Goal: Task Accomplishment & Management: Manage account settings

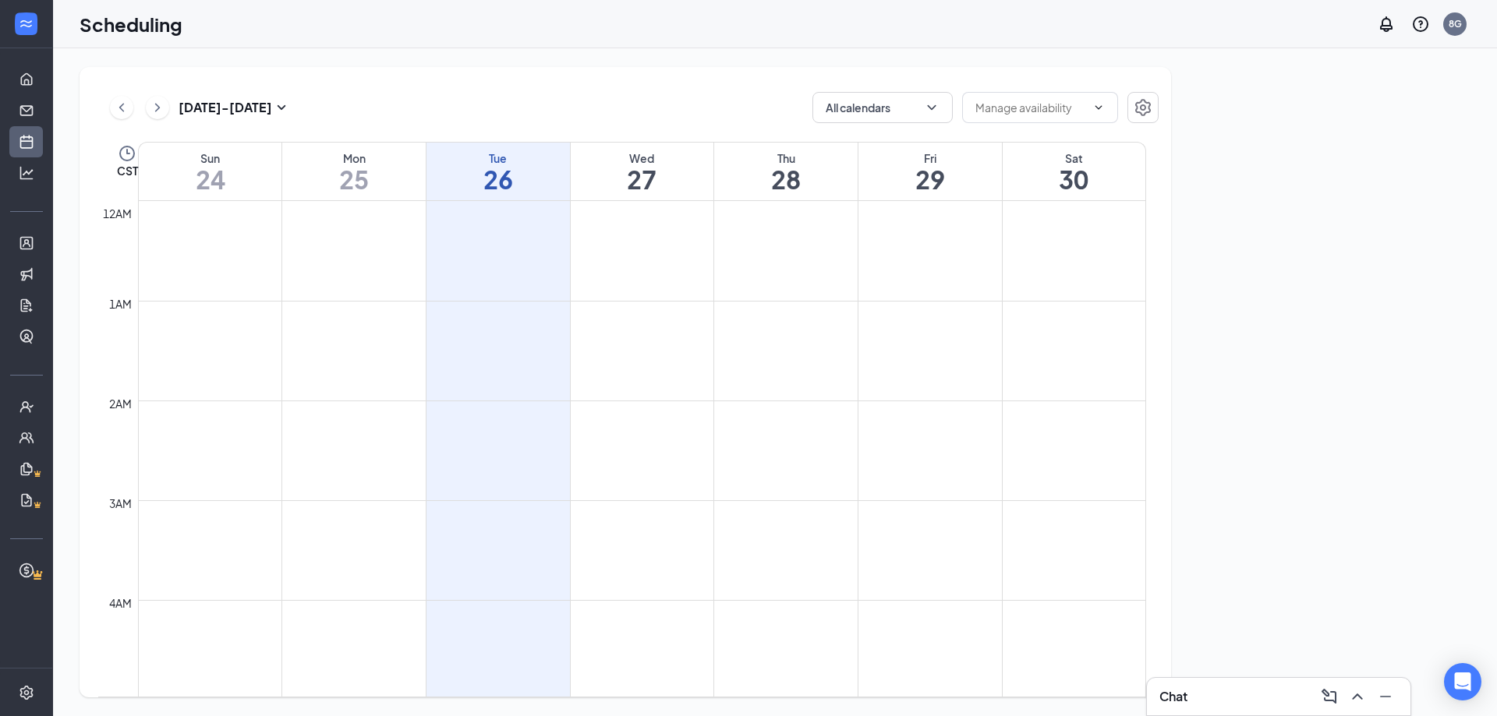
scroll to position [766, 0]
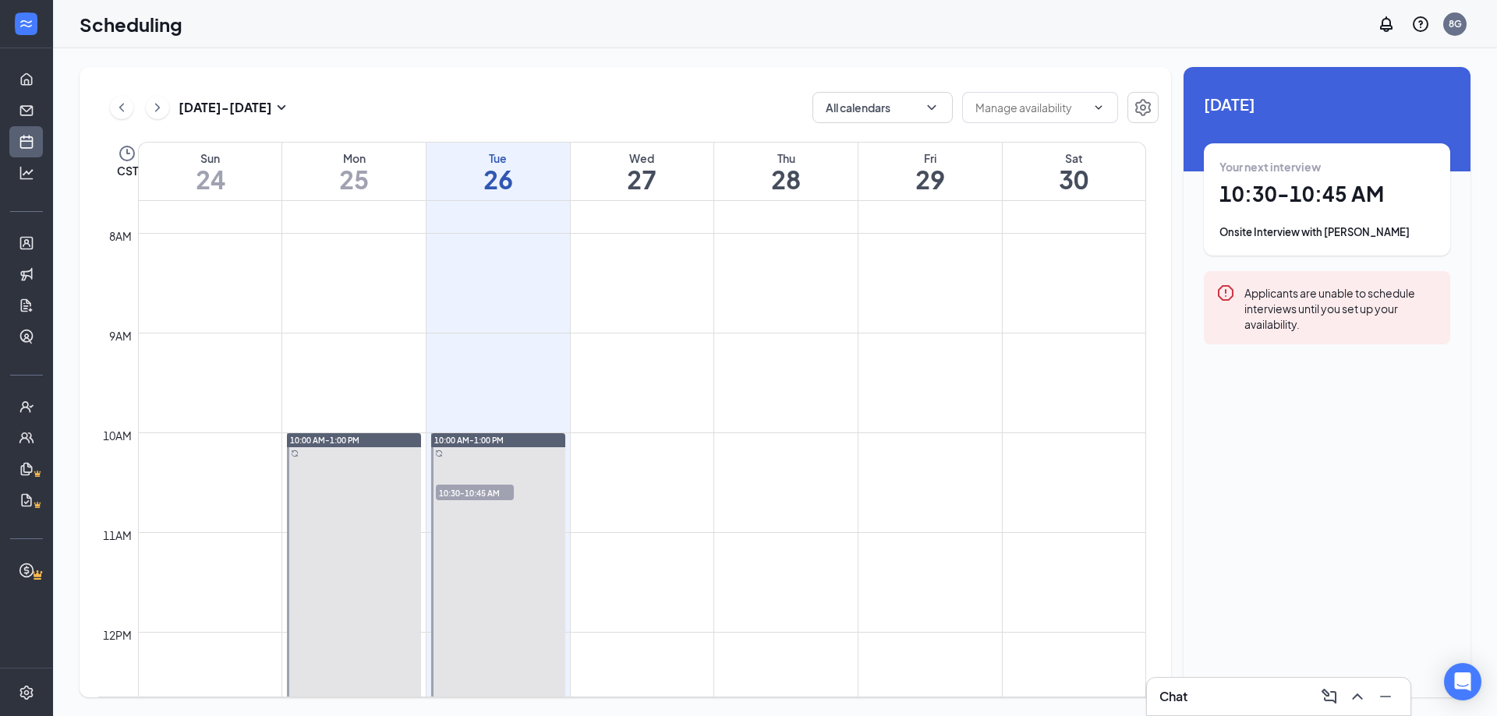
click at [759, 440] on td at bounding box center [642, 445] width 1008 height 25
click at [745, 451] on td at bounding box center [642, 445] width 1008 height 25
click at [806, 167] on h1 "28" at bounding box center [785, 179] width 143 height 27
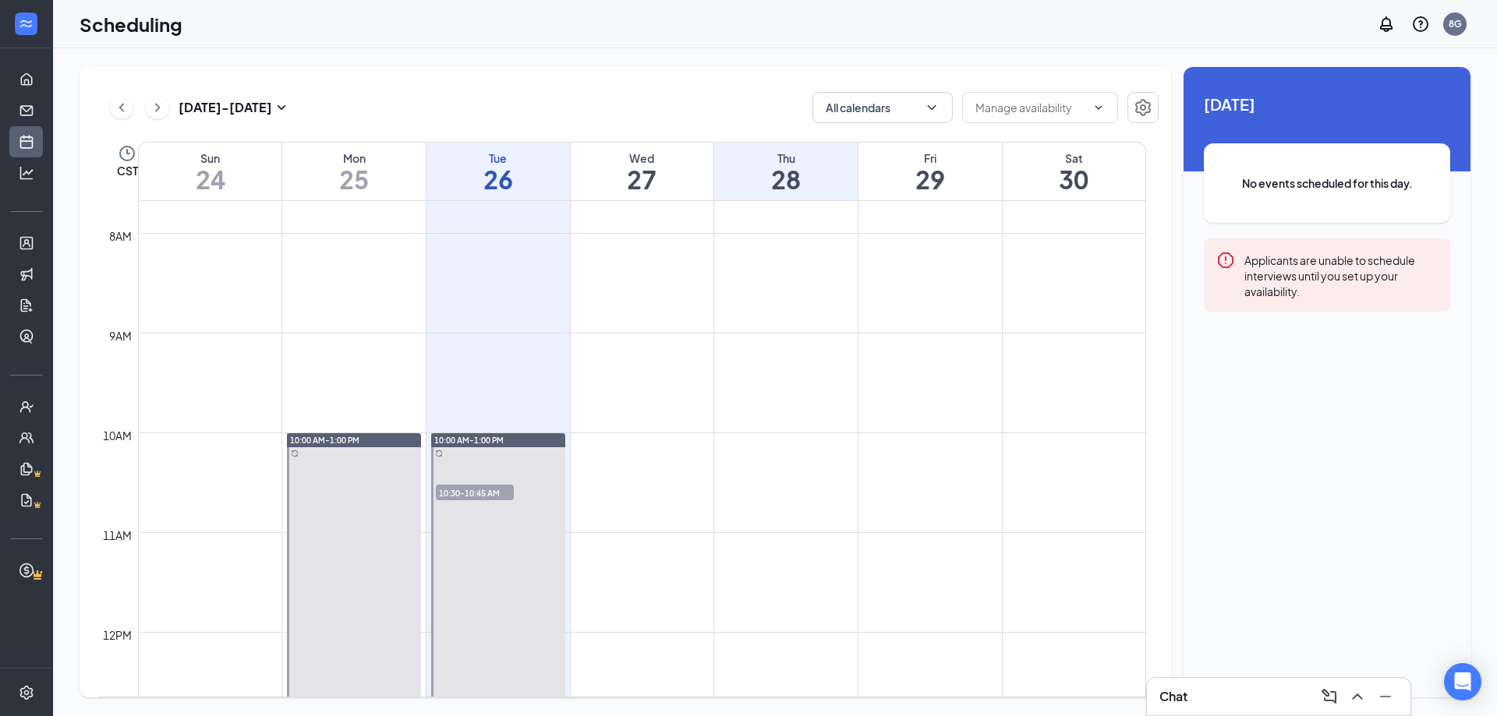
click at [1331, 127] on div "28 August No events scheduled for this day. Applicants are unable to schedule i…" at bounding box center [1326, 217] width 287 height 301
click at [1330, 165] on div "No events scheduled for this day." at bounding box center [1327, 183] width 246 height 80
click at [1098, 109] on icon "ChevronDown" at bounding box center [1098, 107] width 12 height 12
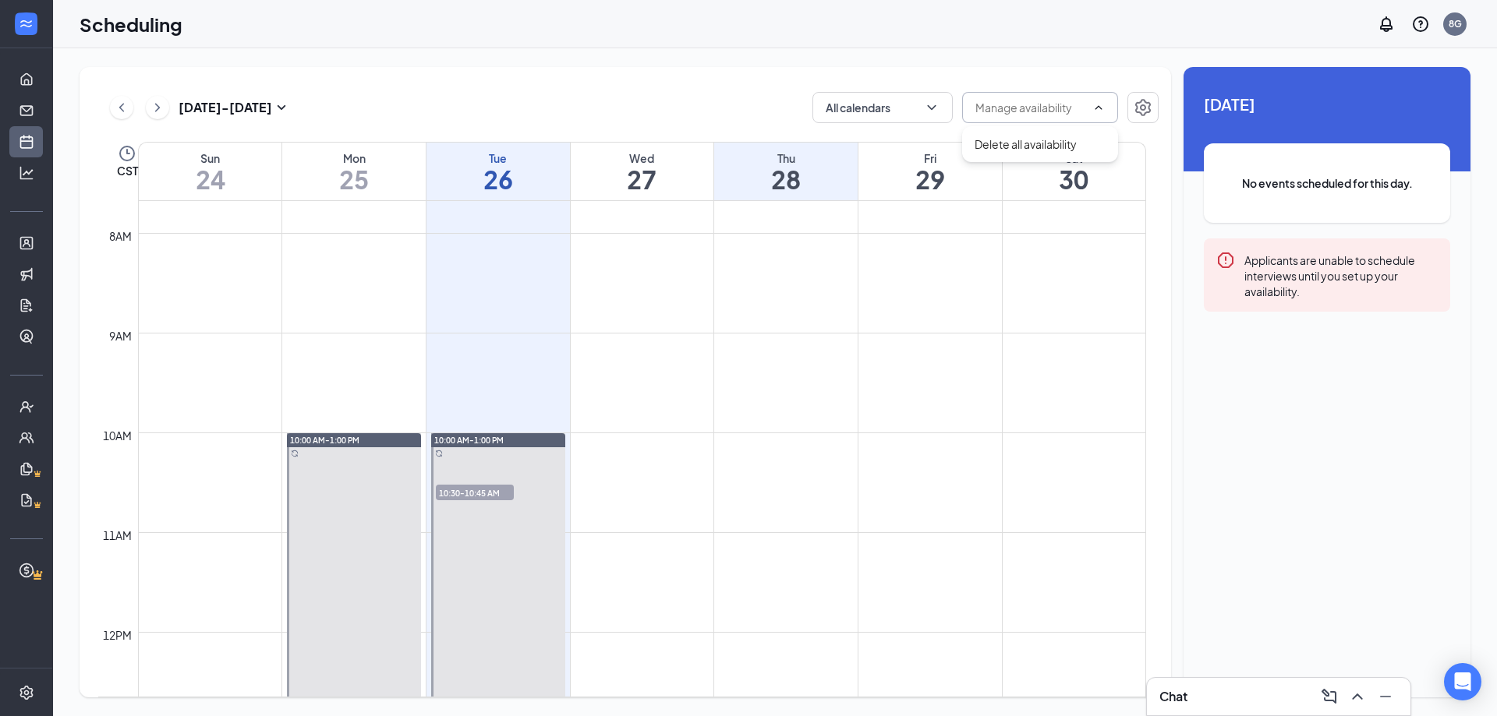
click at [1060, 111] on input "text" at bounding box center [1030, 107] width 111 height 17
click at [948, 109] on button "All calendars" at bounding box center [882, 107] width 140 height 31
click at [832, 144] on input "All" at bounding box center [842, 144] width 34 height 16
checkbox input "true"
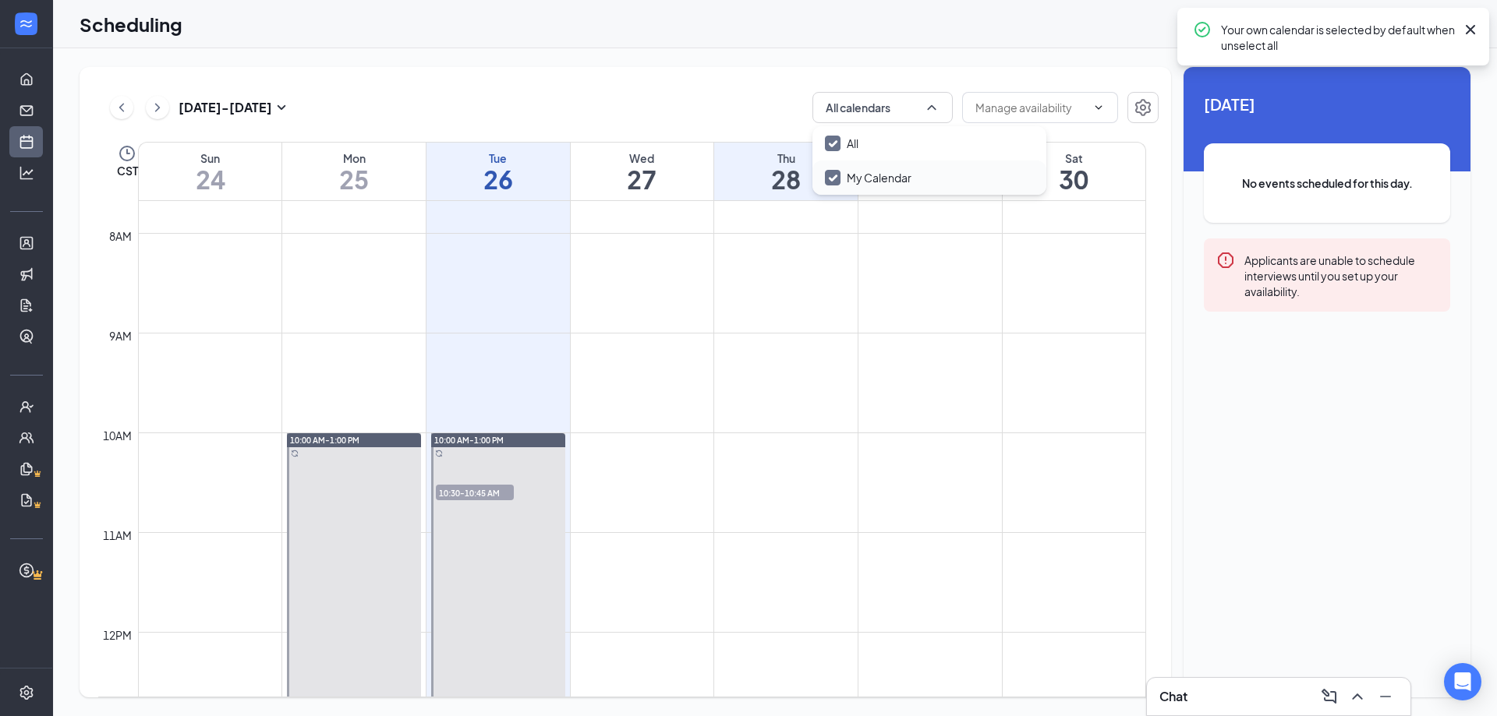
click at [833, 179] on input "My Calendar" at bounding box center [868, 178] width 87 height 16
checkbox input "true"
click at [833, 141] on input "All" at bounding box center [842, 144] width 34 height 16
checkbox input "true"
click at [1363, 106] on span "28 August" at bounding box center [1327, 104] width 246 height 24
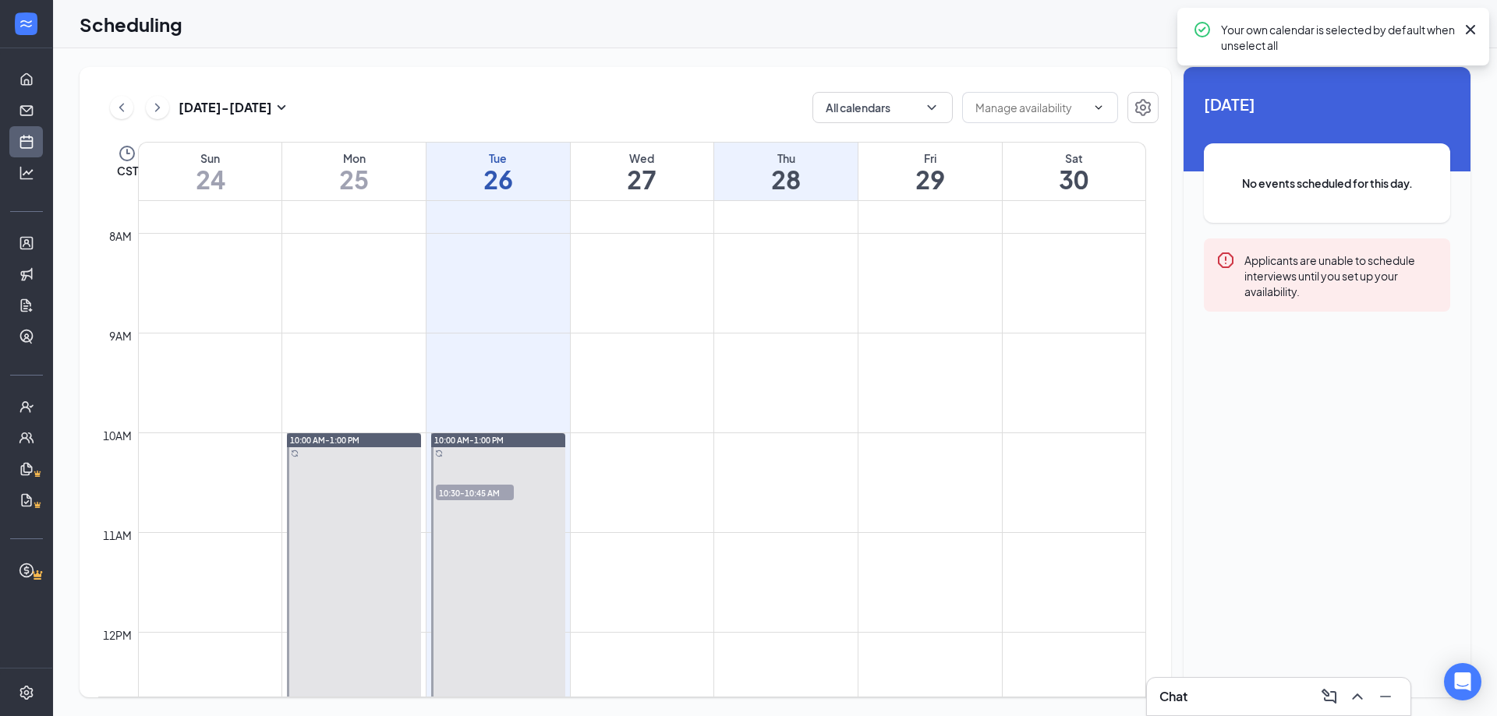
click at [785, 173] on h1 "28" at bounding box center [785, 179] width 143 height 27
click at [1470, 25] on icon "Cross" at bounding box center [1470, 29] width 19 height 19
click at [1331, 278] on div "Applicants are unable to schedule interviews until you set up your availability." at bounding box center [1340, 275] width 193 height 48
click at [497, 442] on span "10:00 AM-1:00 PM" at bounding box center [468, 440] width 69 height 11
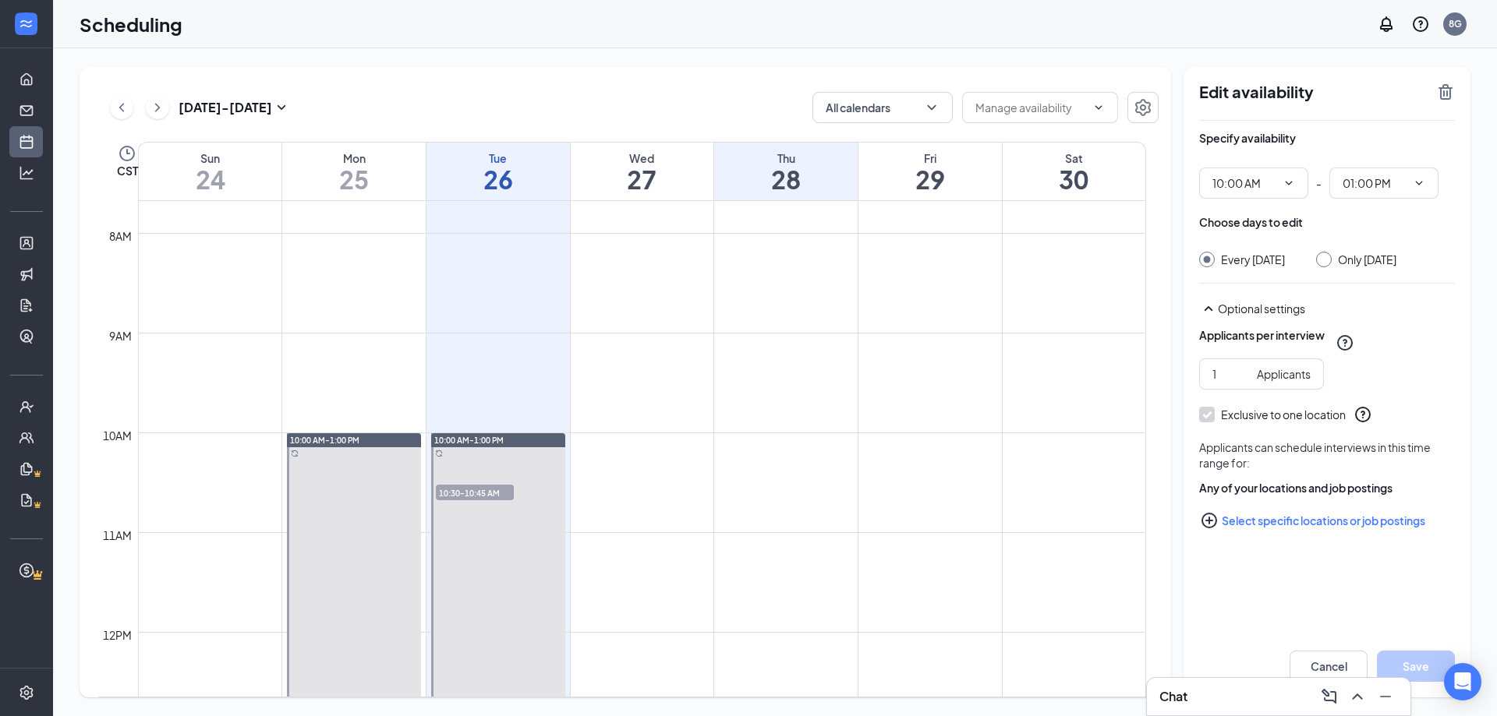
click at [1327, 256] on input "Only Tuesday, Aug 26" at bounding box center [1321, 257] width 11 height 11
radio input "true"
click at [1211, 255] on div at bounding box center [1207, 260] width 16 height 16
click at [1208, 255] on input "Every Tuesday" at bounding box center [1204, 257] width 11 height 11
radio input "true"
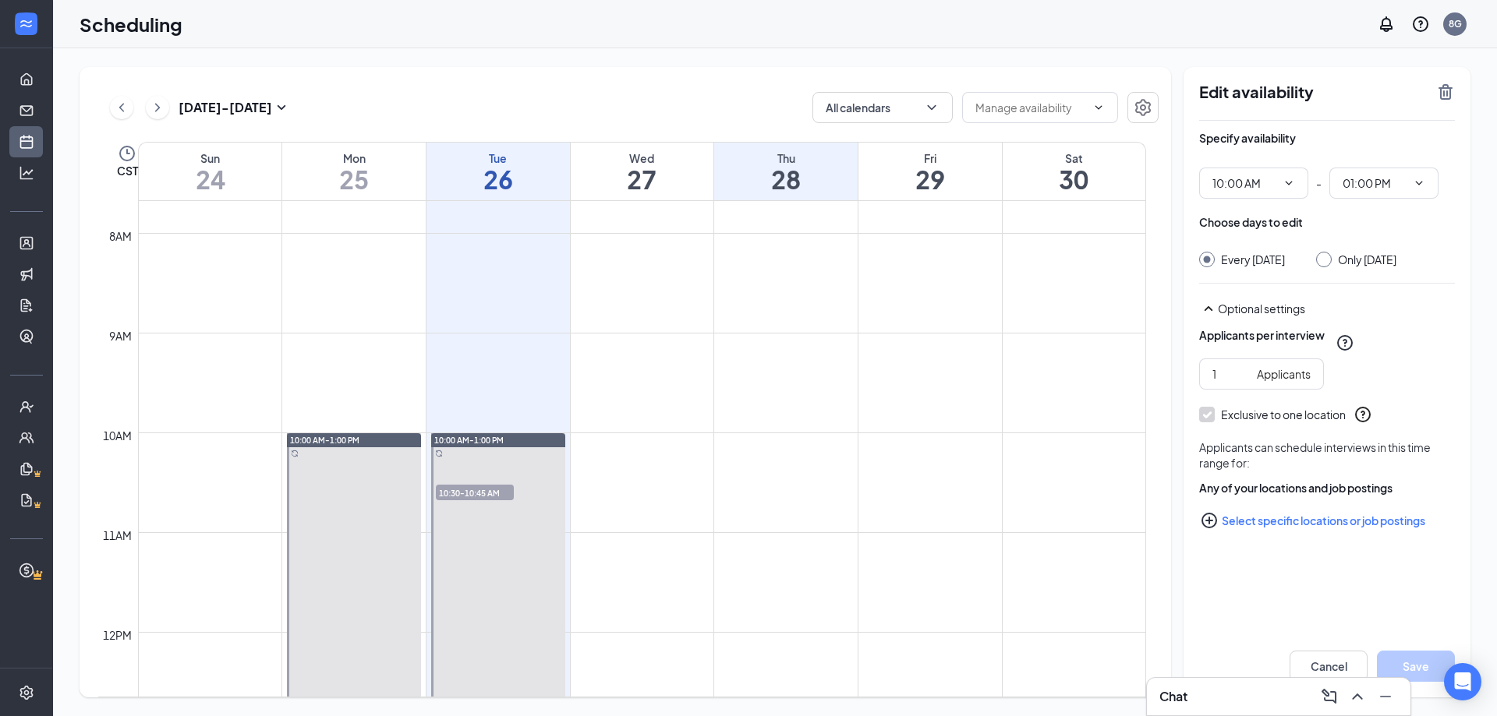
radio input "false"
click at [1286, 175] on span "10:00 AM" at bounding box center [1253, 183] width 109 height 31
click at [1263, 348] on div "02:00 AM" at bounding box center [1254, 350] width 84 height 17
type input "02:00 AM"
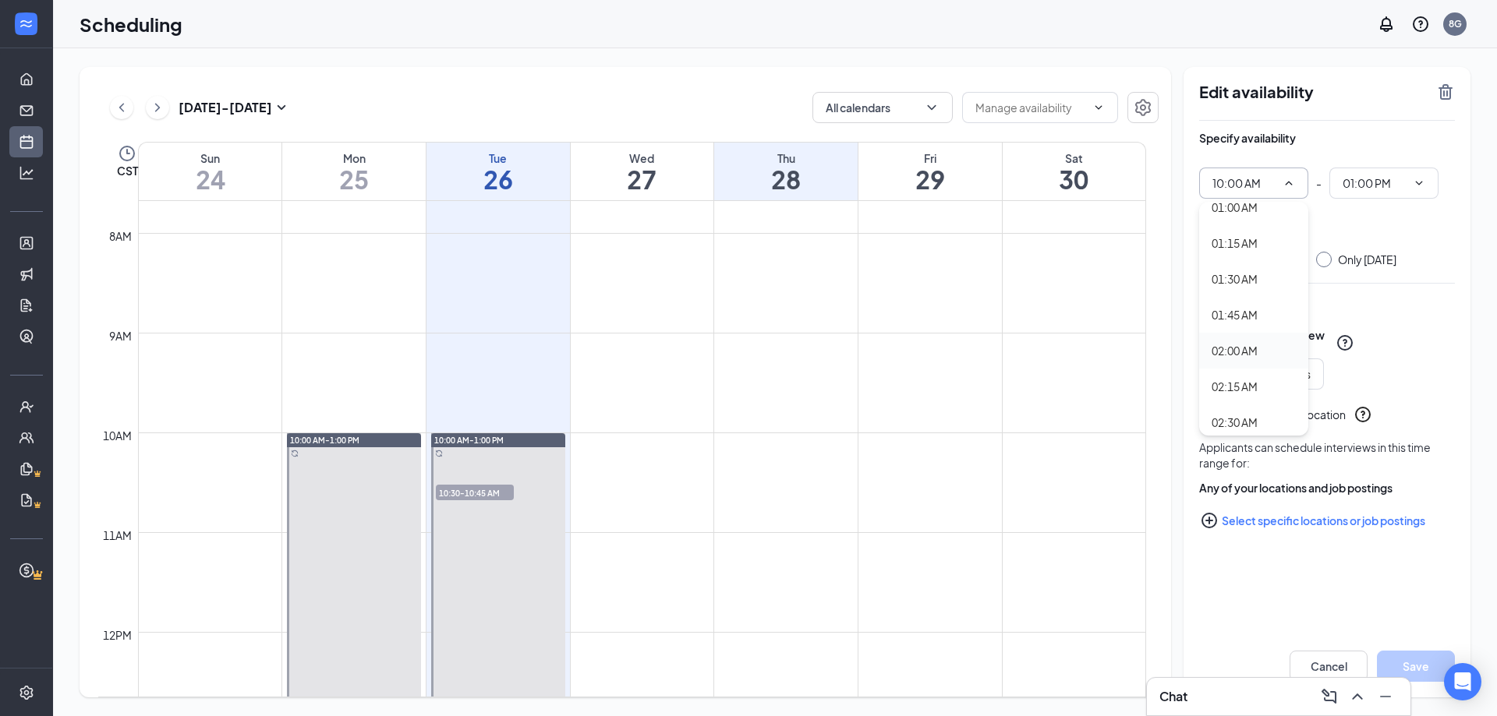
type input "05:00 AM"
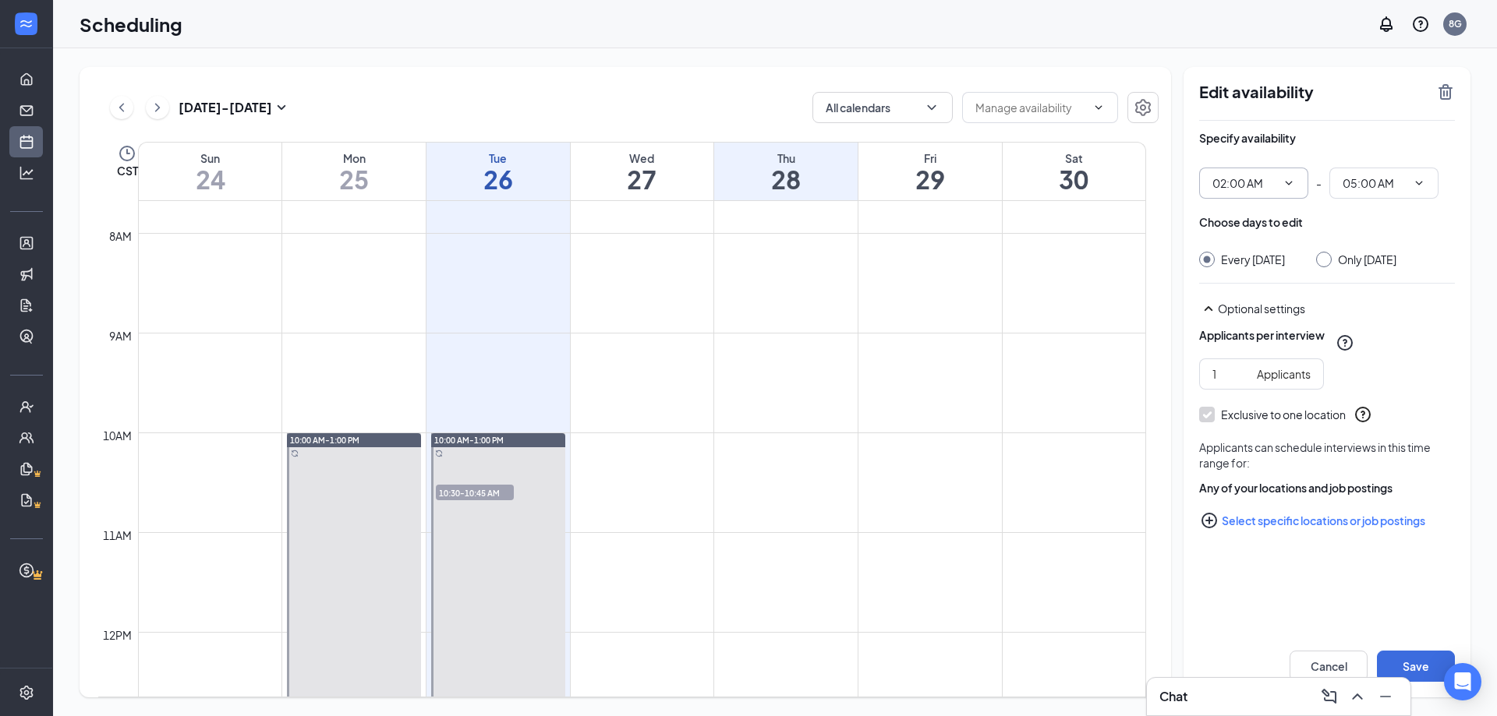
click at [1302, 179] on span "02:00 AM" at bounding box center [1253, 183] width 109 height 31
click at [1247, 231] on div "02:00 PM" at bounding box center [1235, 226] width 46 height 17
type input "02:00 PM"
click at [1424, 183] on icon "ChevronDown" at bounding box center [1419, 183] width 12 height 12
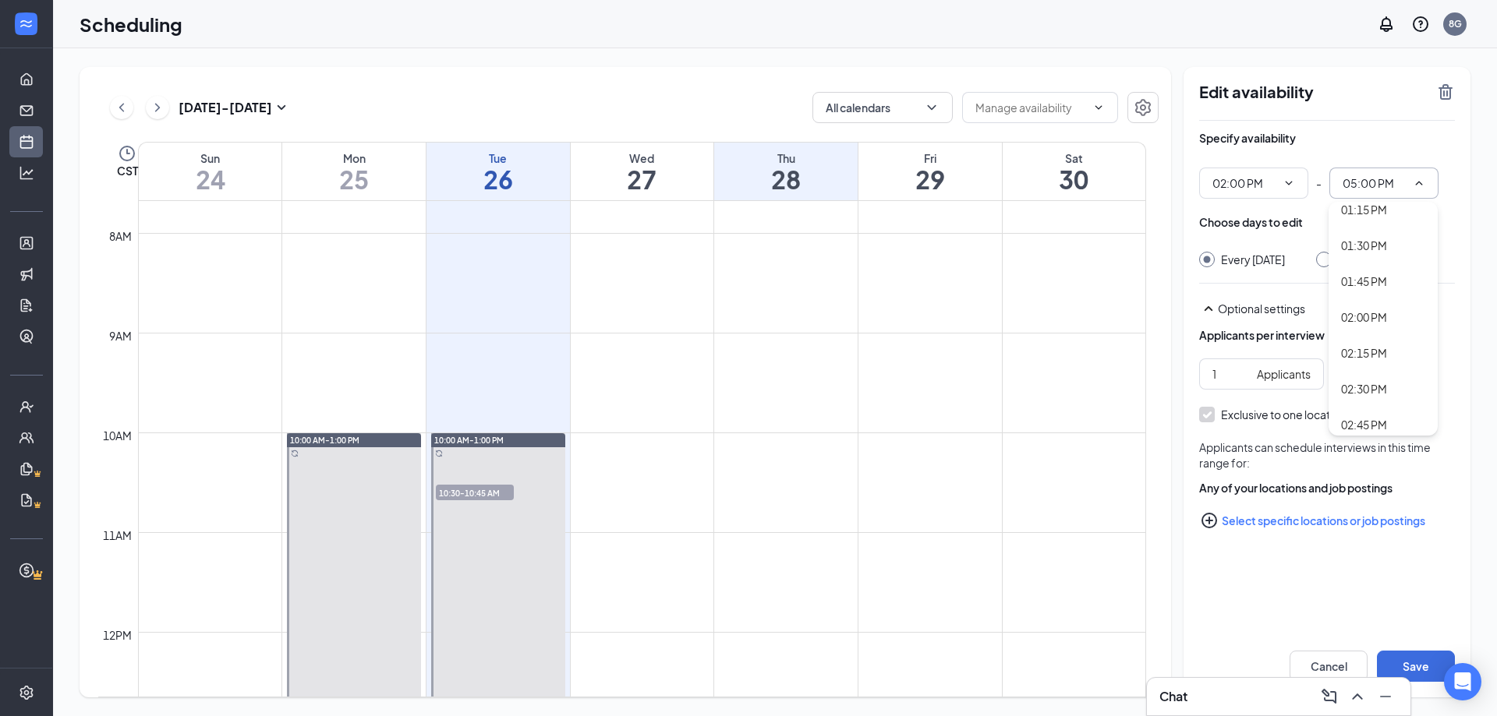
scroll to position [1967, 0]
click at [1393, 366] on div "03:00 PM" at bounding box center [1383, 368] width 84 height 17
type input "03:00 PM"
click at [1215, 318] on icon "SmallChevronUp" at bounding box center [1208, 308] width 19 height 19
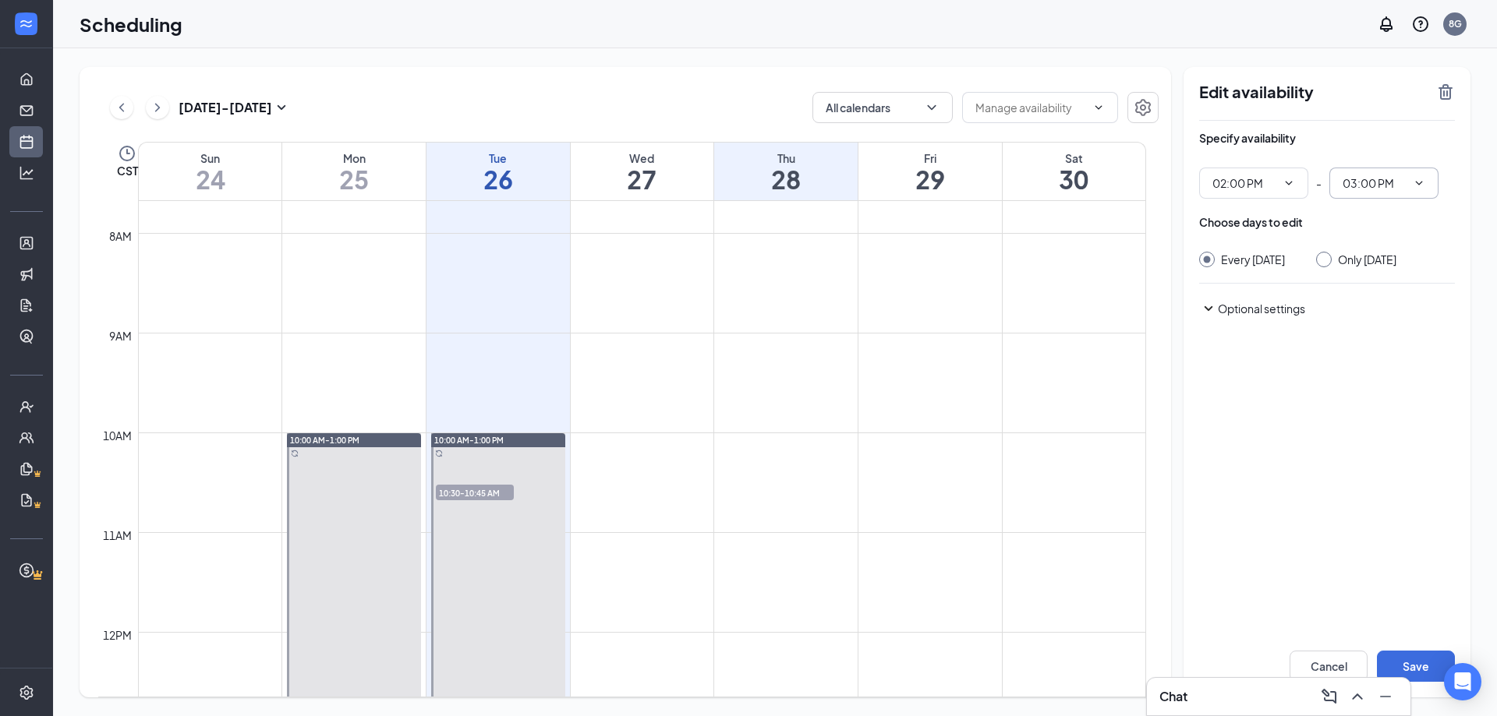
click at [1212, 311] on icon "SmallChevronDown" at bounding box center [1209, 308] width 9 height 5
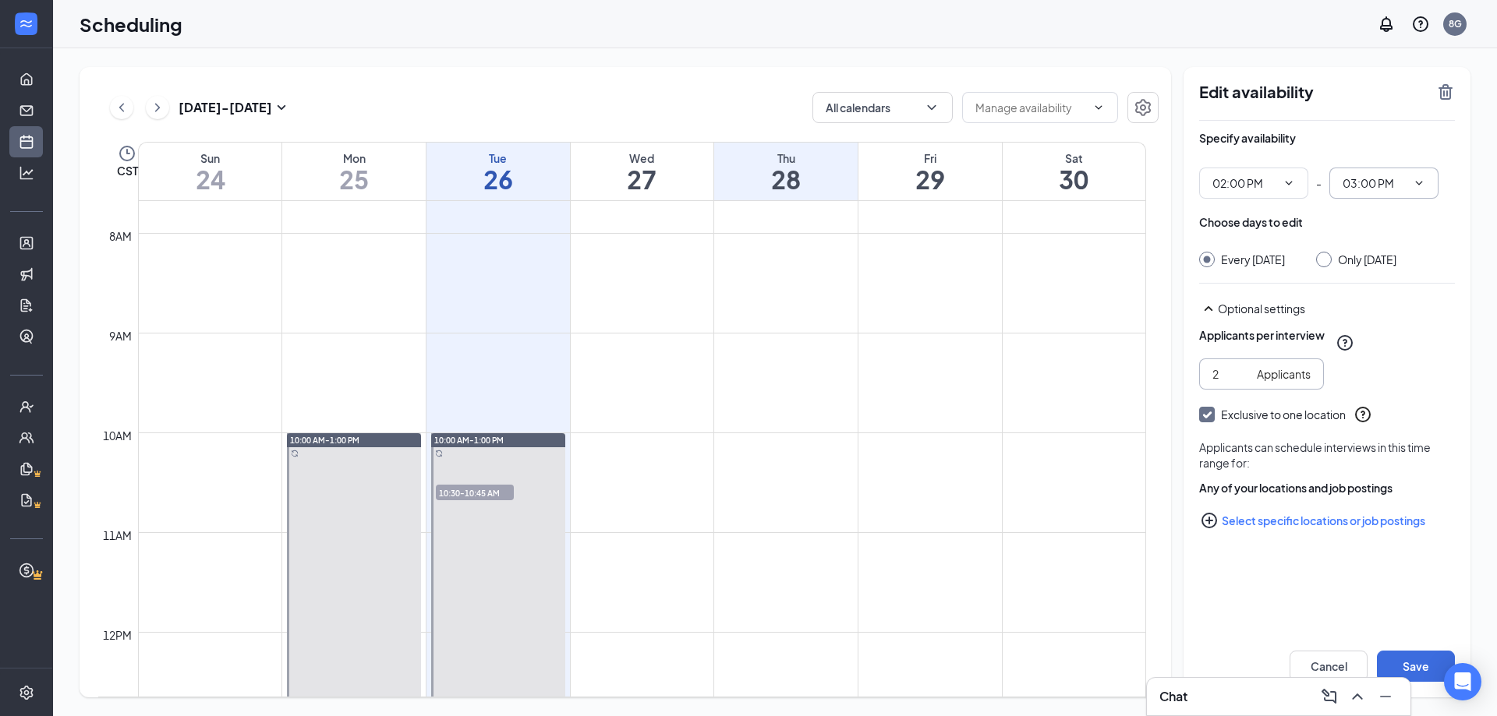
type input "2"
click at [1241, 383] on input "2" at bounding box center [1231, 374] width 38 height 17
click at [1272, 226] on div "Choose days to edit" at bounding box center [1251, 222] width 104 height 16
click at [1416, 659] on button "Save" at bounding box center [1416, 666] width 78 height 31
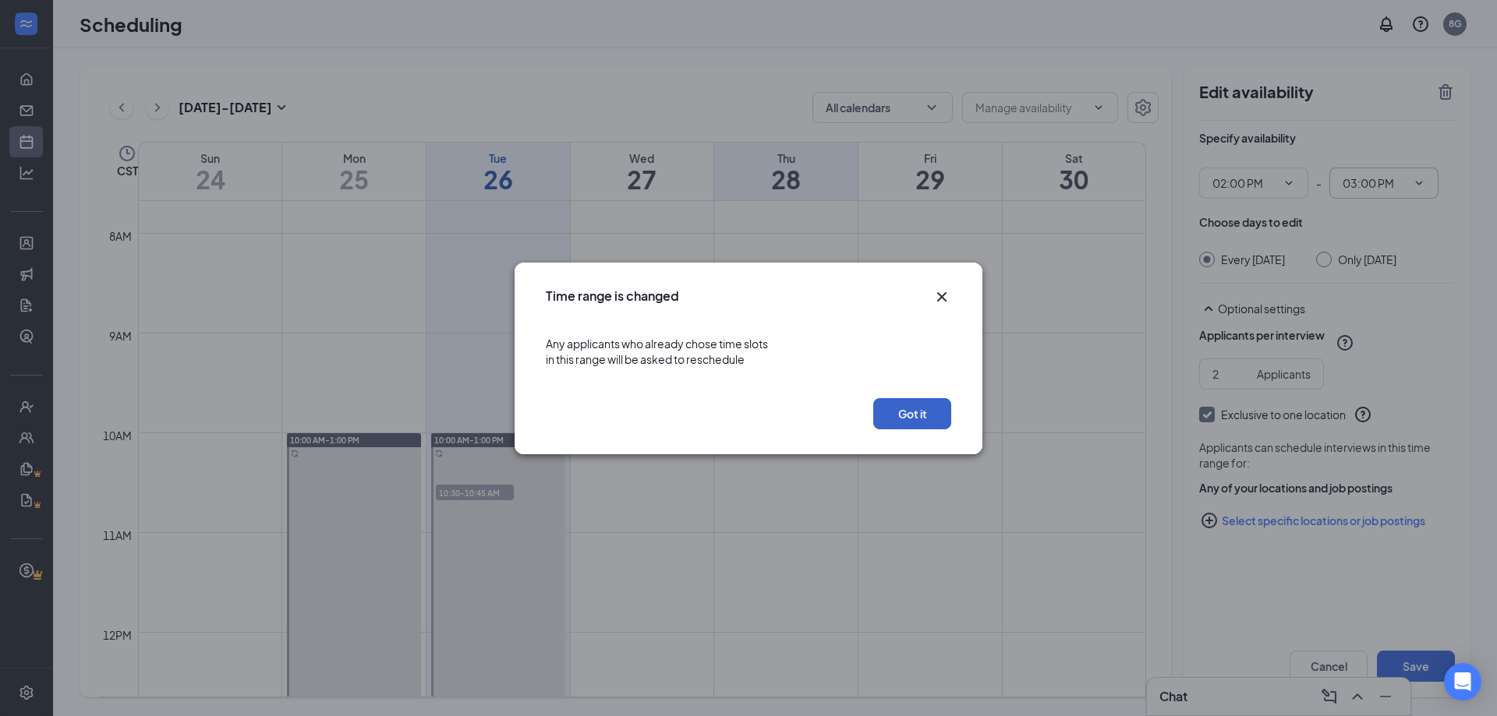
click at [911, 407] on button "Got it" at bounding box center [912, 413] width 78 height 31
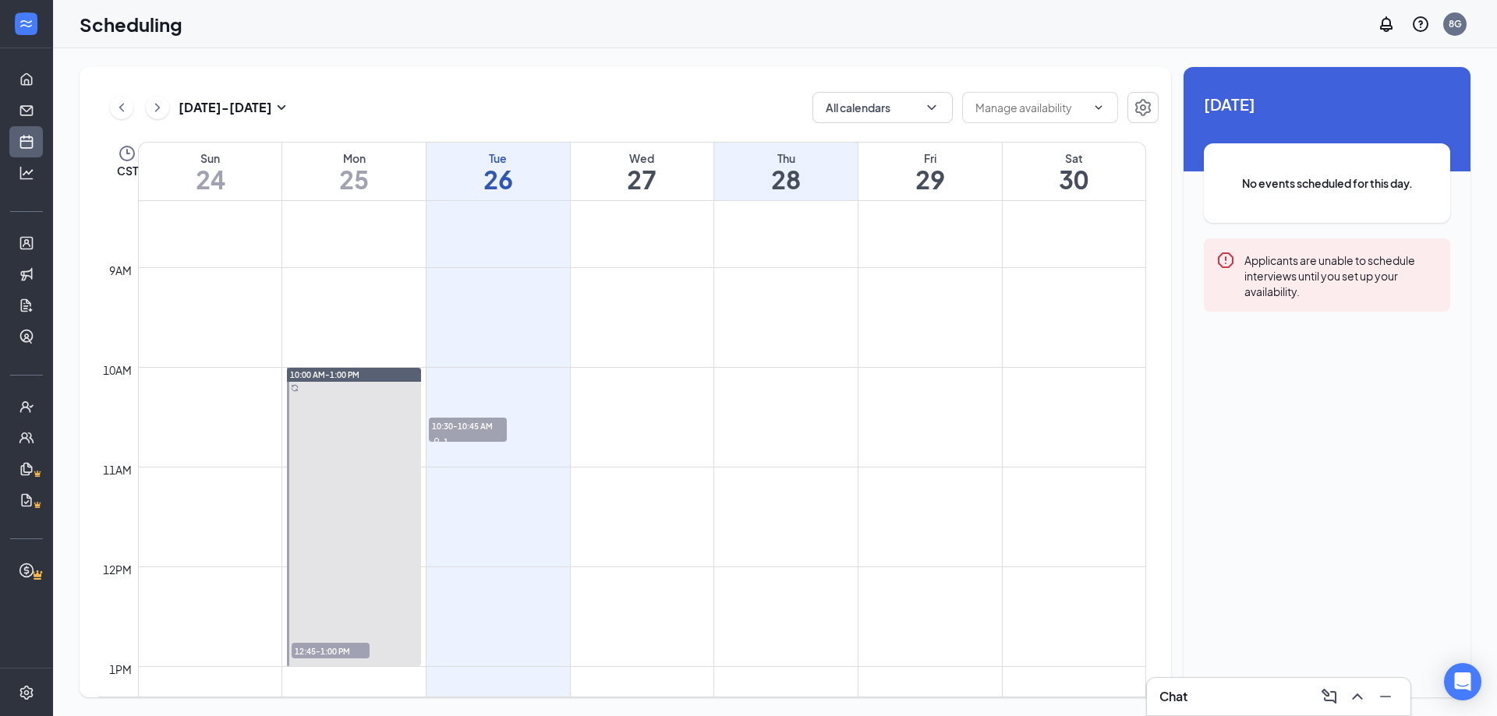
scroll to position [766, 0]
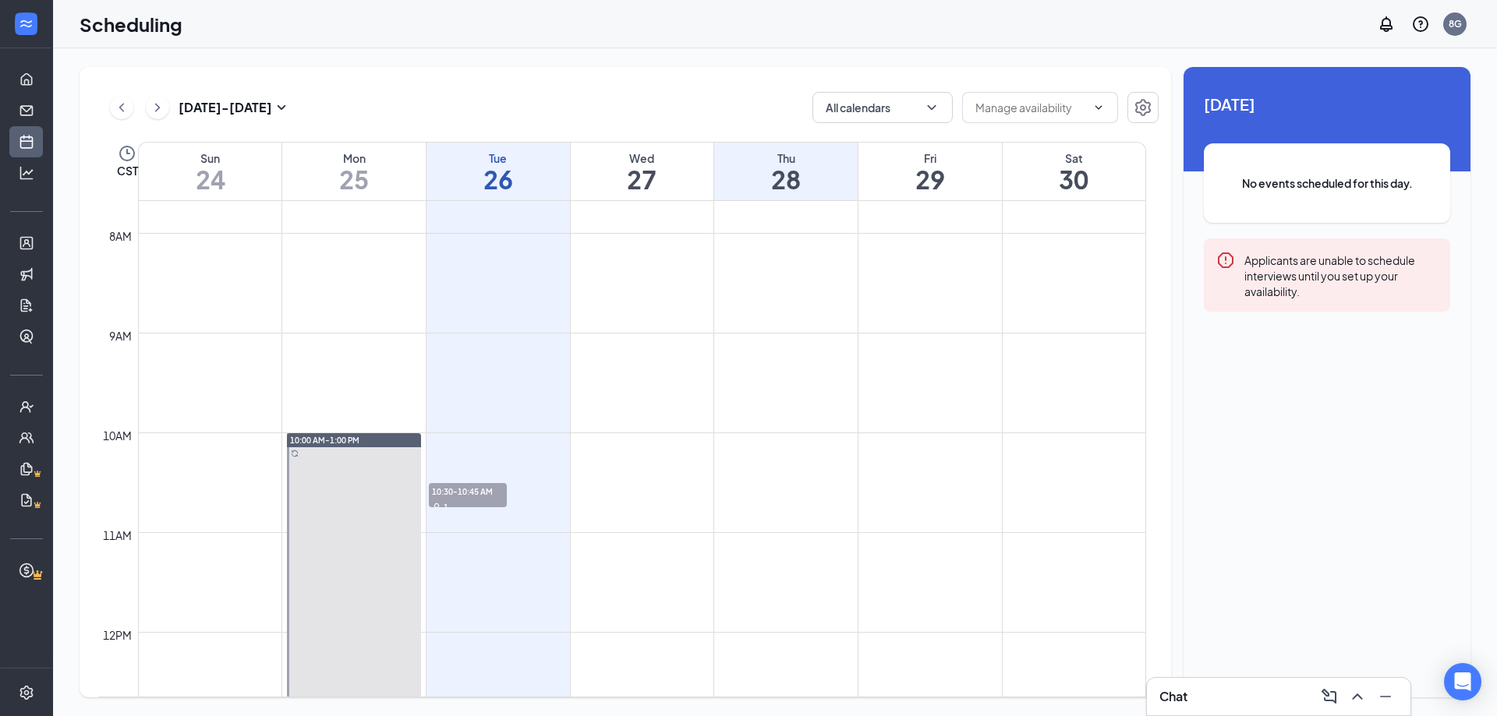
click at [166, 111] on button at bounding box center [157, 107] width 23 height 23
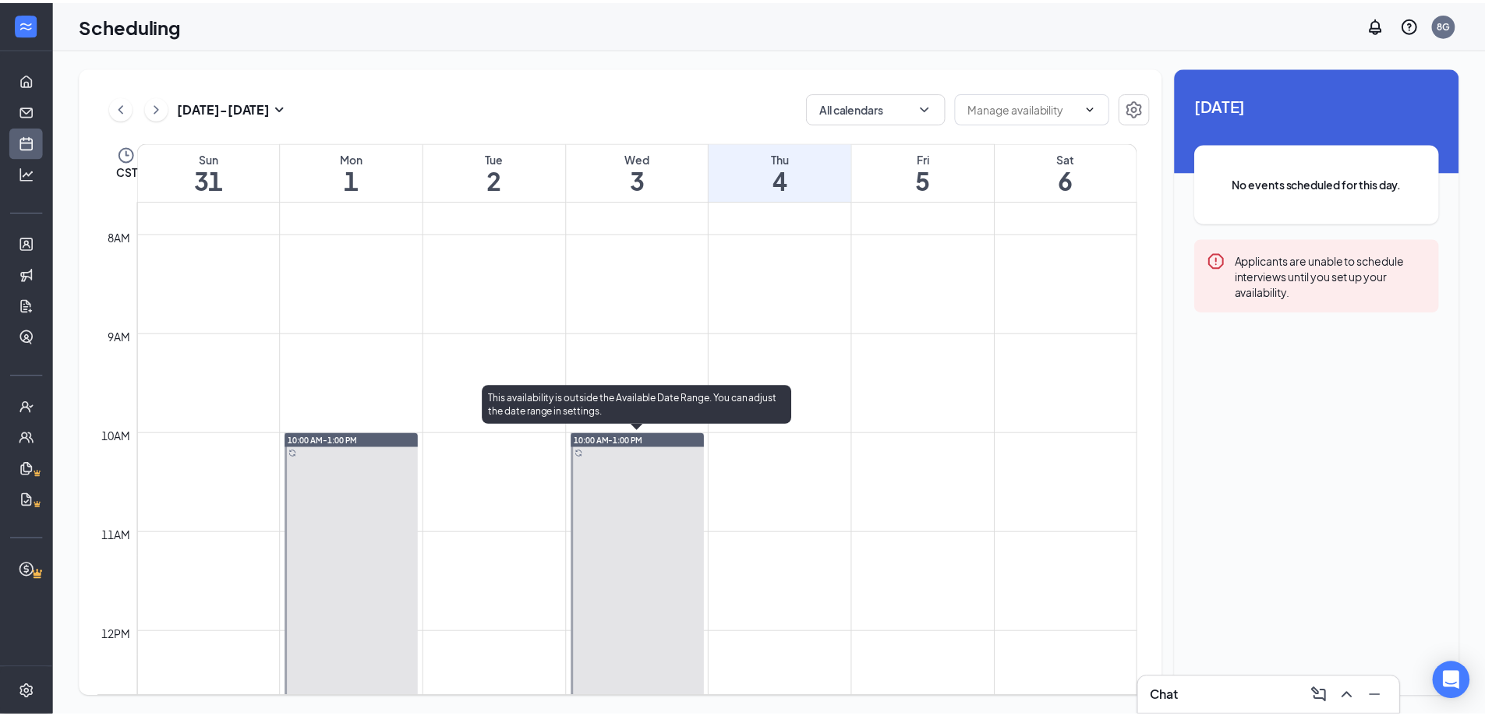
scroll to position [1000, 0]
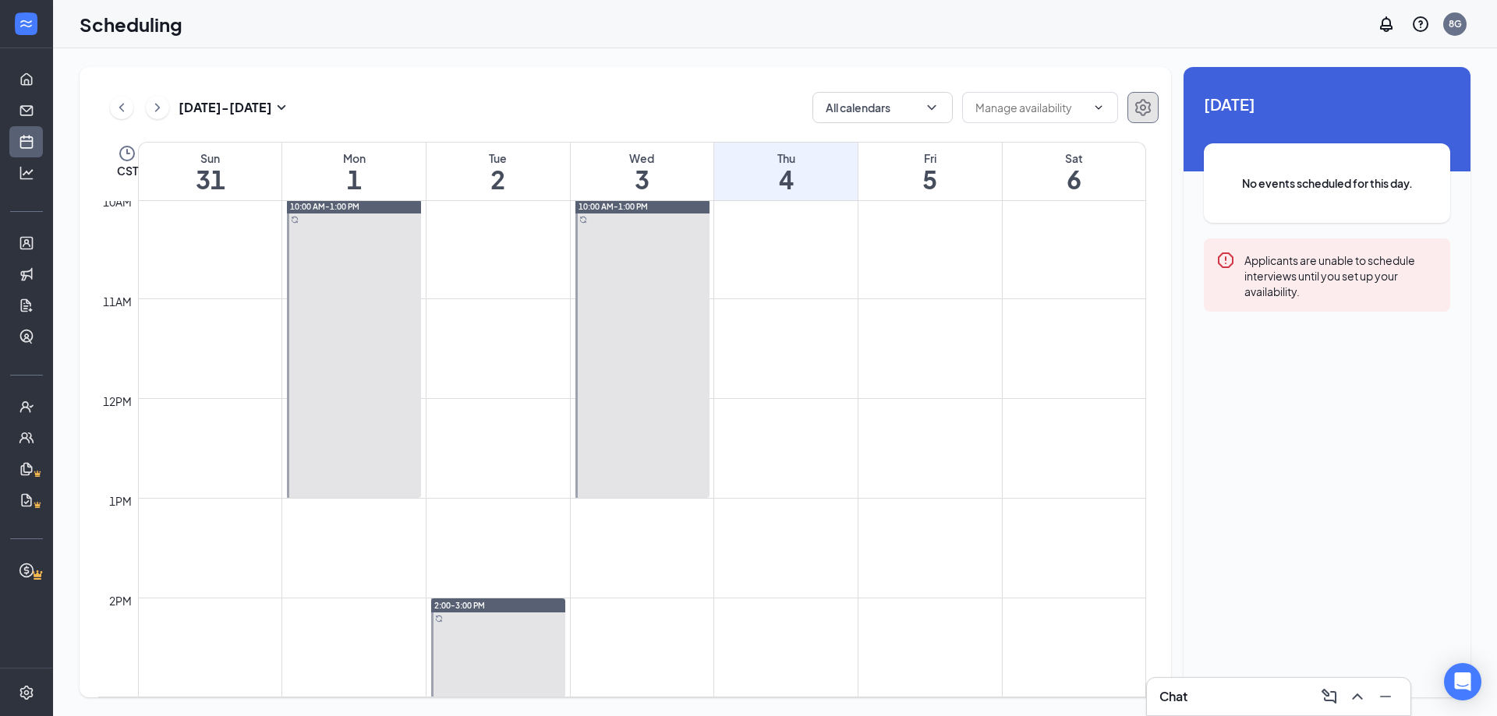
click at [1136, 104] on icon "Settings" at bounding box center [1143, 107] width 16 height 17
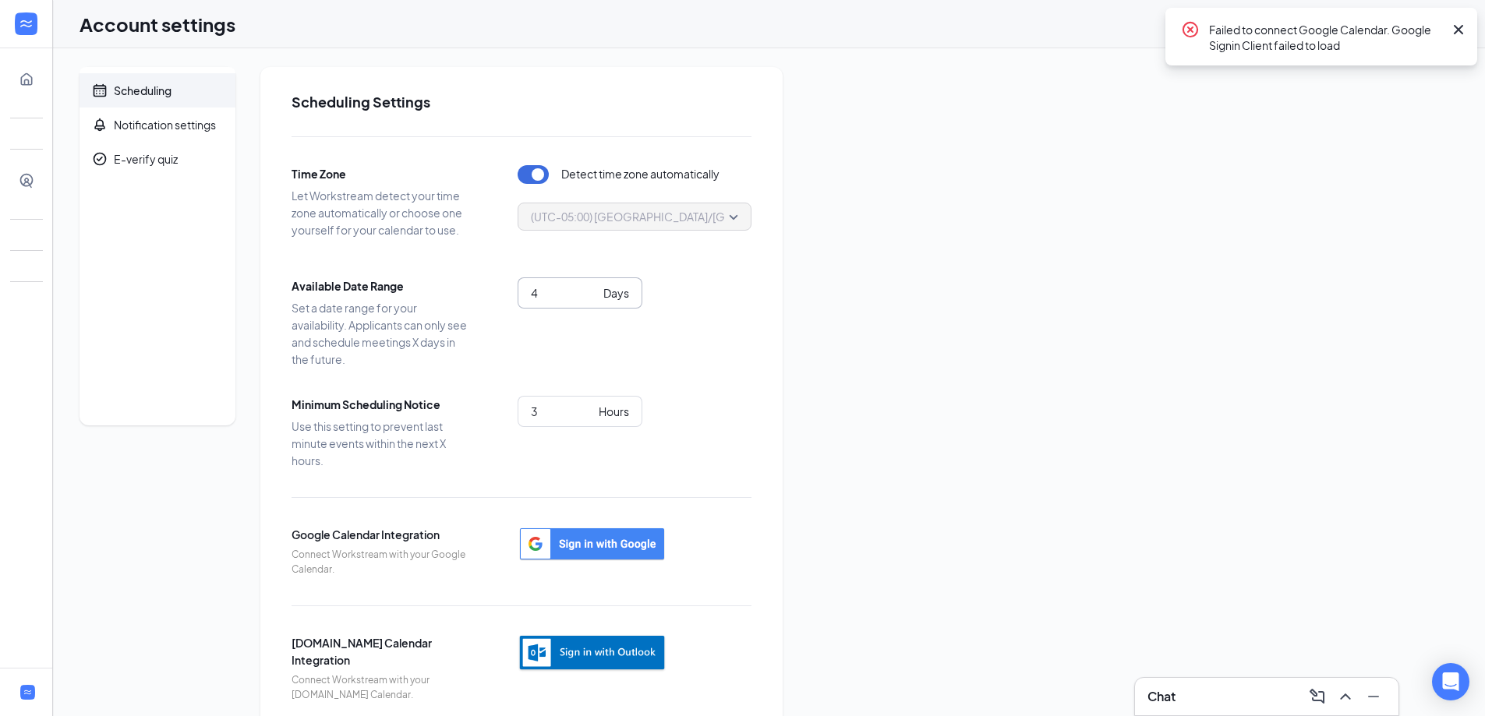
click at [590, 292] on input "4" at bounding box center [564, 293] width 66 height 17
click at [593, 296] on input "3" at bounding box center [564, 293] width 66 height 17
type input "2"
click at [593, 296] on input "2" at bounding box center [564, 293] width 66 height 17
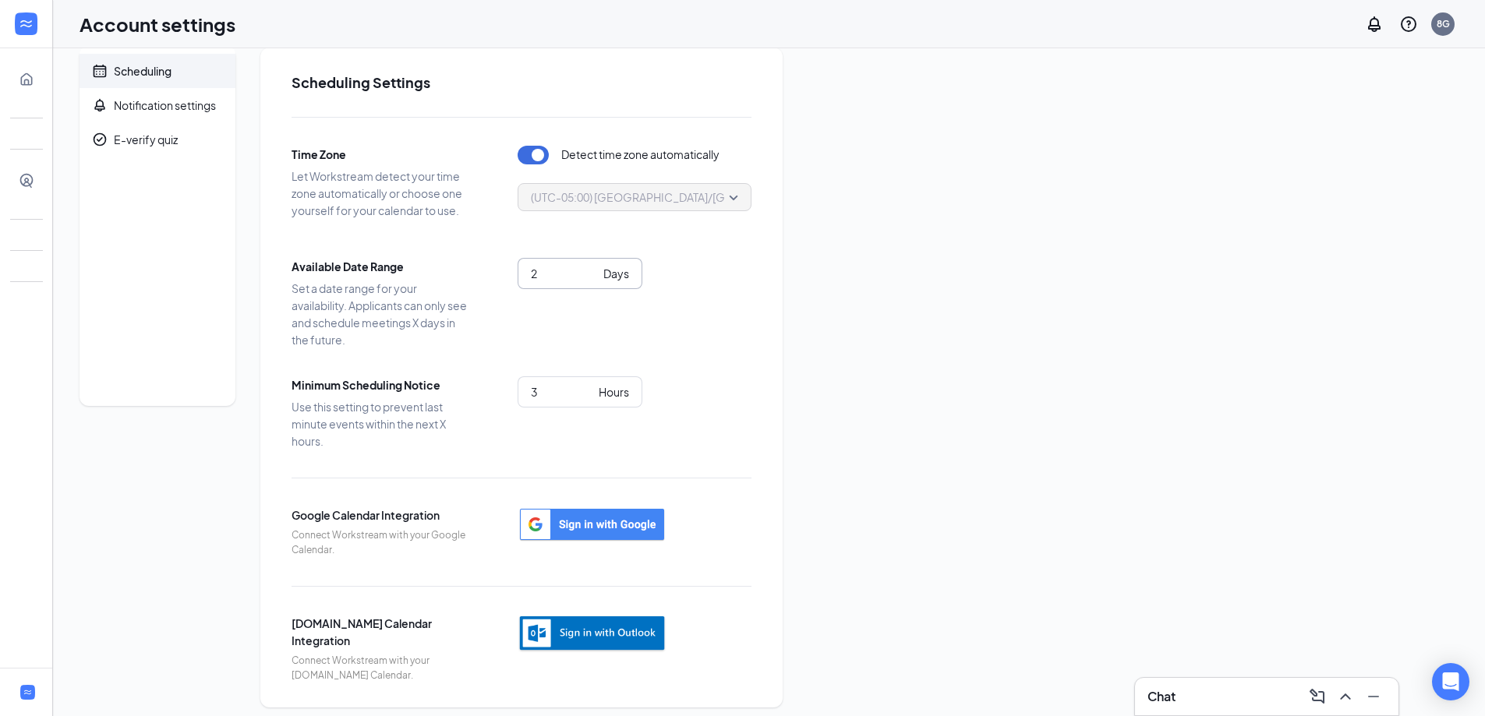
scroll to position [30, 0]
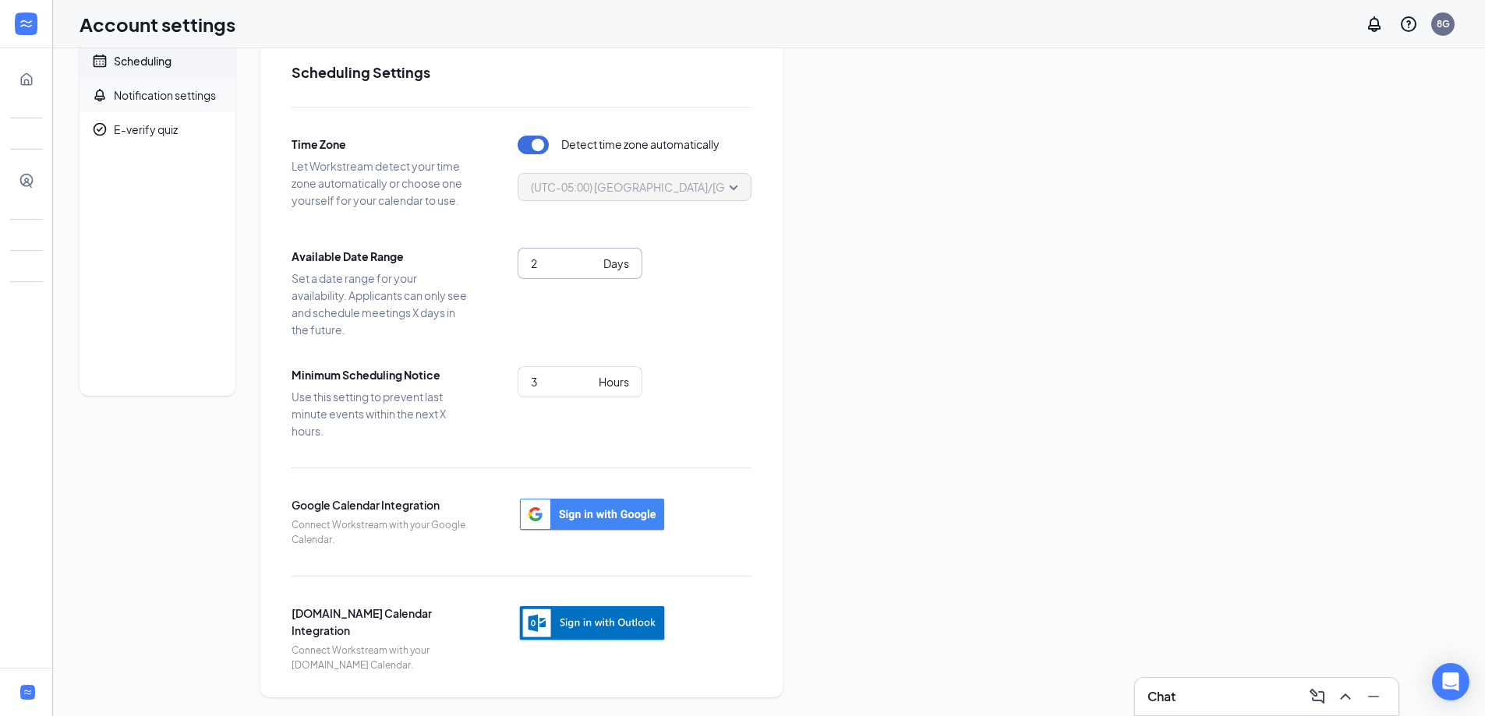
click at [159, 93] on div "Notification settings" at bounding box center [165, 95] width 102 height 16
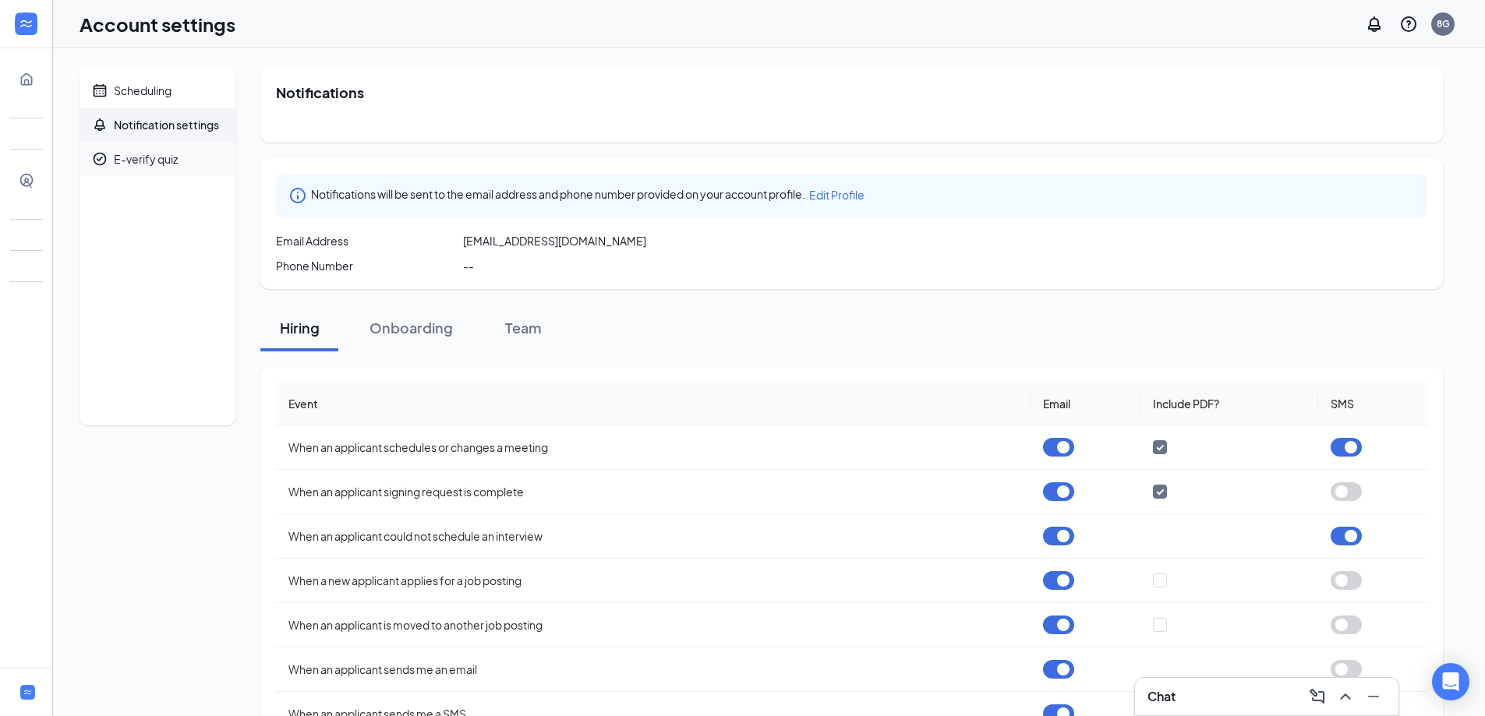
click at [196, 160] on span "E-verify quiz" at bounding box center [168, 159] width 109 height 34
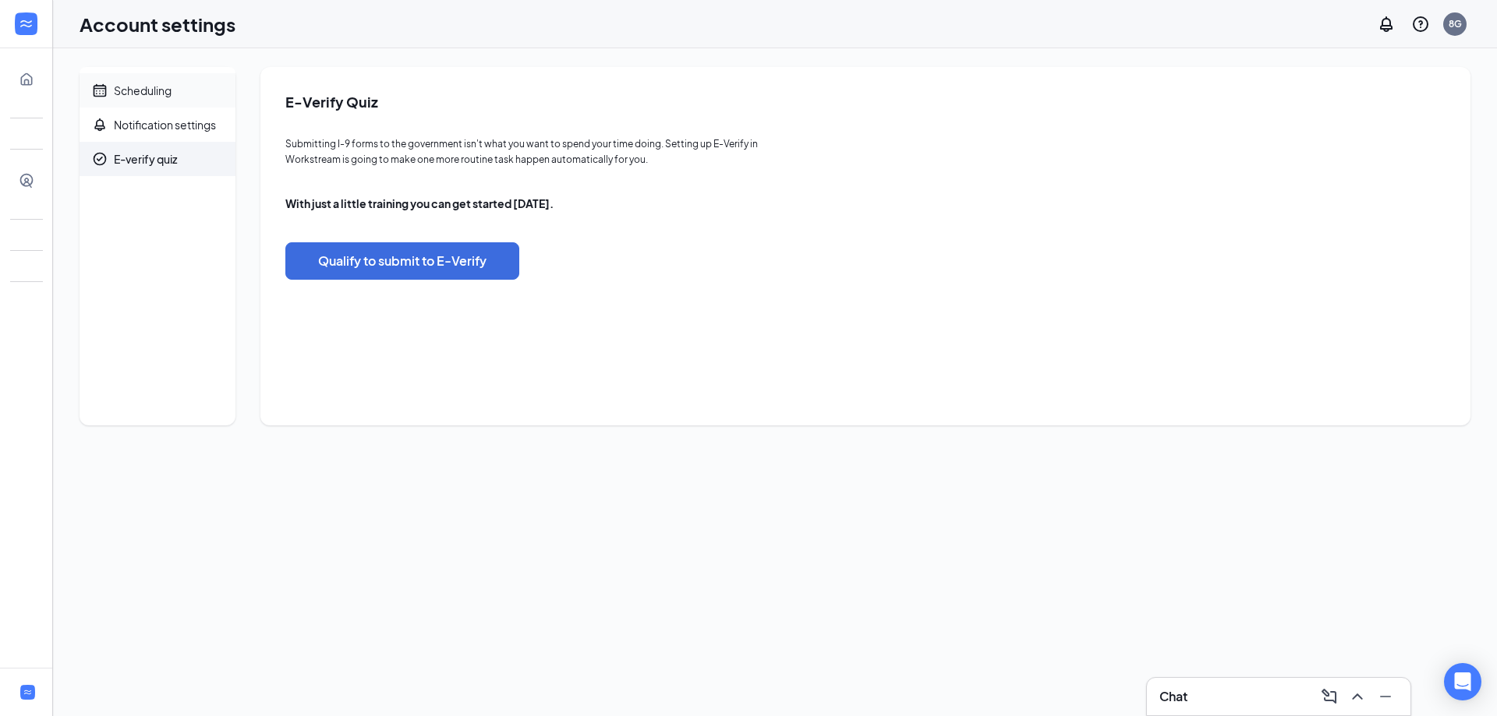
click at [182, 90] on span "Scheduling" at bounding box center [168, 90] width 109 height 34
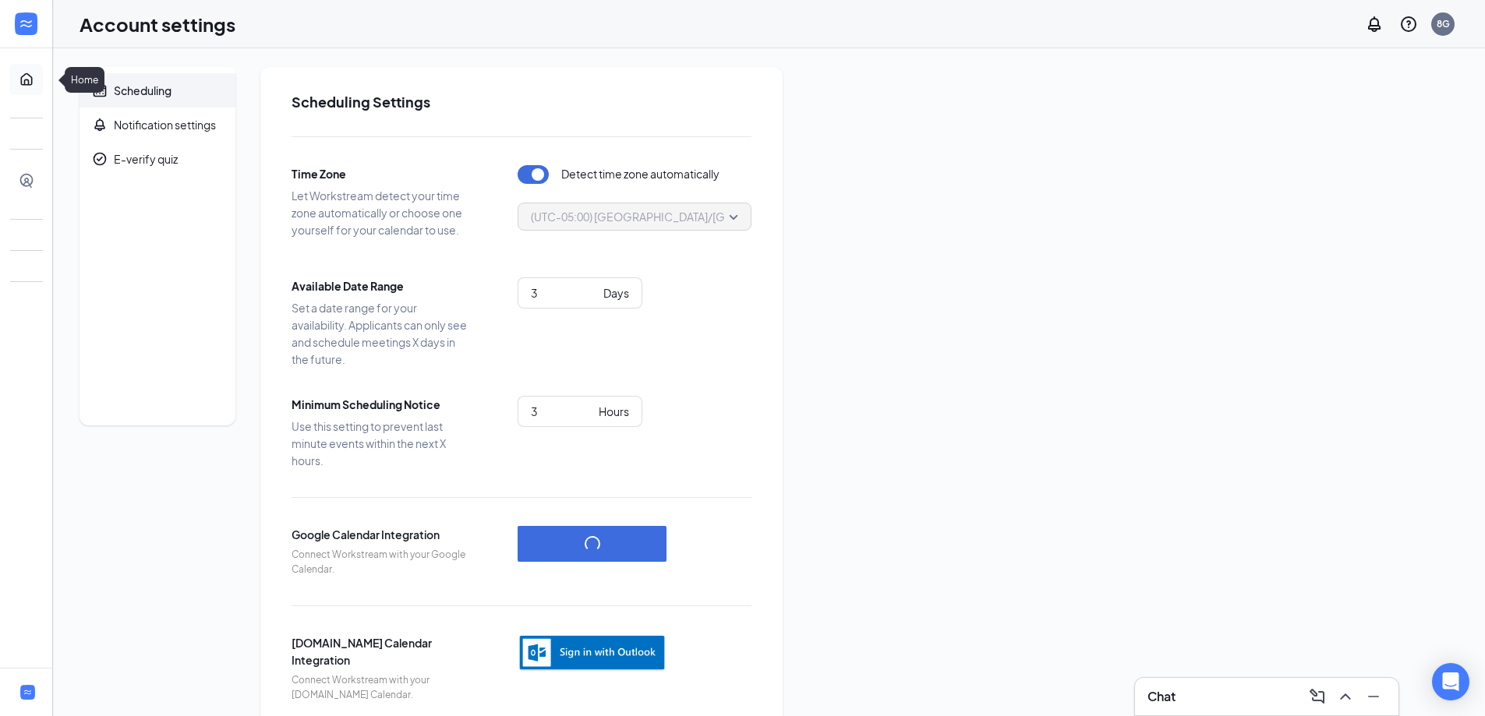
click at [41, 80] on link "Home" at bounding box center [49, 79] width 16 height 31
click at [41, 180] on link "Talent Network" at bounding box center [49, 180] width 16 height 31
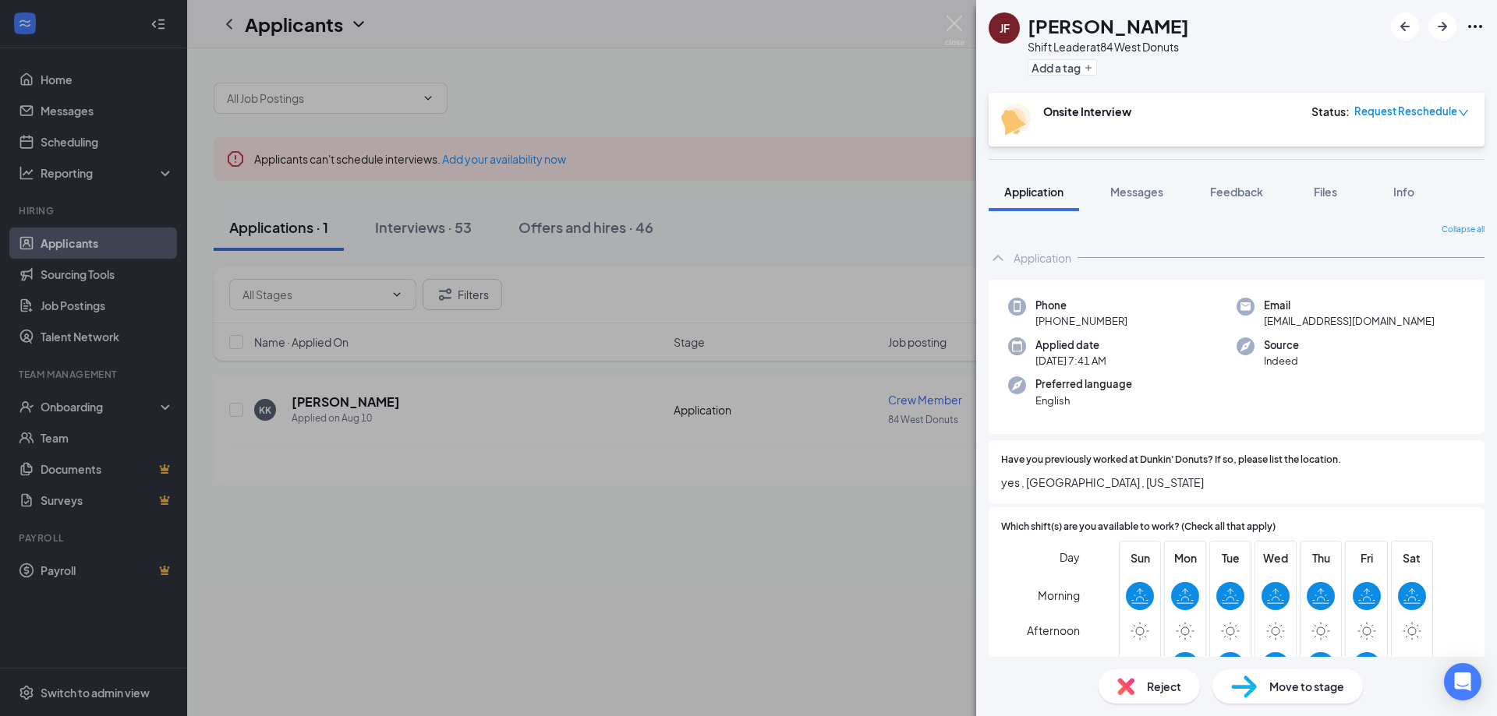
click at [513, 157] on div "JF Jaquesha Freeman Shift Leader at 84 West Donuts Add a tag Onsite Interview S…" at bounding box center [748, 358] width 1497 height 716
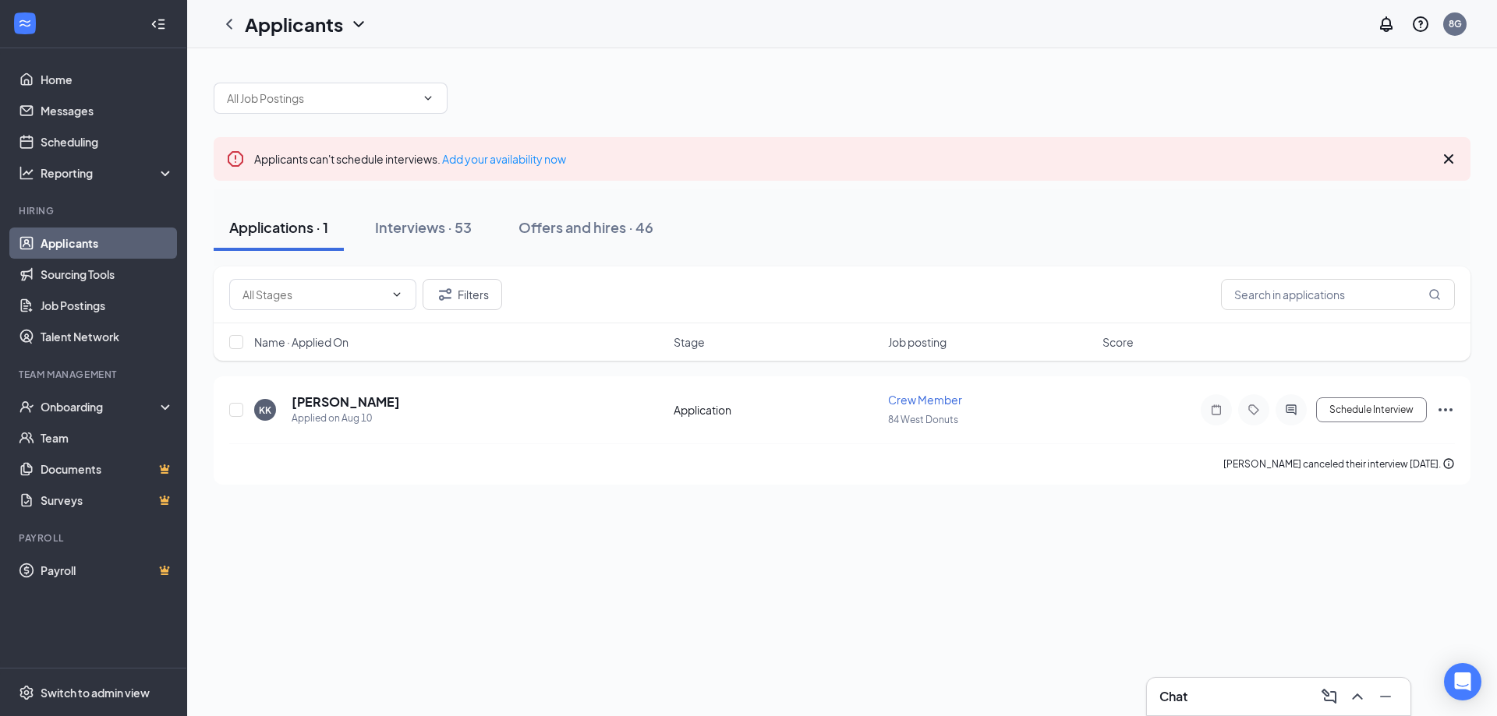
click at [513, 157] on link "Add your availability now" at bounding box center [504, 159] width 124 height 14
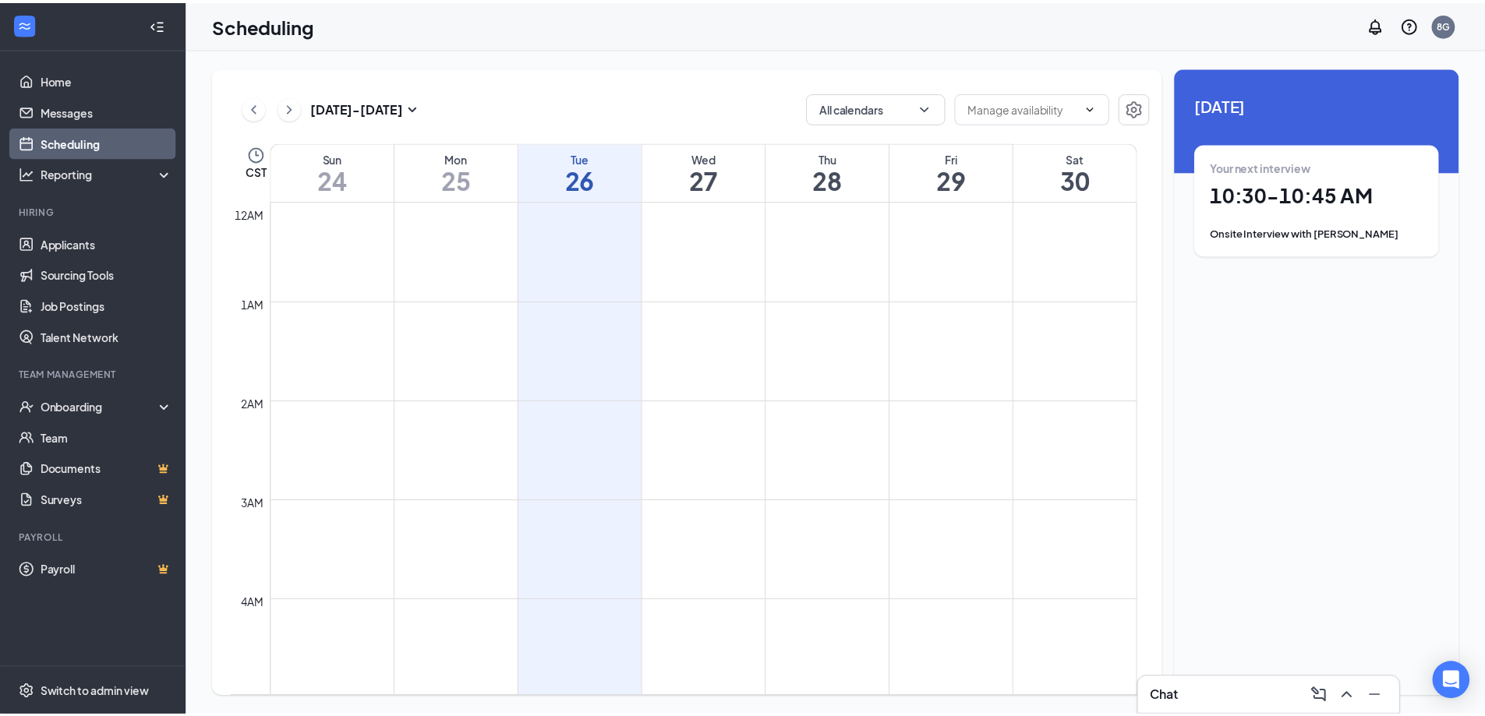
scroll to position [766, 0]
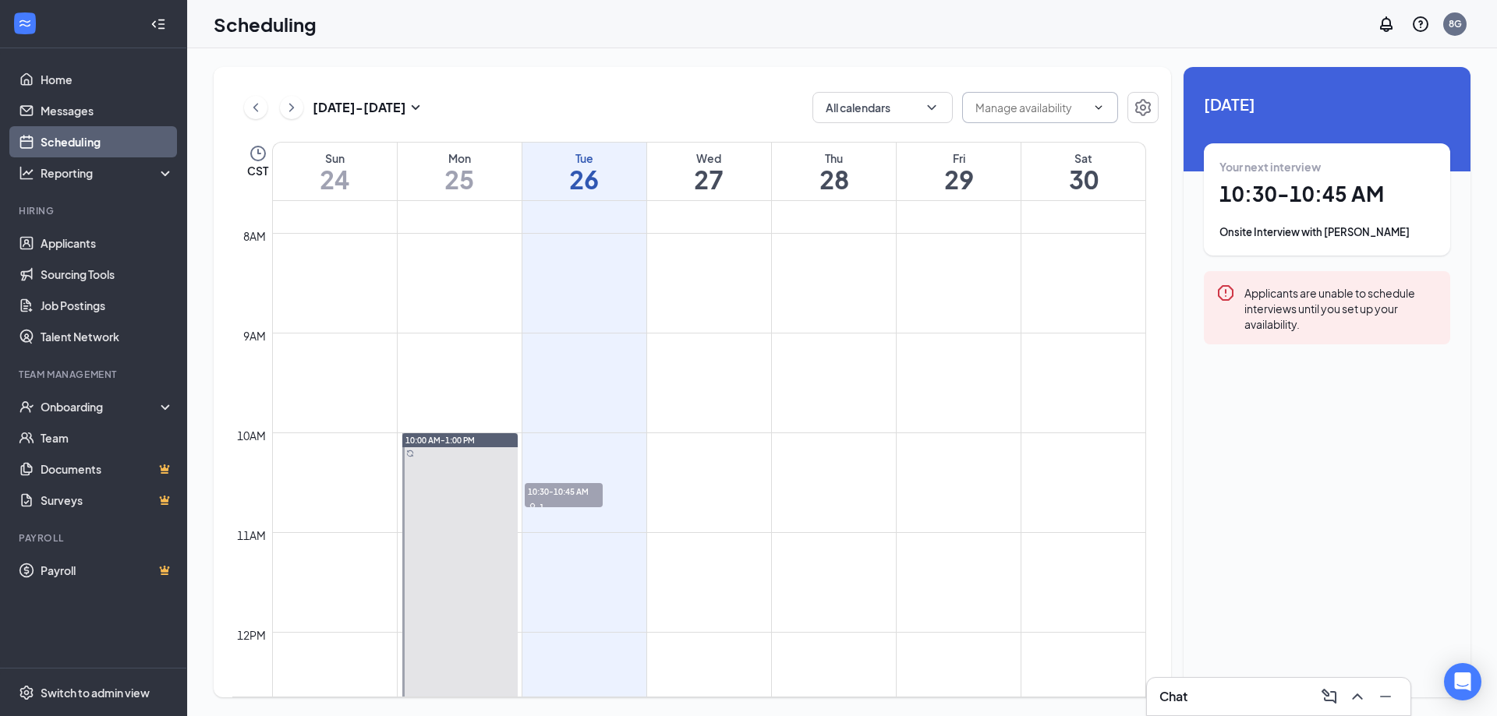
click at [1053, 110] on input "text" at bounding box center [1030, 107] width 111 height 17
click at [1045, 143] on div "Delete all availability" at bounding box center [1026, 144] width 102 height 17
type input "Delete all availability"
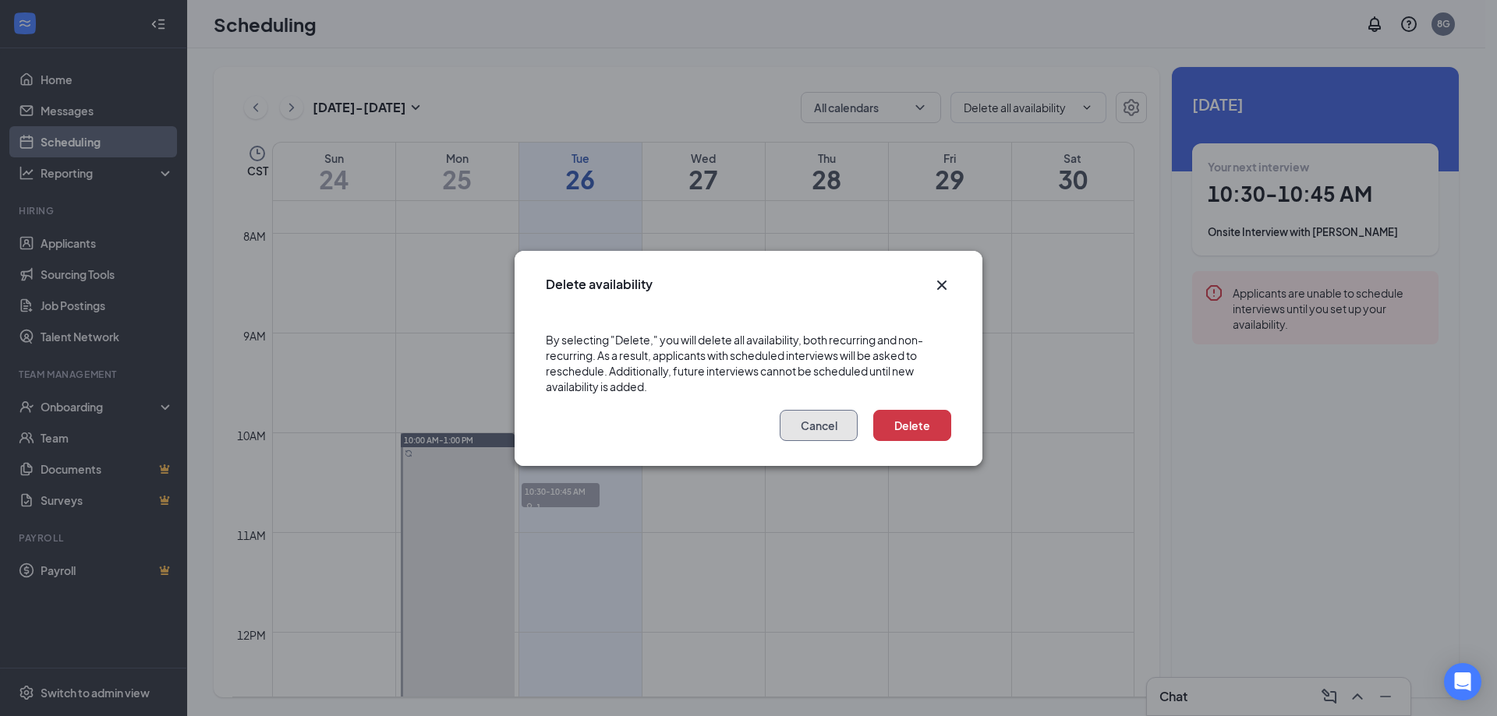
click at [809, 436] on button "Cancel" at bounding box center [819, 425] width 78 height 31
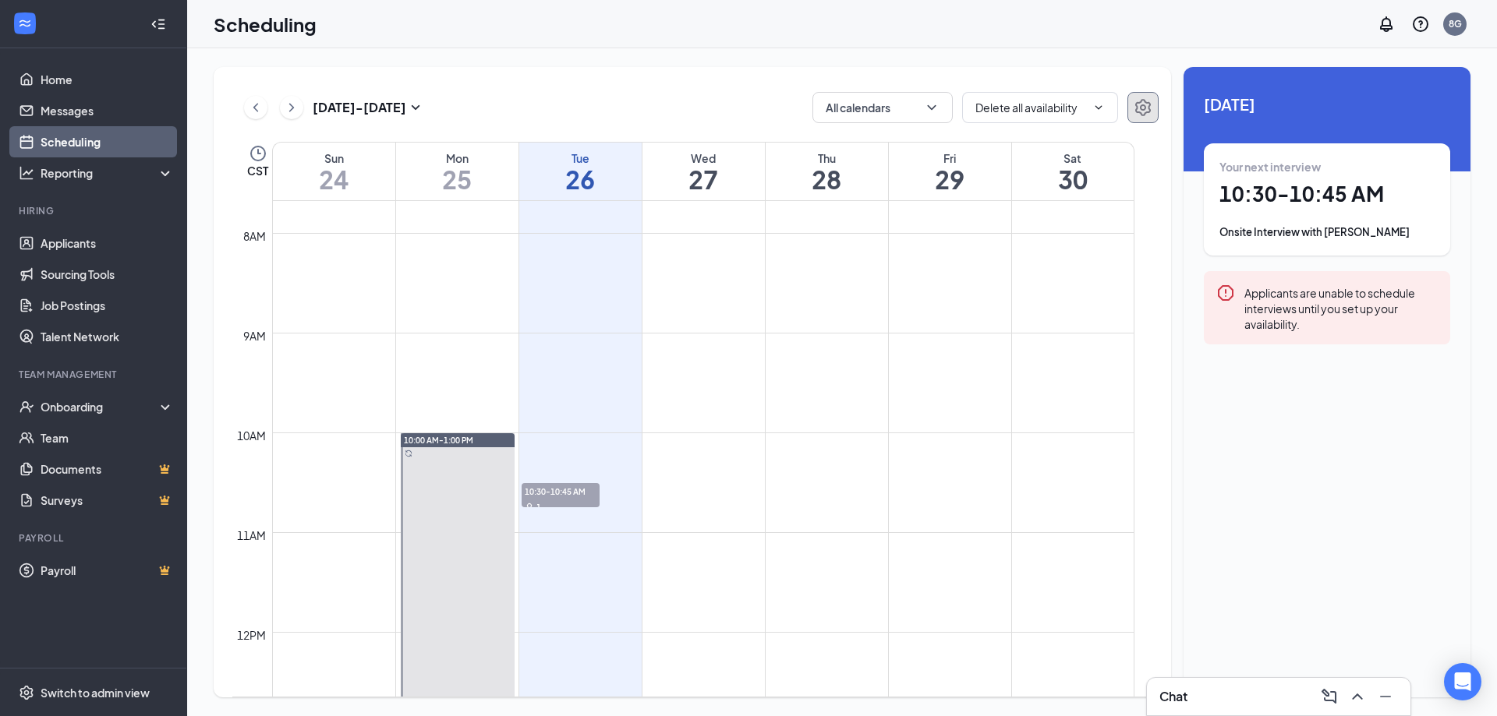
click at [1138, 111] on icon "Settings" at bounding box center [1143, 107] width 19 height 19
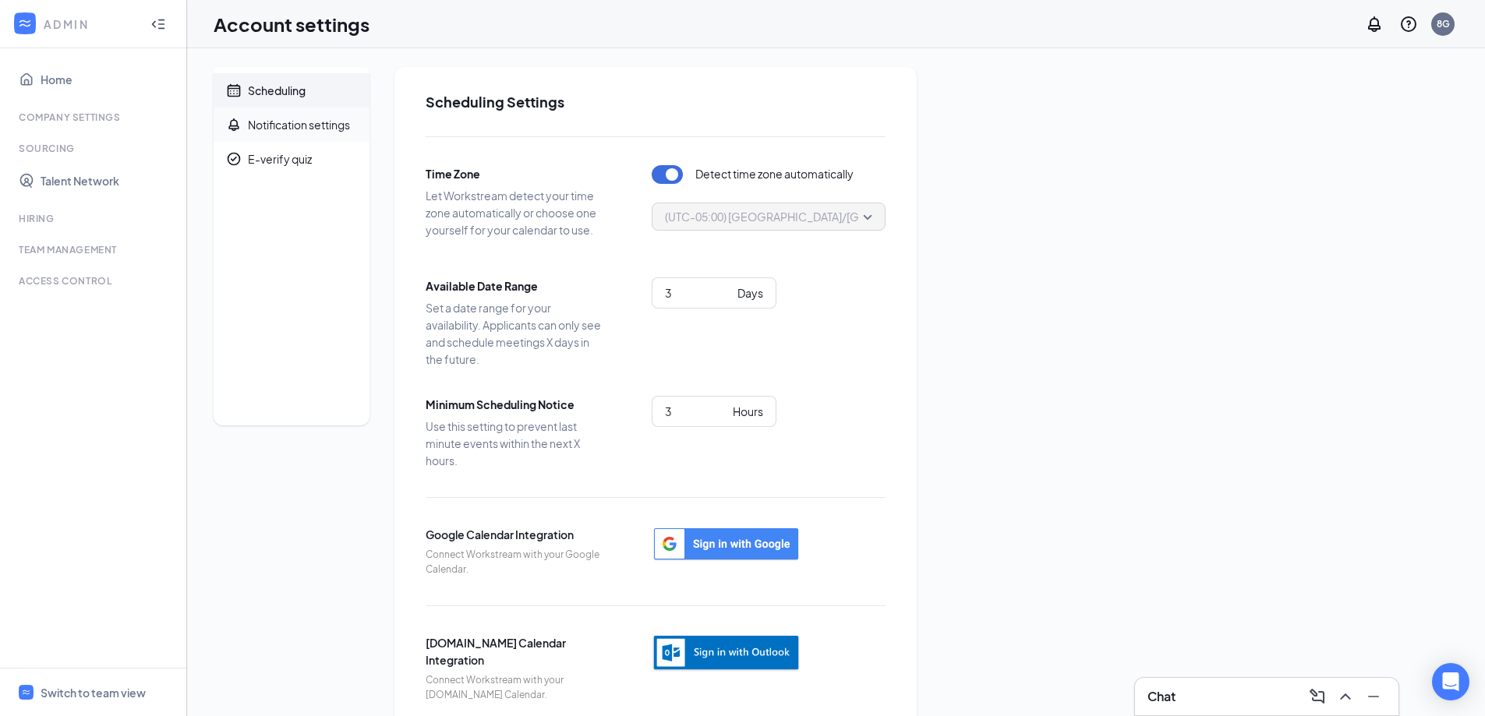
click at [242, 117] on li "Notification settings" at bounding box center [292, 125] width 156 height 34
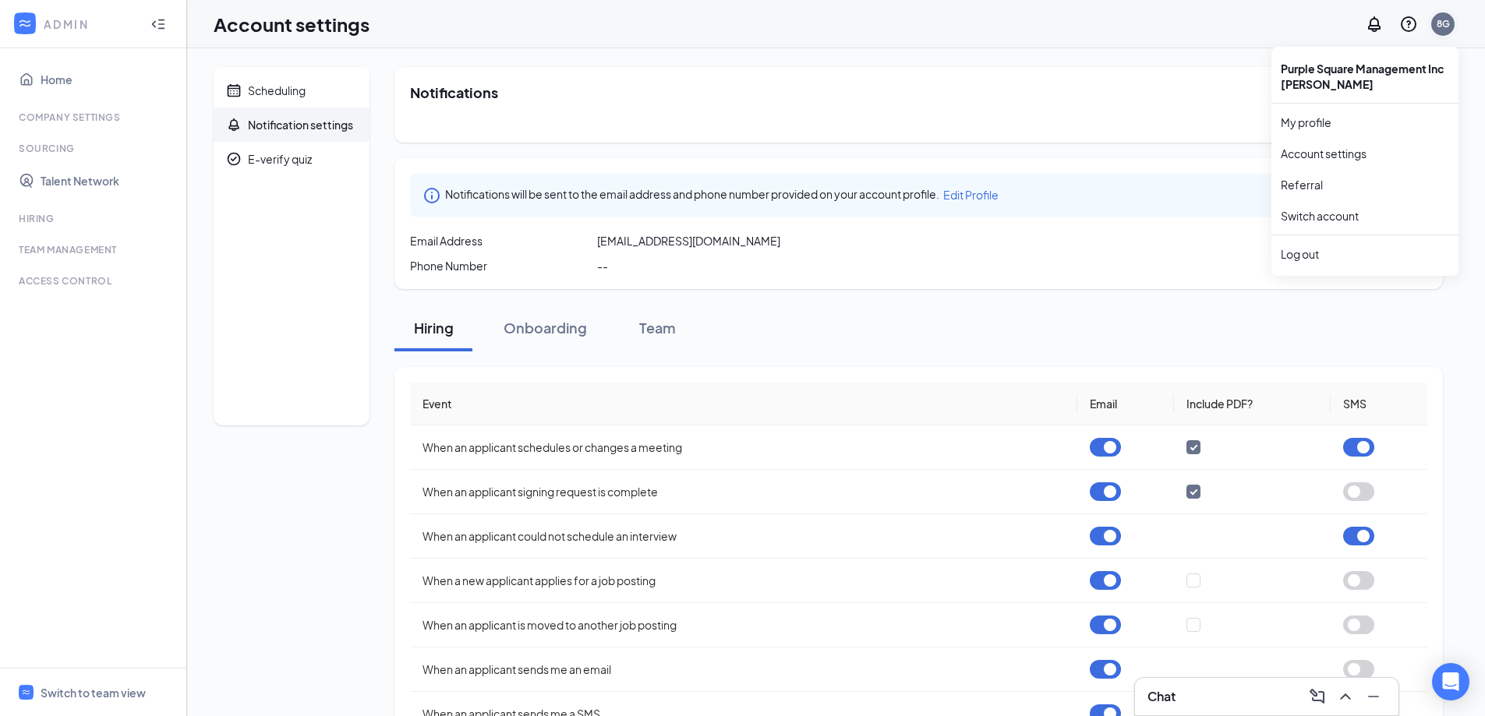
click at [1443, 23] on div "8G" at bounding box center [1443, 23] width 13 height 13
click at [1308, 126] on link "My profile" at bounding box center [1365, 123] width 168 height 16
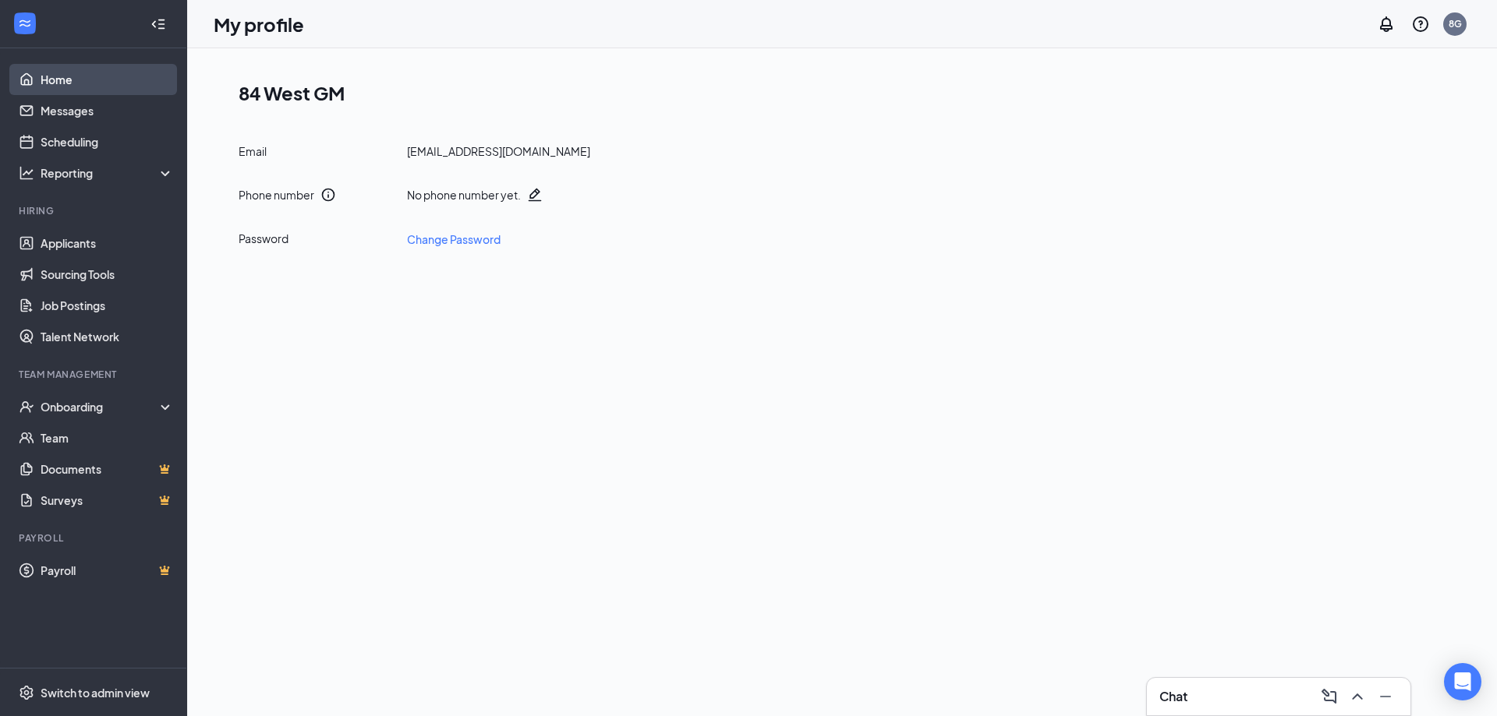
click at [59, 79] on link "Home" at bounding box center [107, 79] width 133 height 31
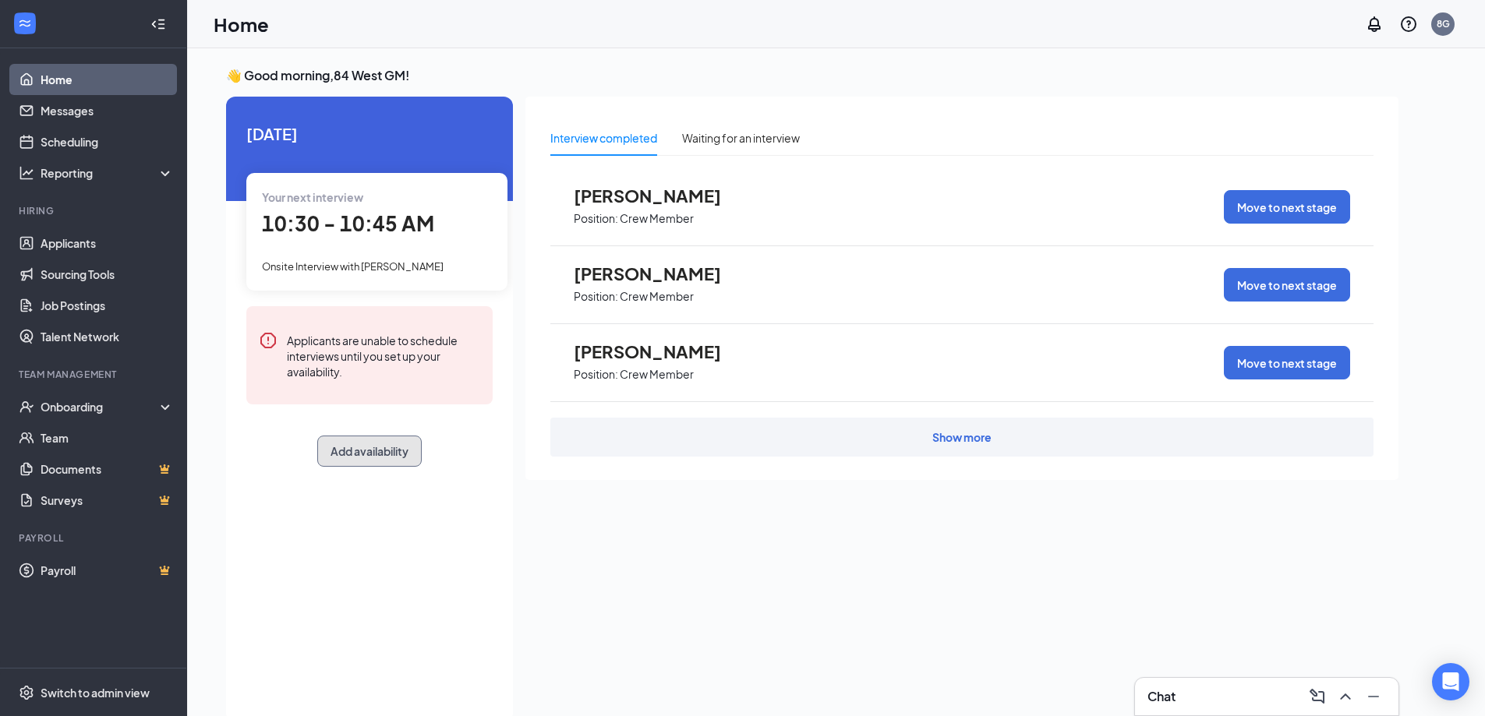
click at [381, 448] on button "Add availability" at bounding box center [369, 451] width 104 height 31
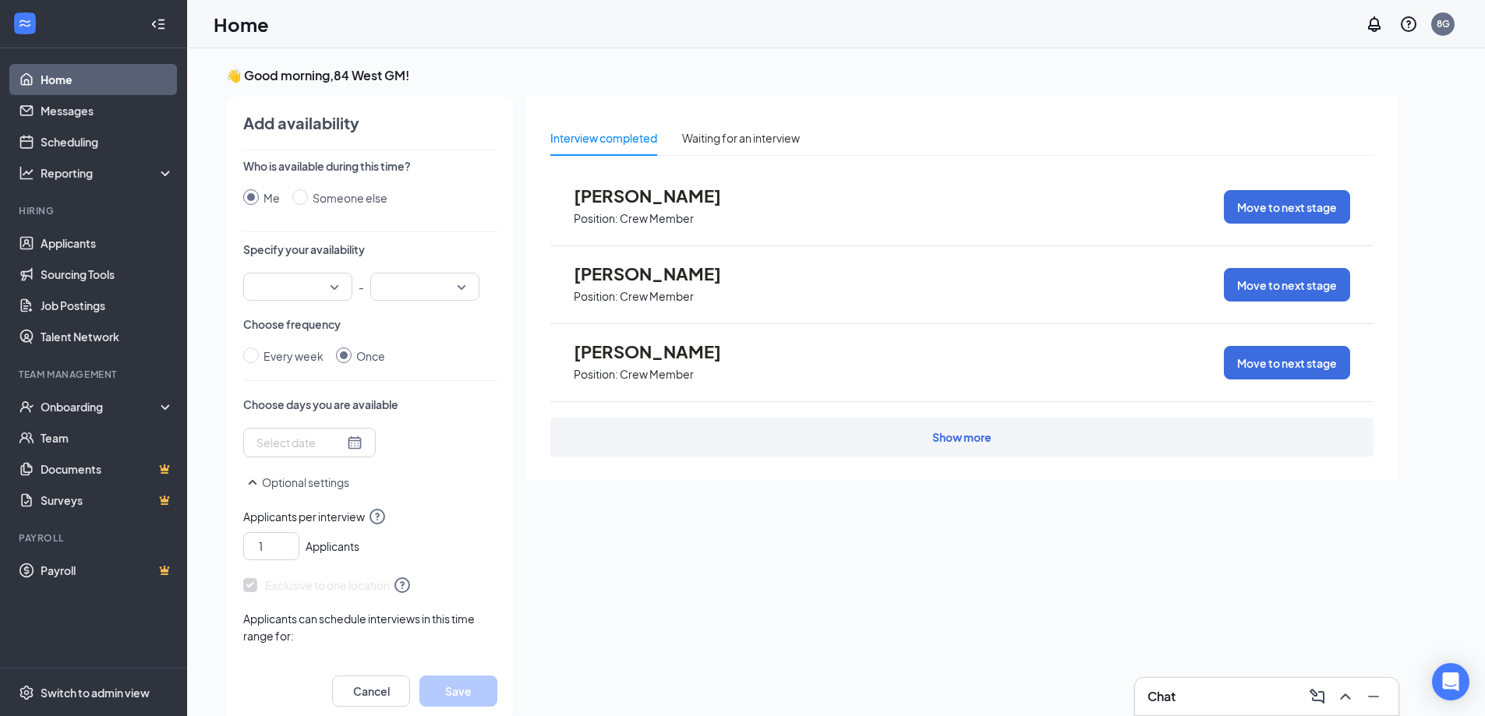
scroll to position [6, 0]
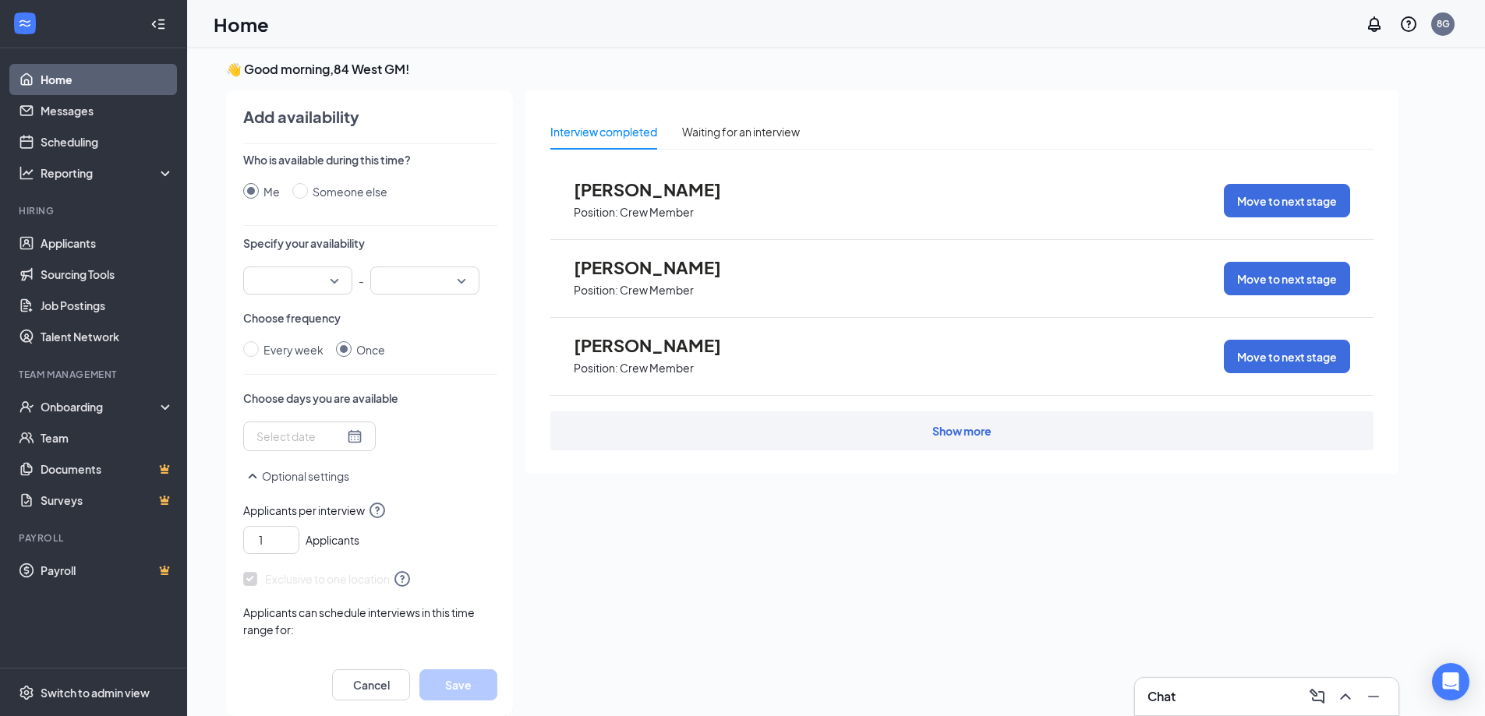
click at [332, 288] on div at bounding box center [297, 281] width 109 height 28
click at [286, 392] on span "11:00 AM" at bounding box center [279, 398] width 46 height 17
click at [257, 351] on input "Every week" at bounding box center [251, 349] width 16 height 16
radio input "true"
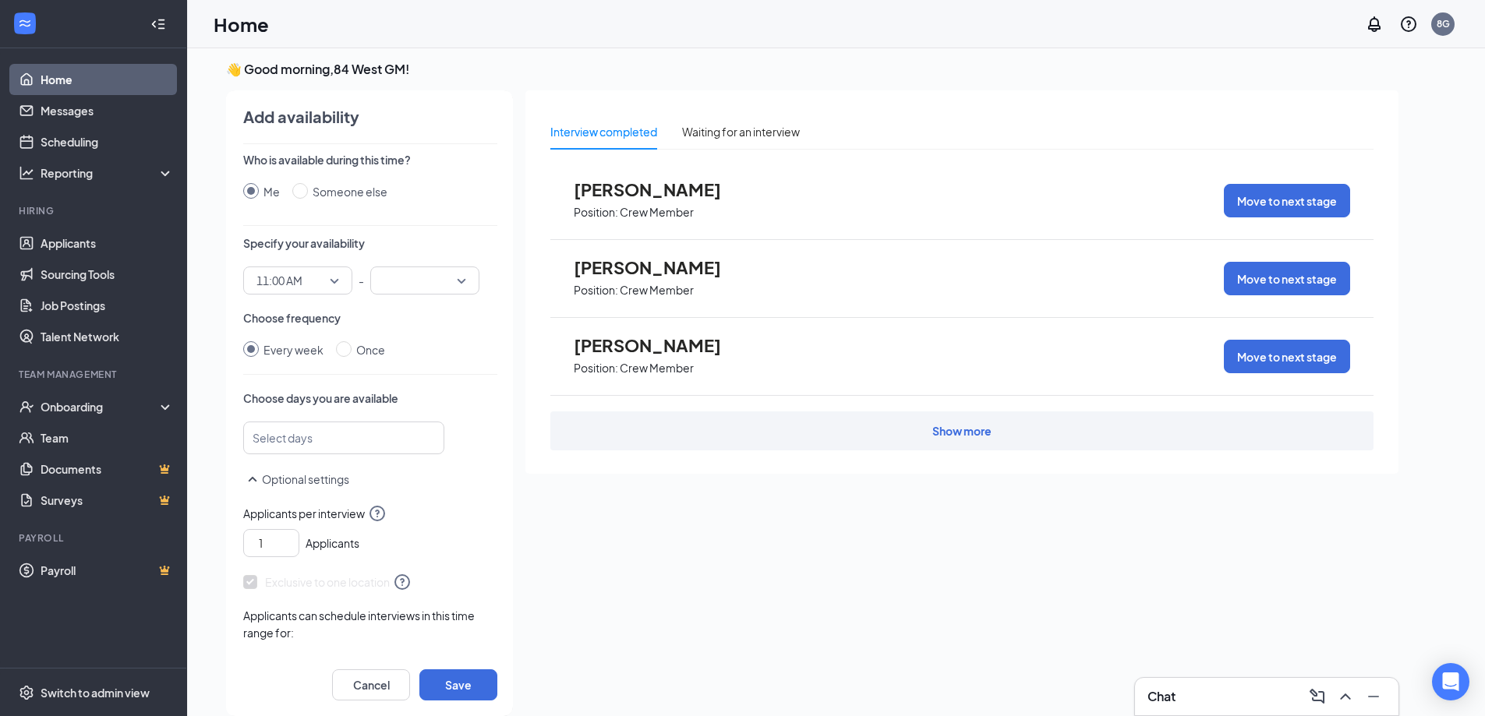
radio input "false"
click at [465, 287] on div at bounding box center [424, 281] width 109 height 28
click at [400, 378] on span "01:30 PM" at bounding box center [406, 373] width 46 height 17
click at [328, 440] on div at bounding box center [336, 438] width 160 height 25
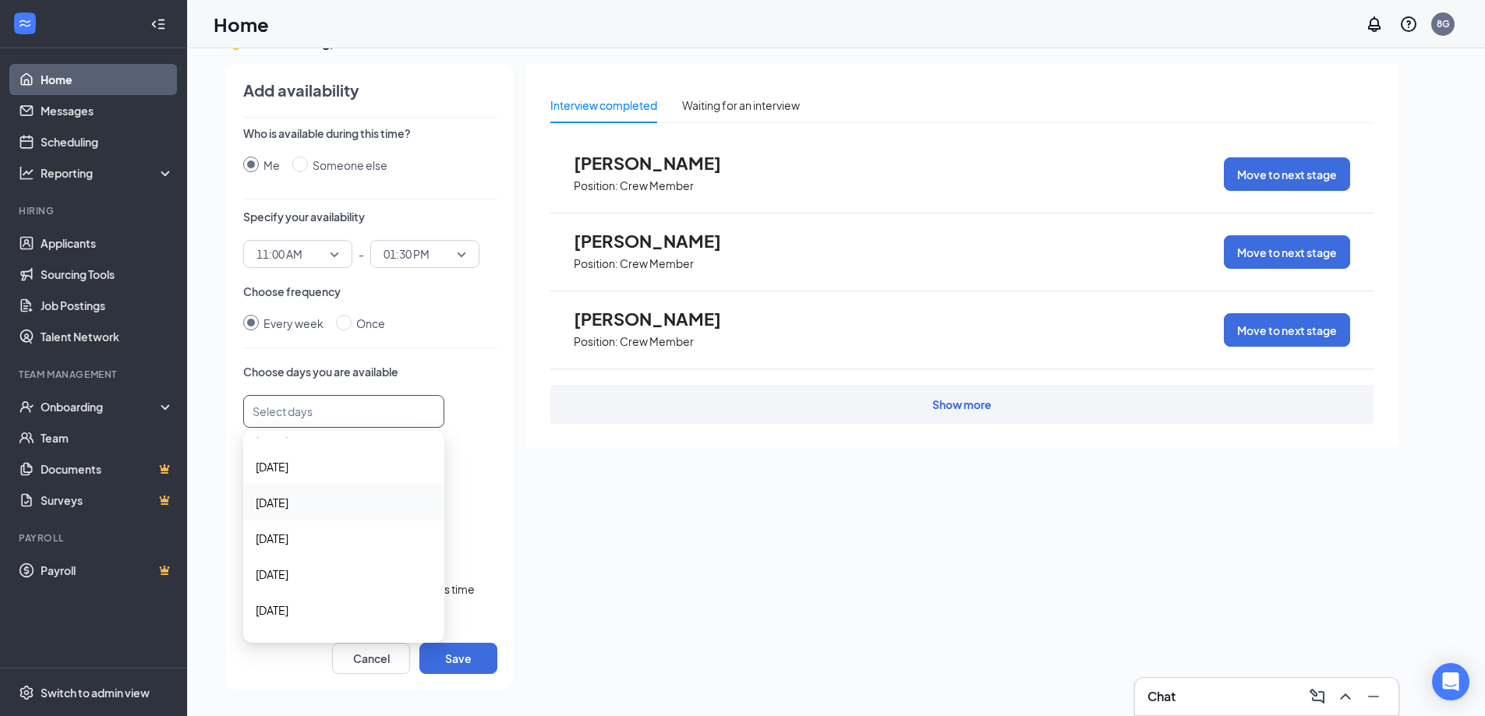
scroll to position [0, 0]
click at [302, 596] on span "Thursday" at bounding box center [344, 598] width 176 height 17
click at [457, 541] on div "Exclusive to one location" at bounding box center [370, 548] width 254 height 34
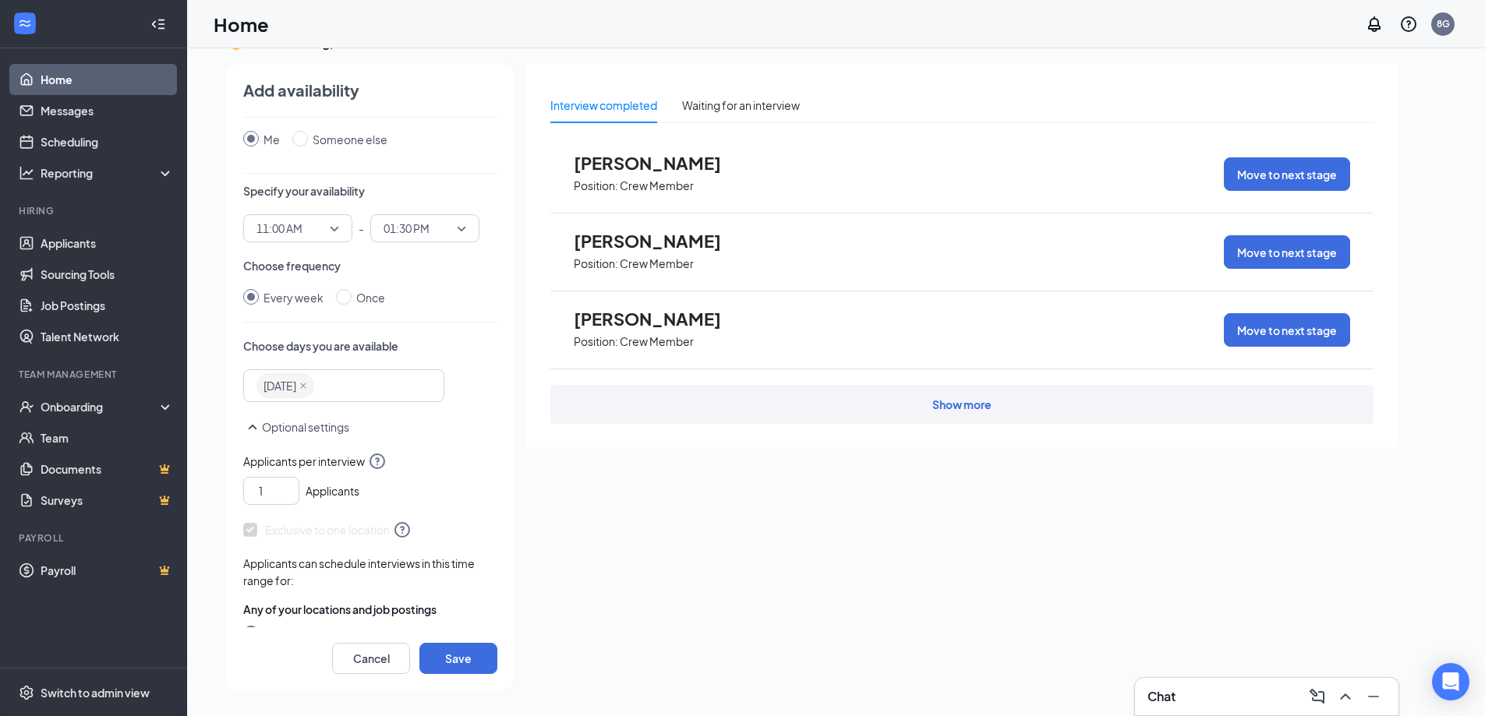
scroll to position [50, 0]
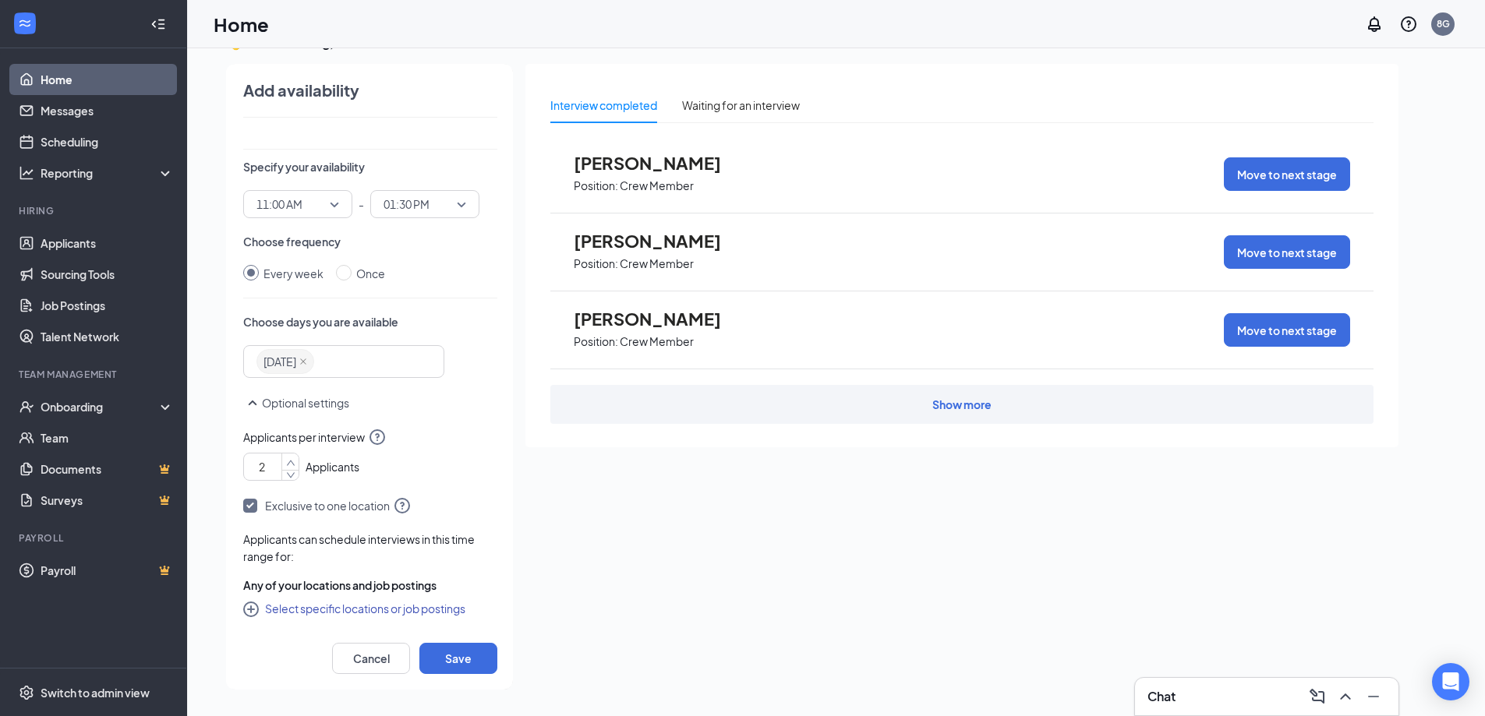
type input "2"
click at [287, 459] on icon "up" at bounding box center [290, 463] width 9 height 11
click at [428, 660] on button "Save" at bounding box center [458, 658] width 78 height 31
radio input "false"
radio input "true"
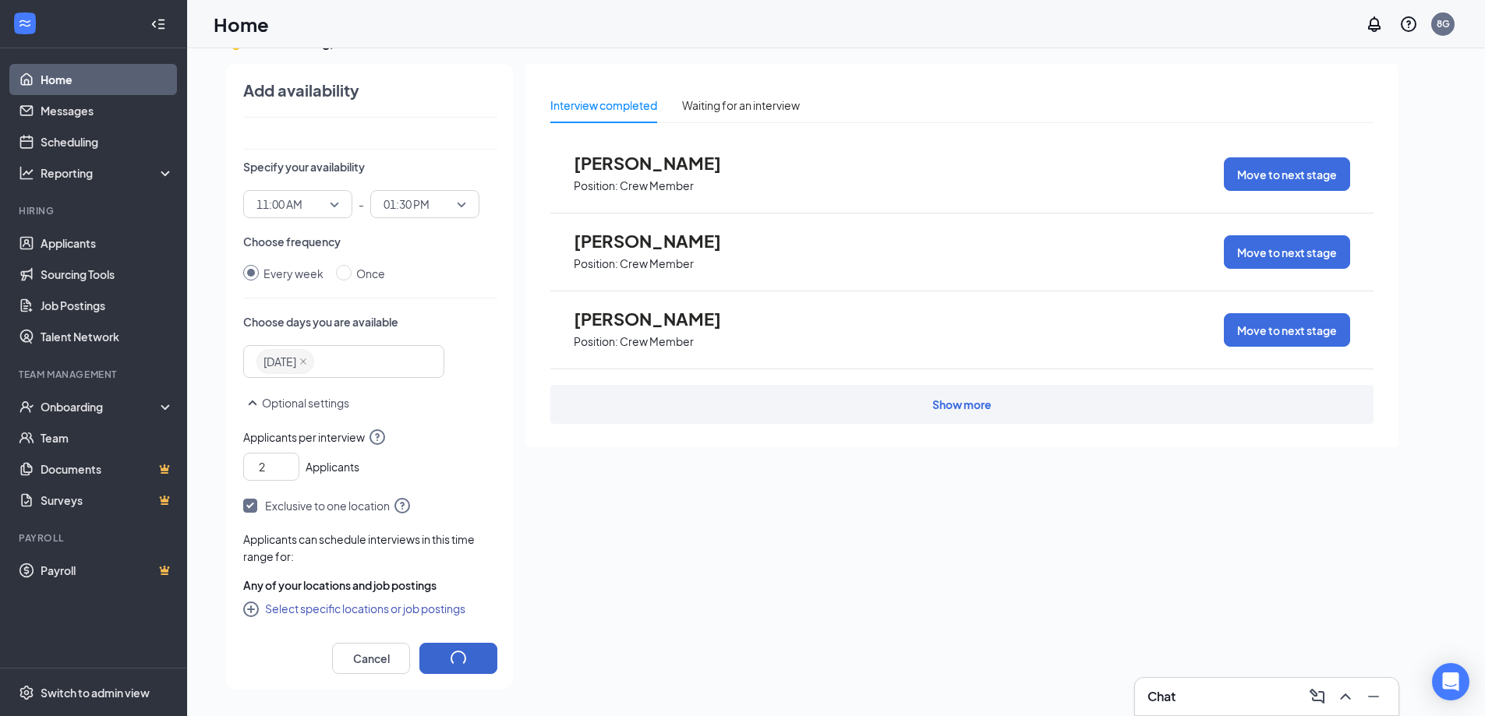
type input "1"
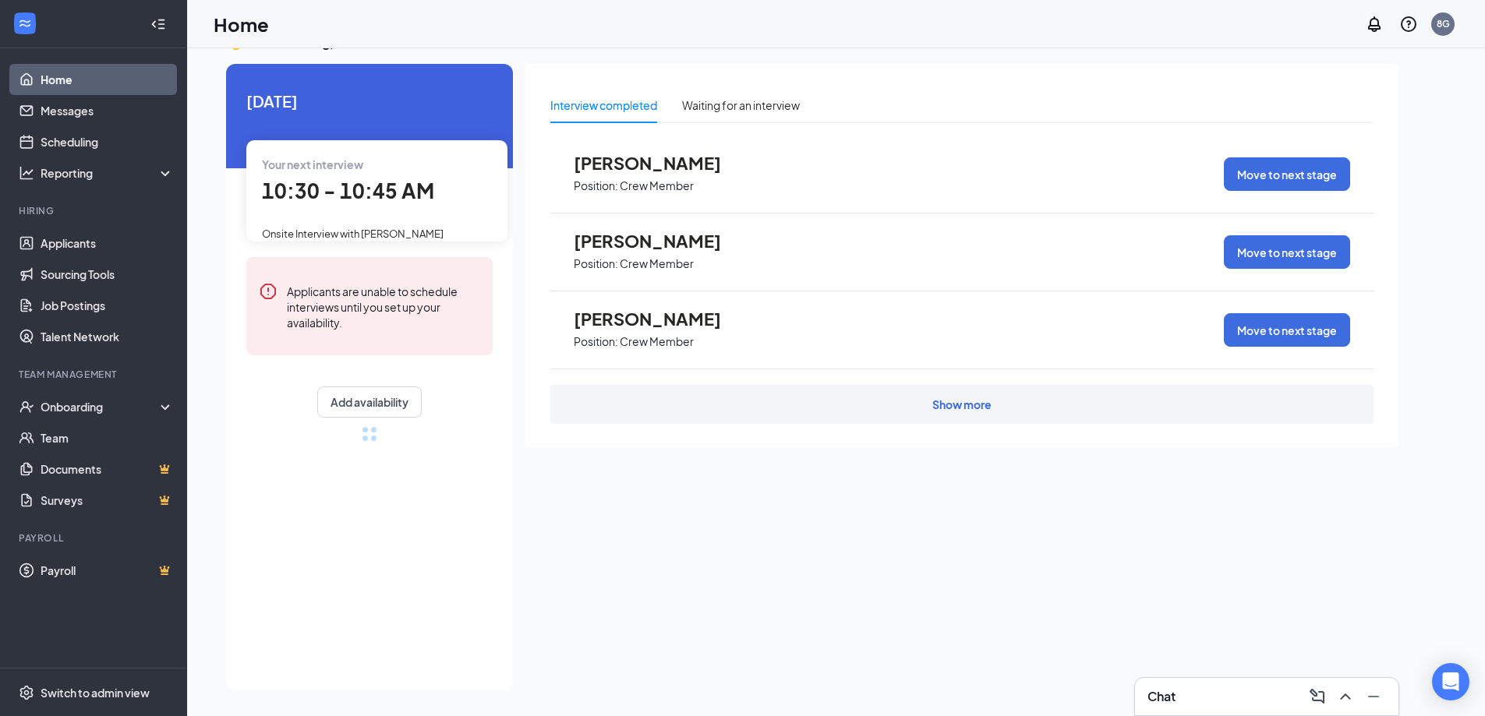
scroll to position [47, 0]
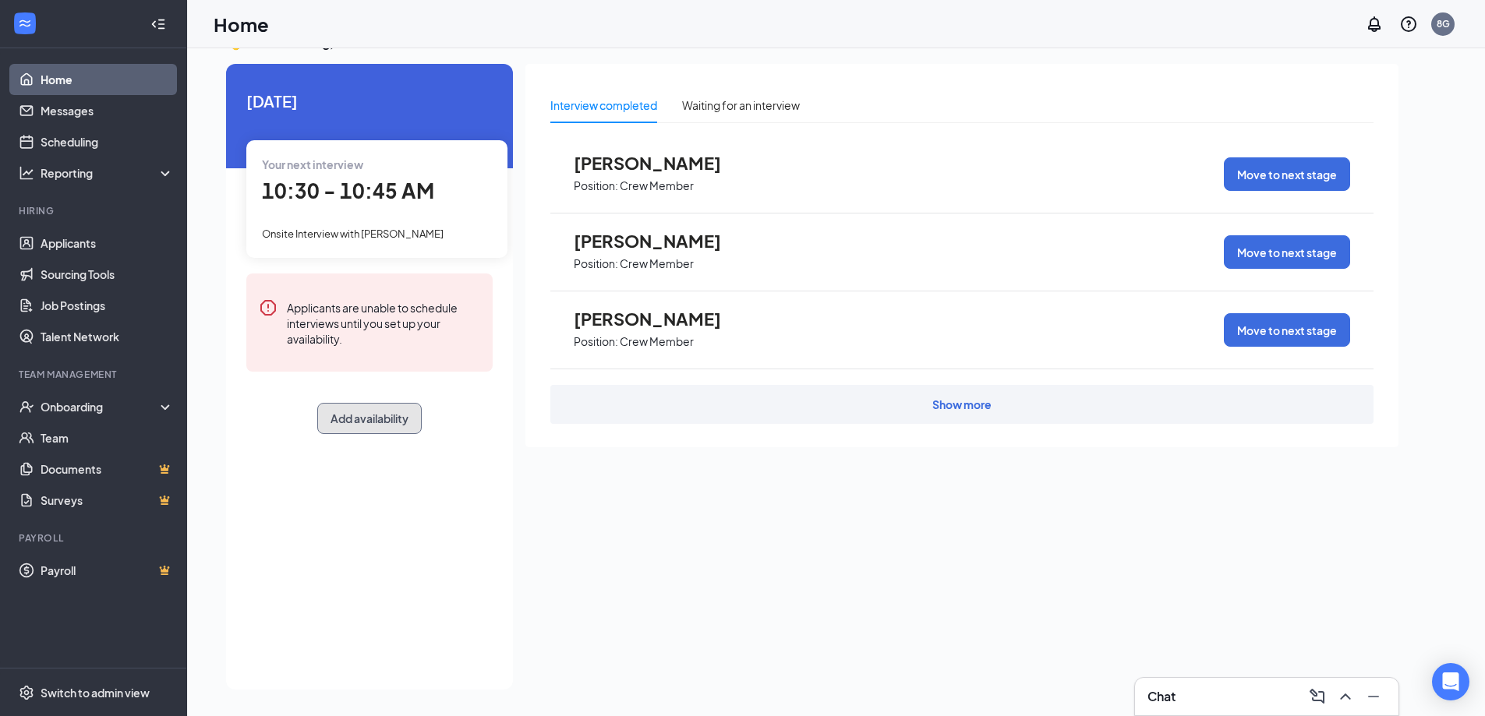
click at [390, 421] on button "Add availability" at bounding box center [369, 418] width 104 height 31
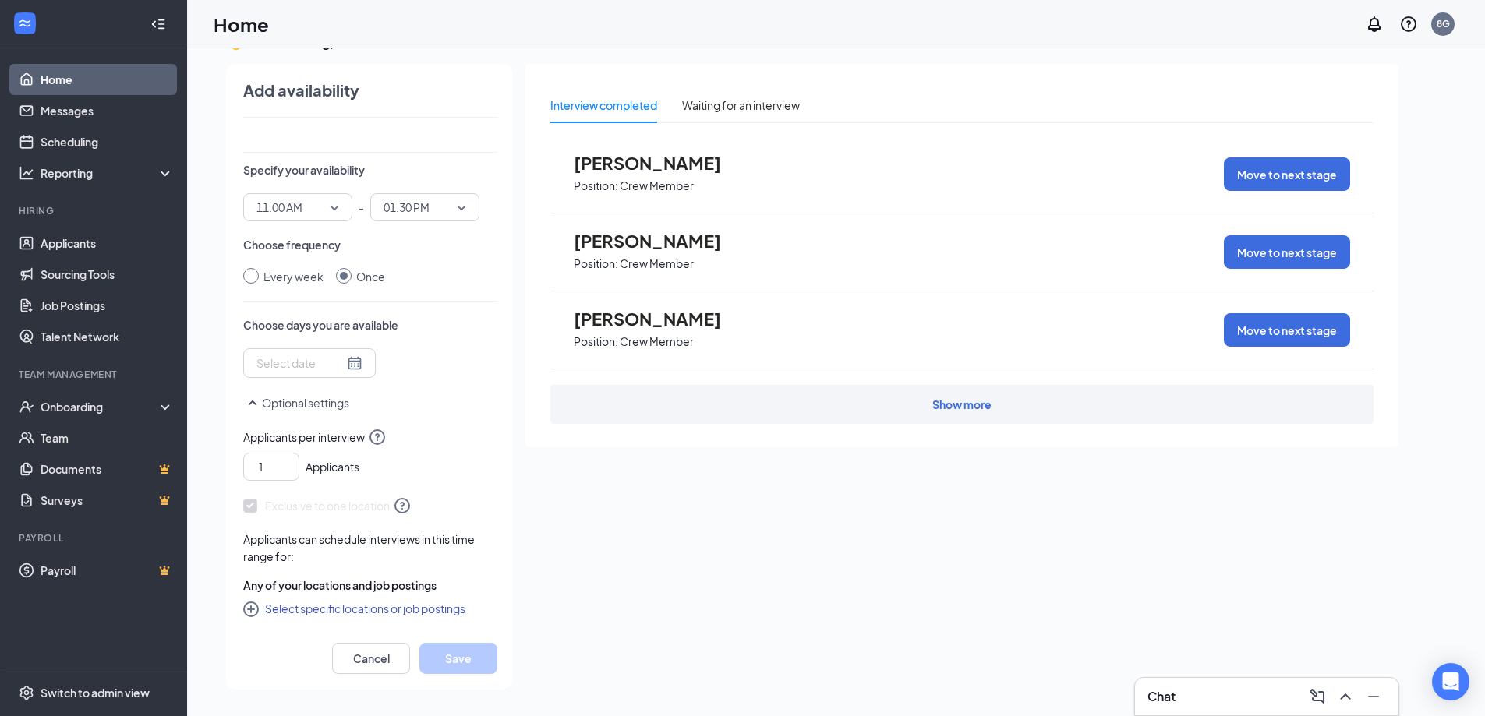
click at [255, 275] on input "Every week" at bounding box center [251, 276] width 16 height 16
radio input "true"
radio input "false"
click at [377, 370] on div at bounding box center [336, 364] width 160 height 25
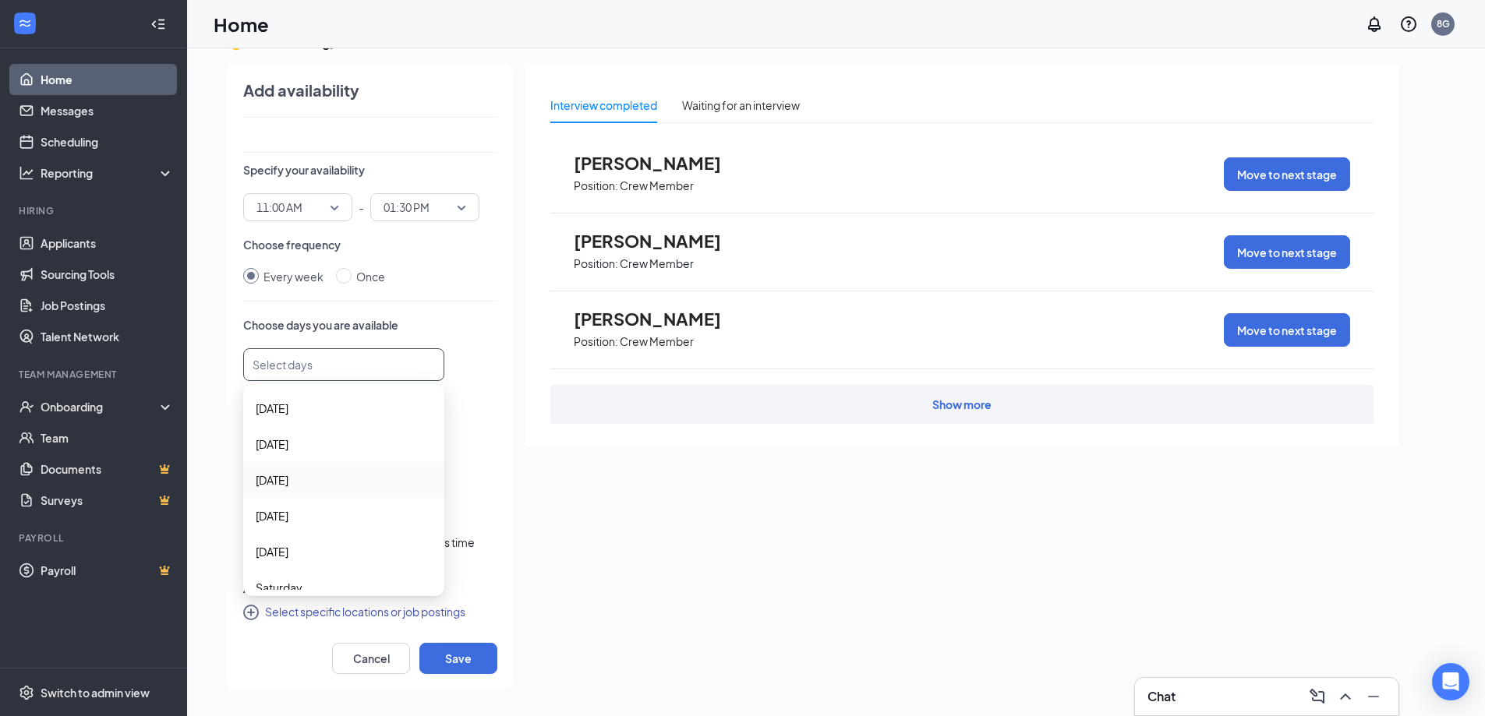
scroll to position [51, 0]
click at [334, 531] on span "Friday" at bounding box center [344, 536] width 176 height 17
click at [462, 471] on div "1 Applicants" at bounding box center [370, 467] width 254 height 34
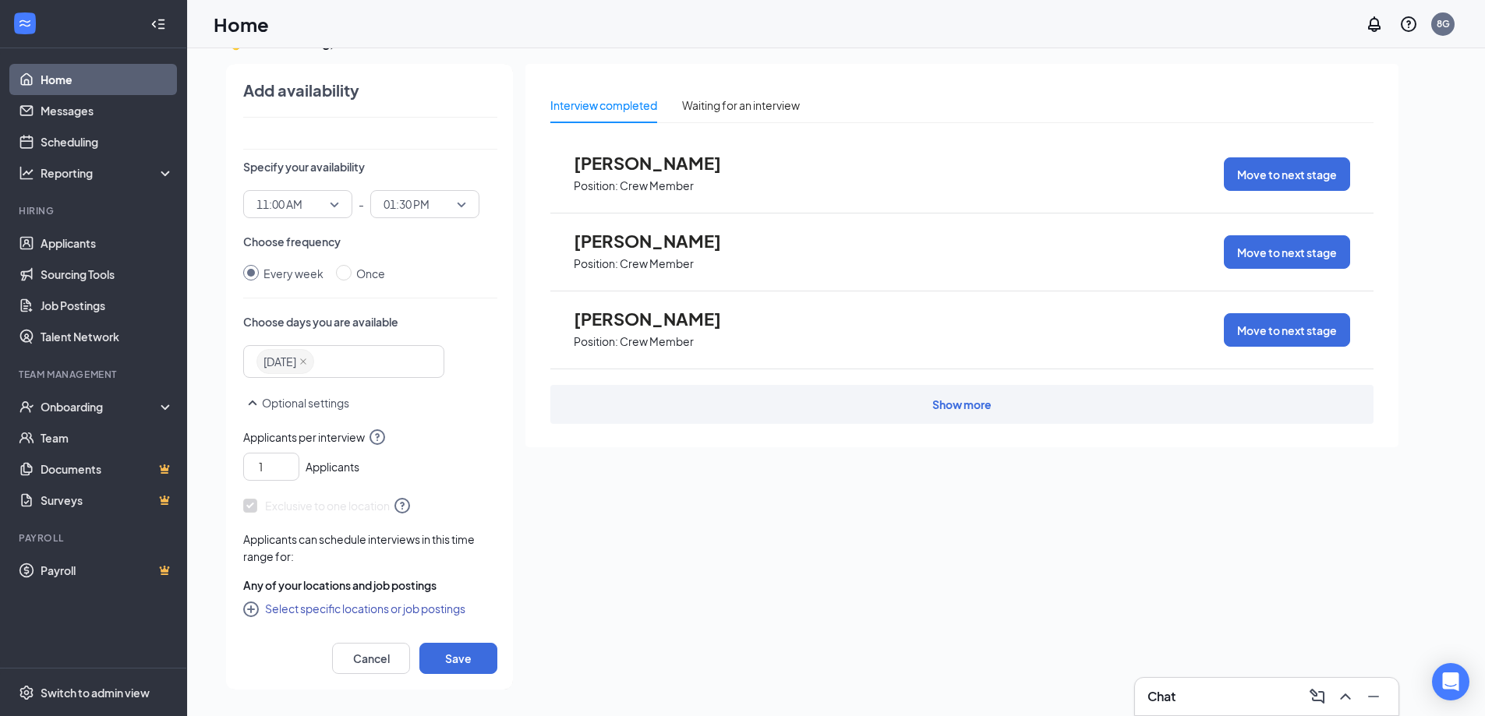
scroll to position [0, 0]
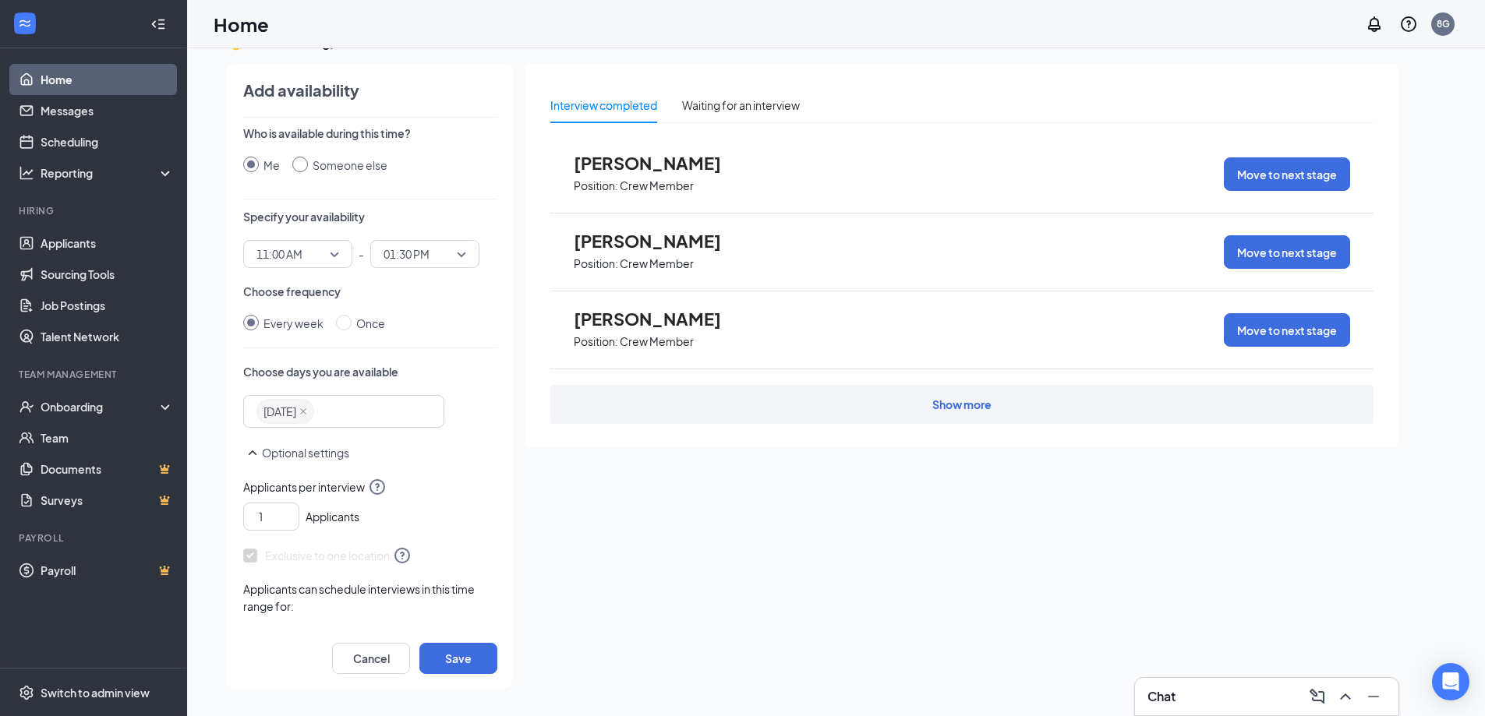
click at [302, 166] on input "Someone else" at bounding box center [300, 165] width 16 height 16
radio input "true"
click at [250, 158] on input "Me" at bounding box center [251, 165] width 16 height 16
radio input "true"
radio input "false"
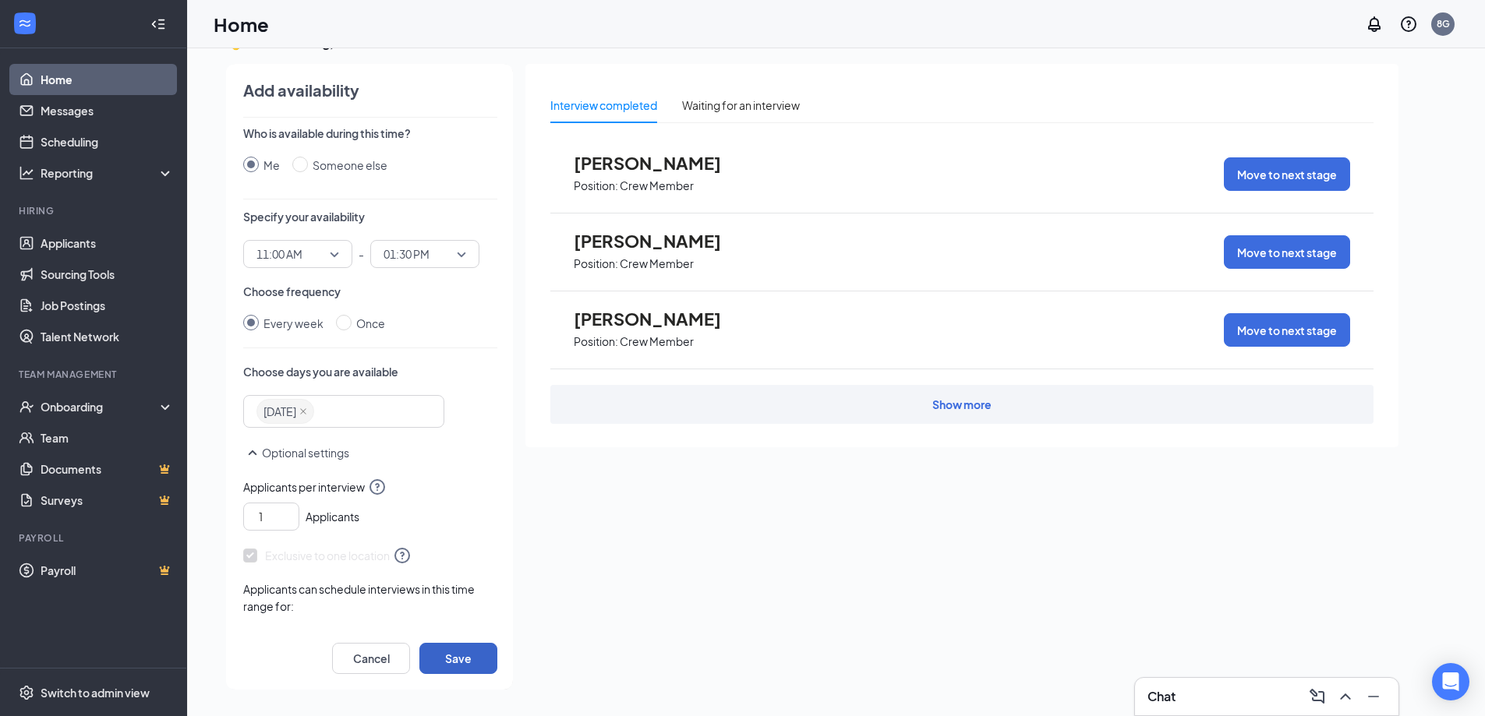
click at [448, 658] on button "Save" at bounding box center [458, 658] width 78 height 31
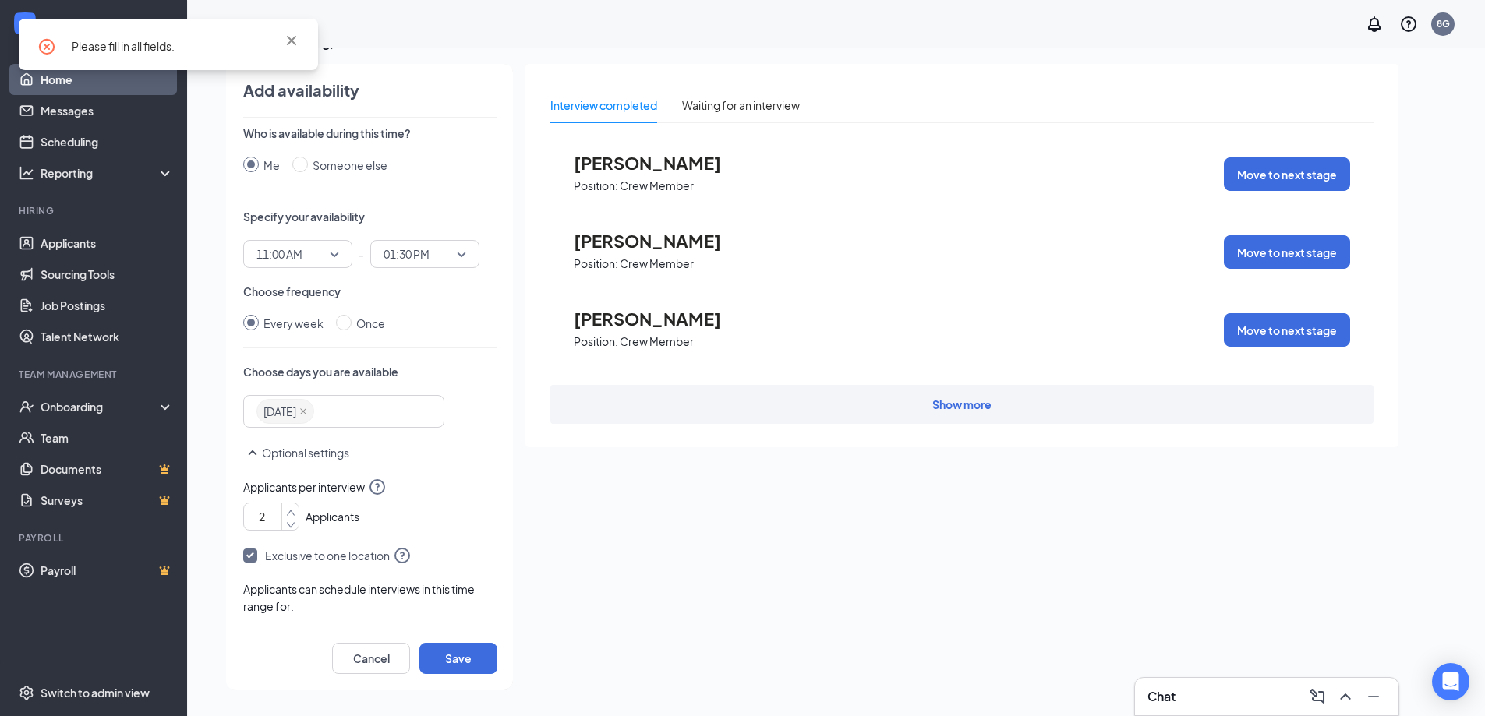
click at [292, 510] on icon "up" at bounding box center [290, 513] width 9 height 11
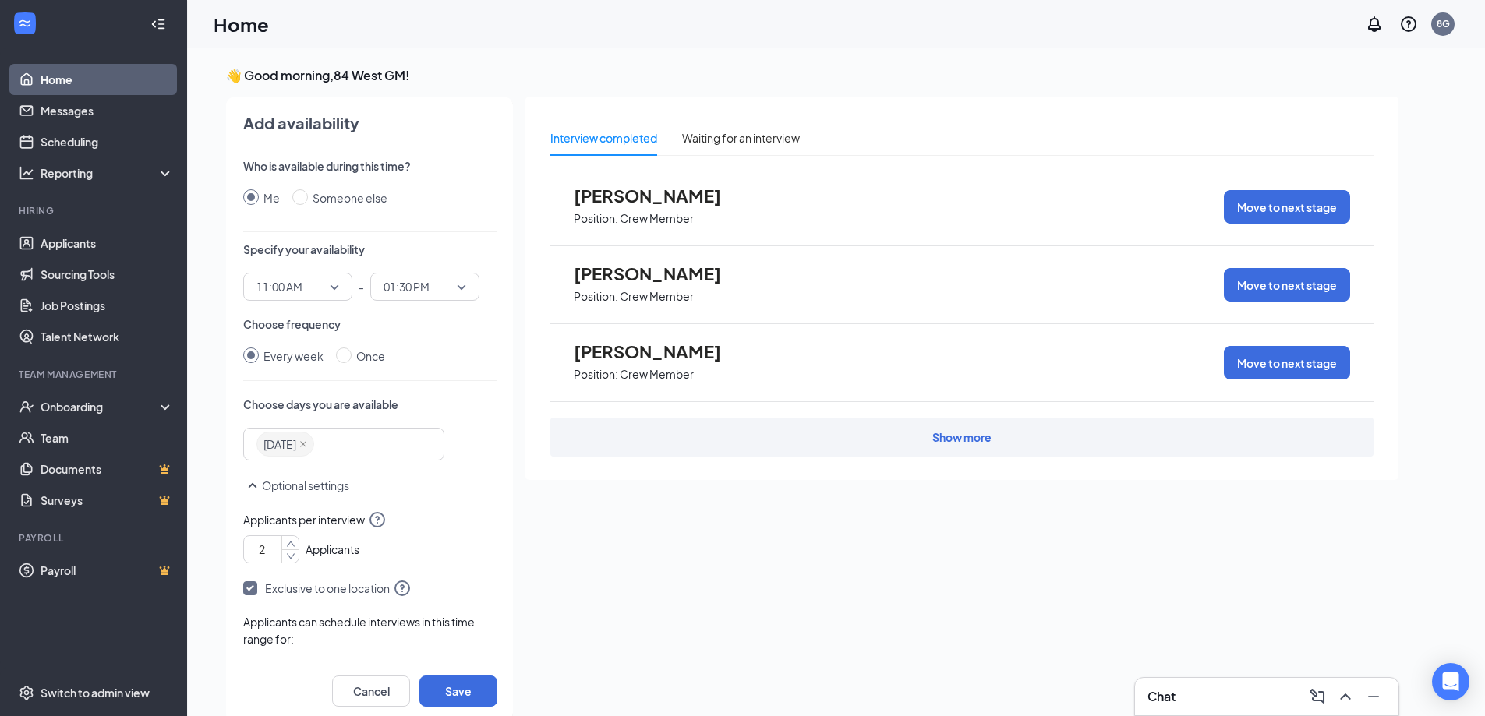
scroll to position [50, 0]
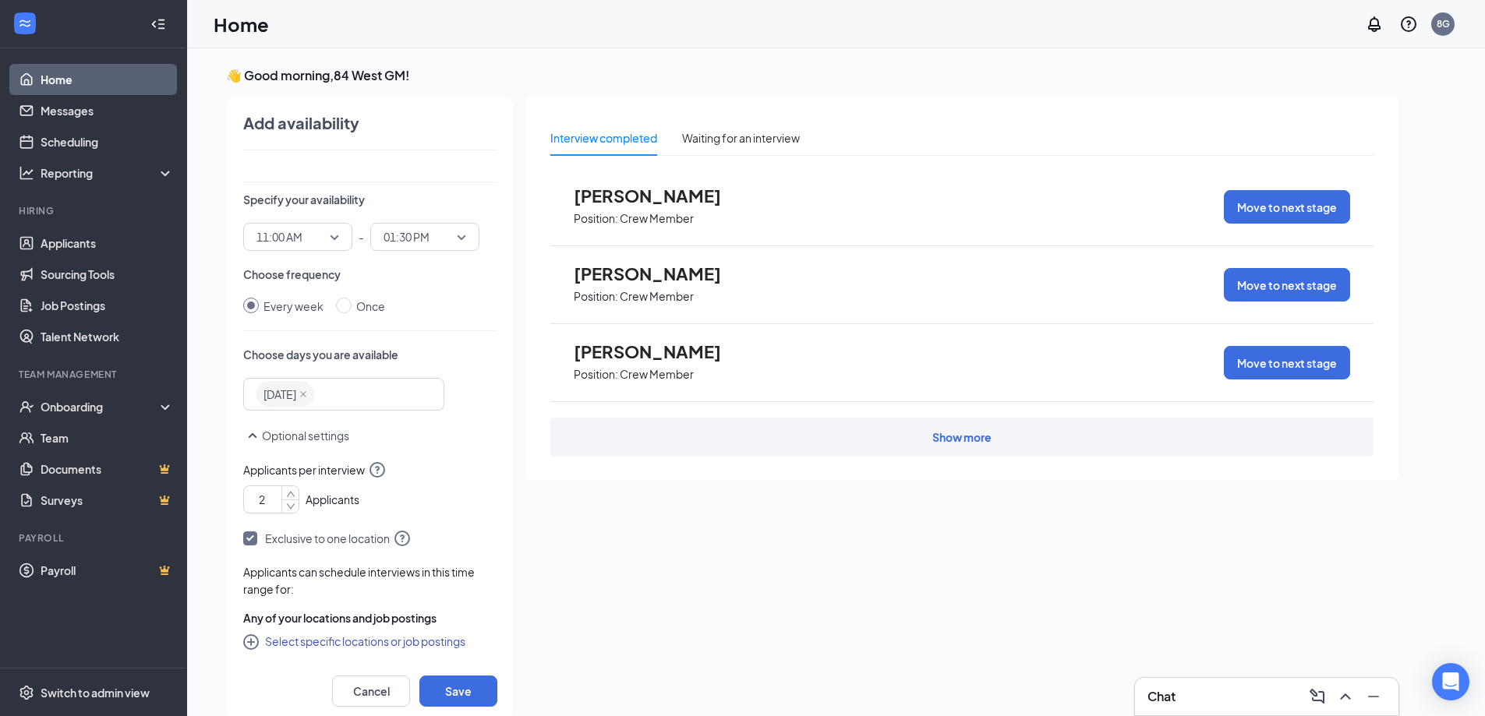
click at [433, 494] on div "2 Applicants" at bounding box center [370, 496] width 254 height 34
click at [395, 394] on div "Friday" at bounding box center [336, 394] width 160 height 28
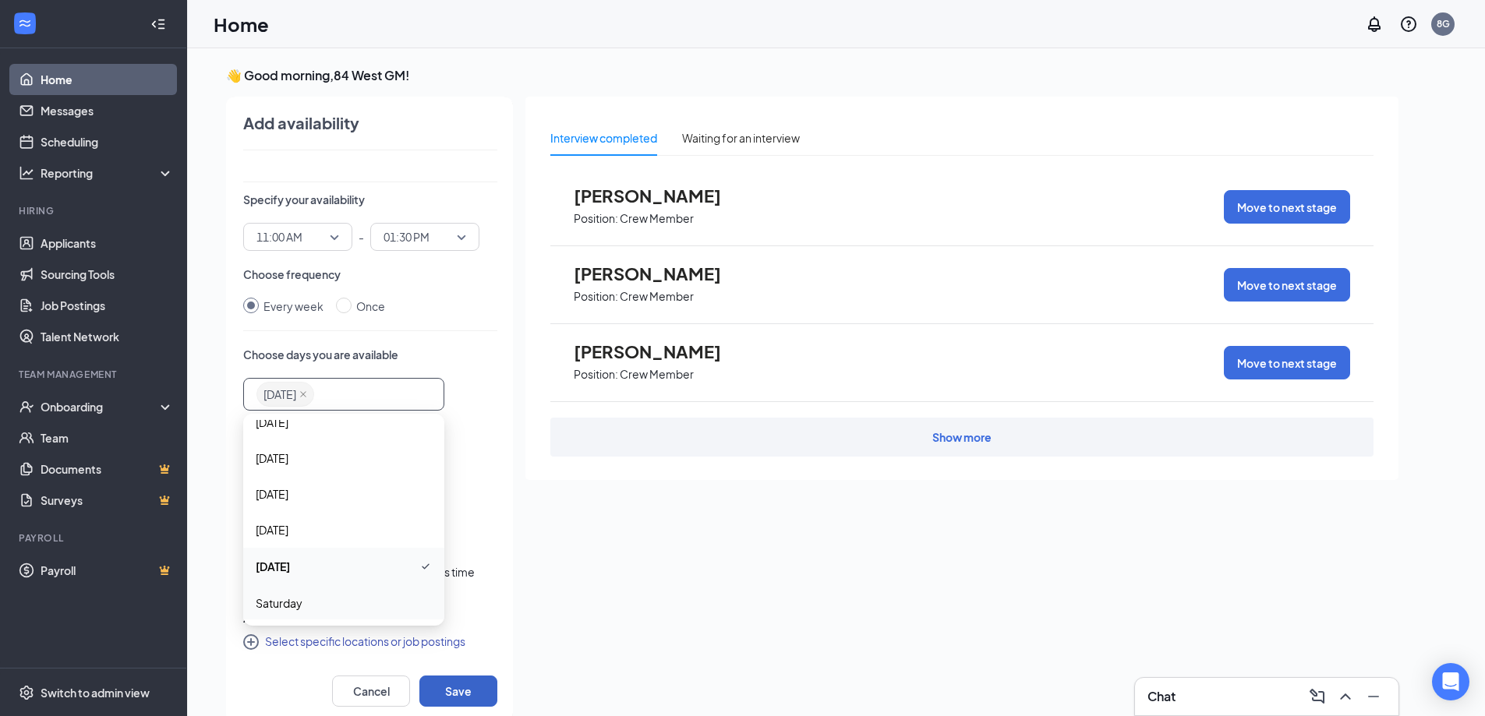
click at [455, 686] on button "Save" at bounding box center [458, 691] width 78 height 31
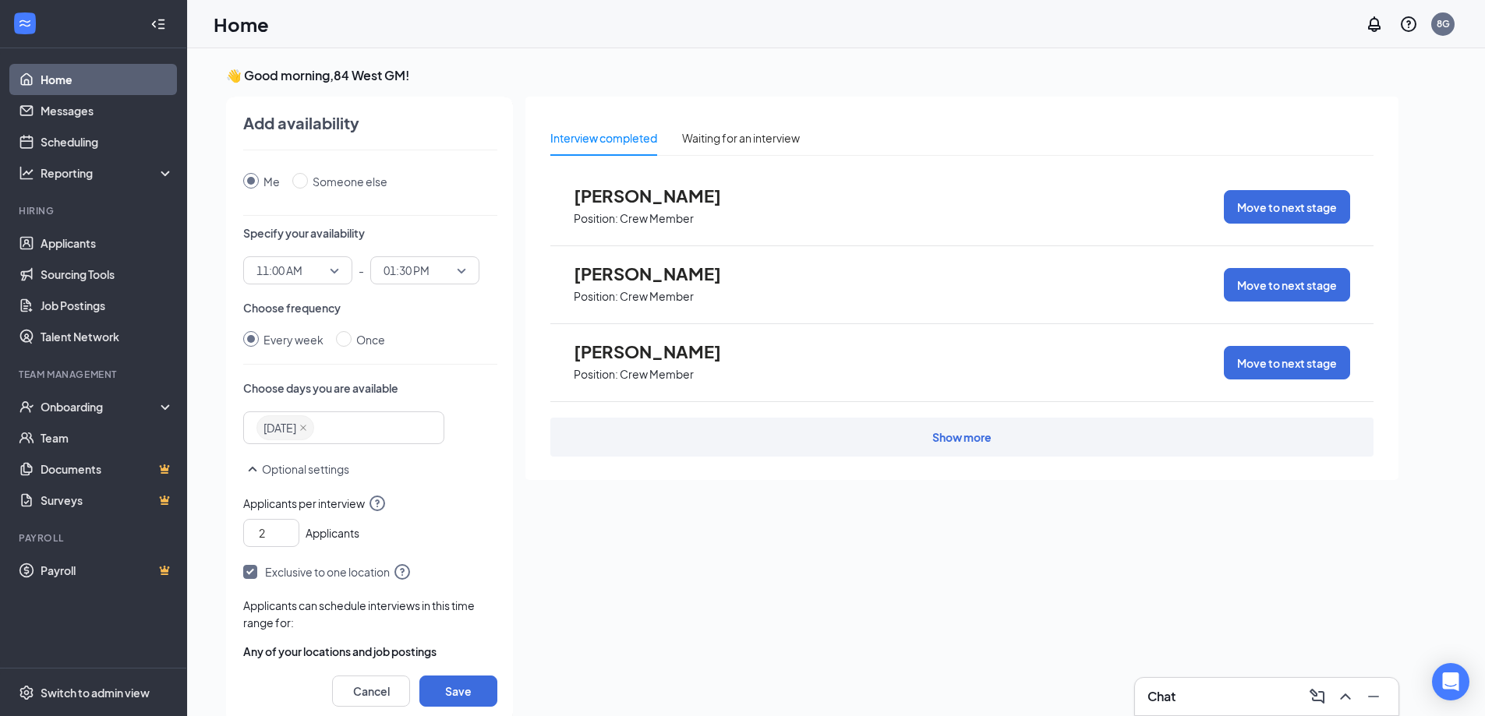
scroll to position [0, 0]
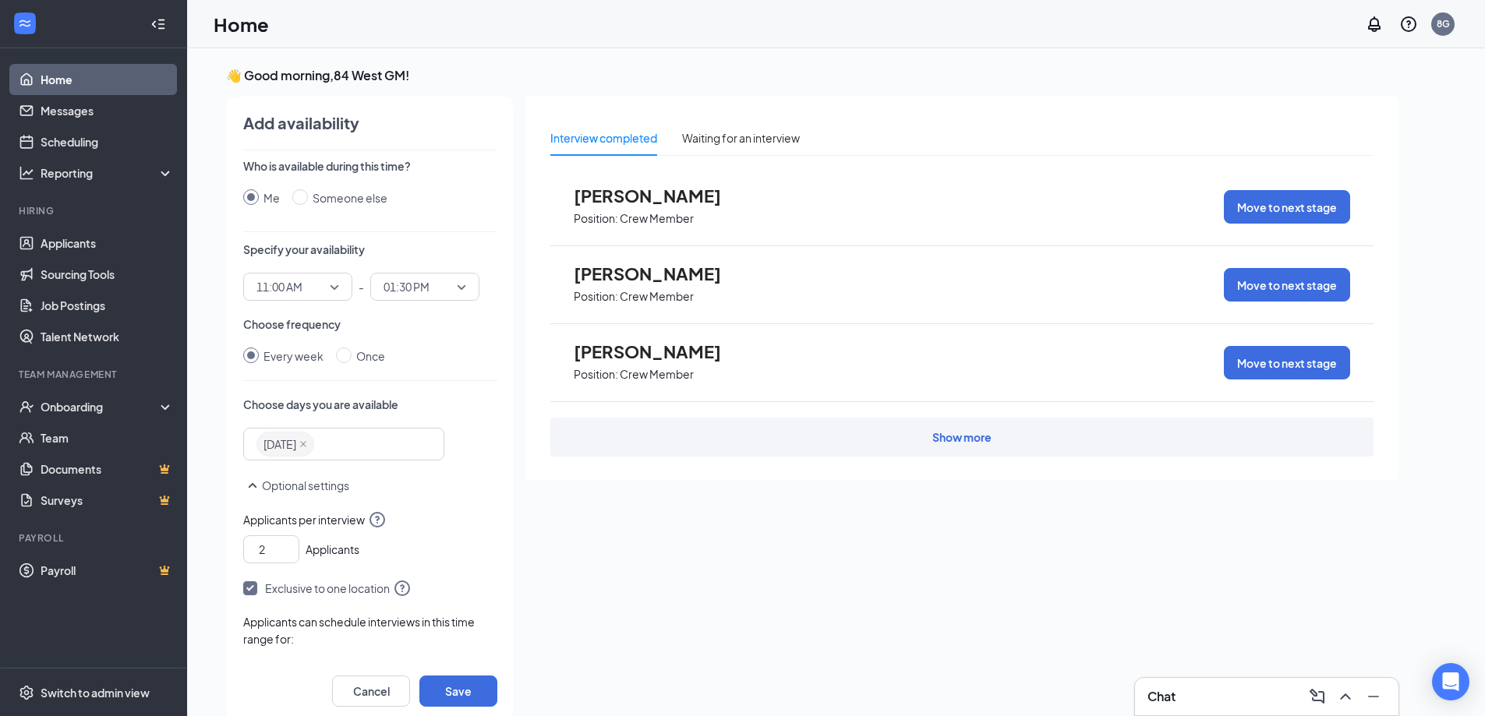
click at [252, 195] on input "Me" at bounding box center [251, 197] width 16 height 16
click at [311, 286] on span "11:00 AM" at bounding box center [290, 286] width 69 height 23
click at [250, 355] on input "Every week" at bounding box center [251, 356] width 16 height 16
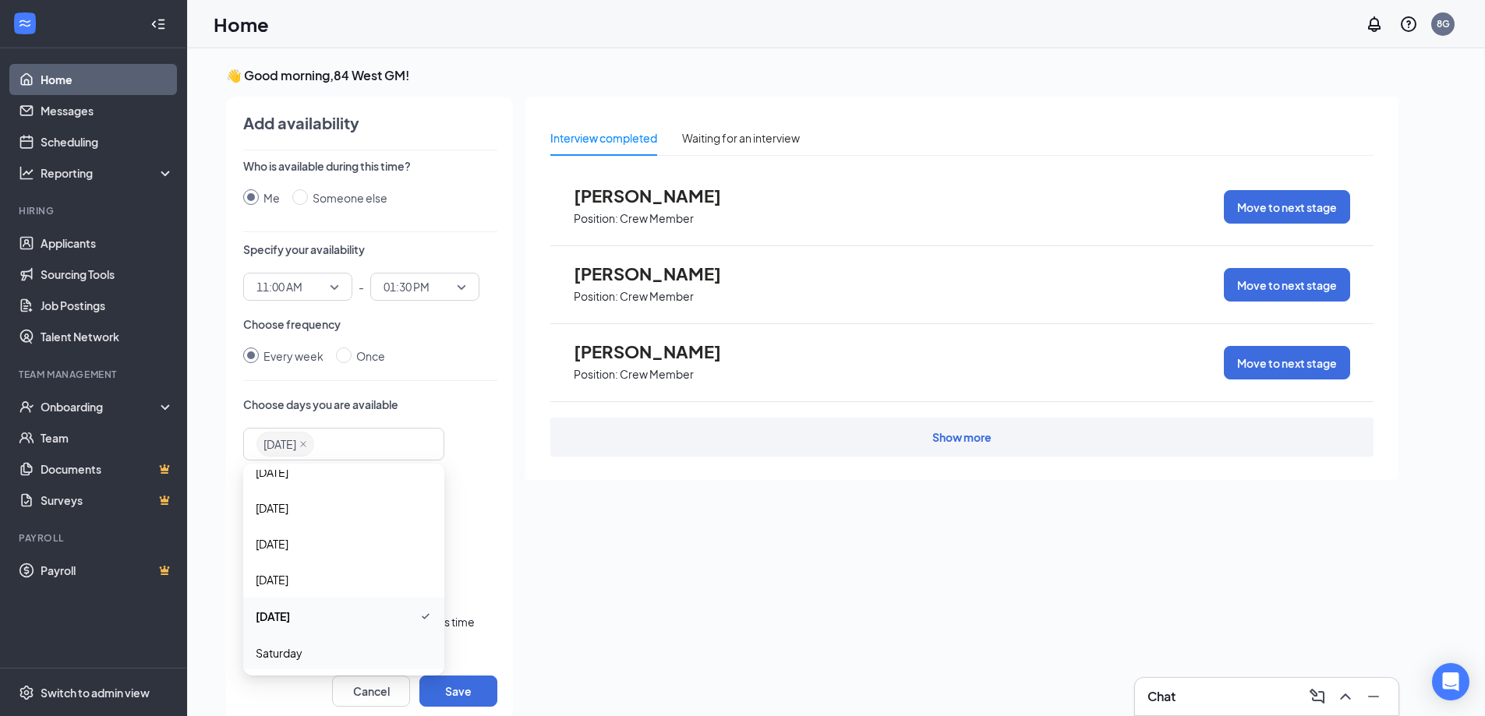
click at [353, 451] on div "Friday" at bounding box center [336, 444] width 160 height 28
click at [285, 476] on span "Monday" at bounding box center [272, 472] width 33 height 17
click at [368, 444] on icon "close" at bounding box center [364, 444] width 8 height 8
click at [287, 616] on span "Friday" at bounding box center [273, 616] width 34 height 17
click at [468, 548] on div "2 Applicants" at bounding box center [370, 546] width 254 height 34
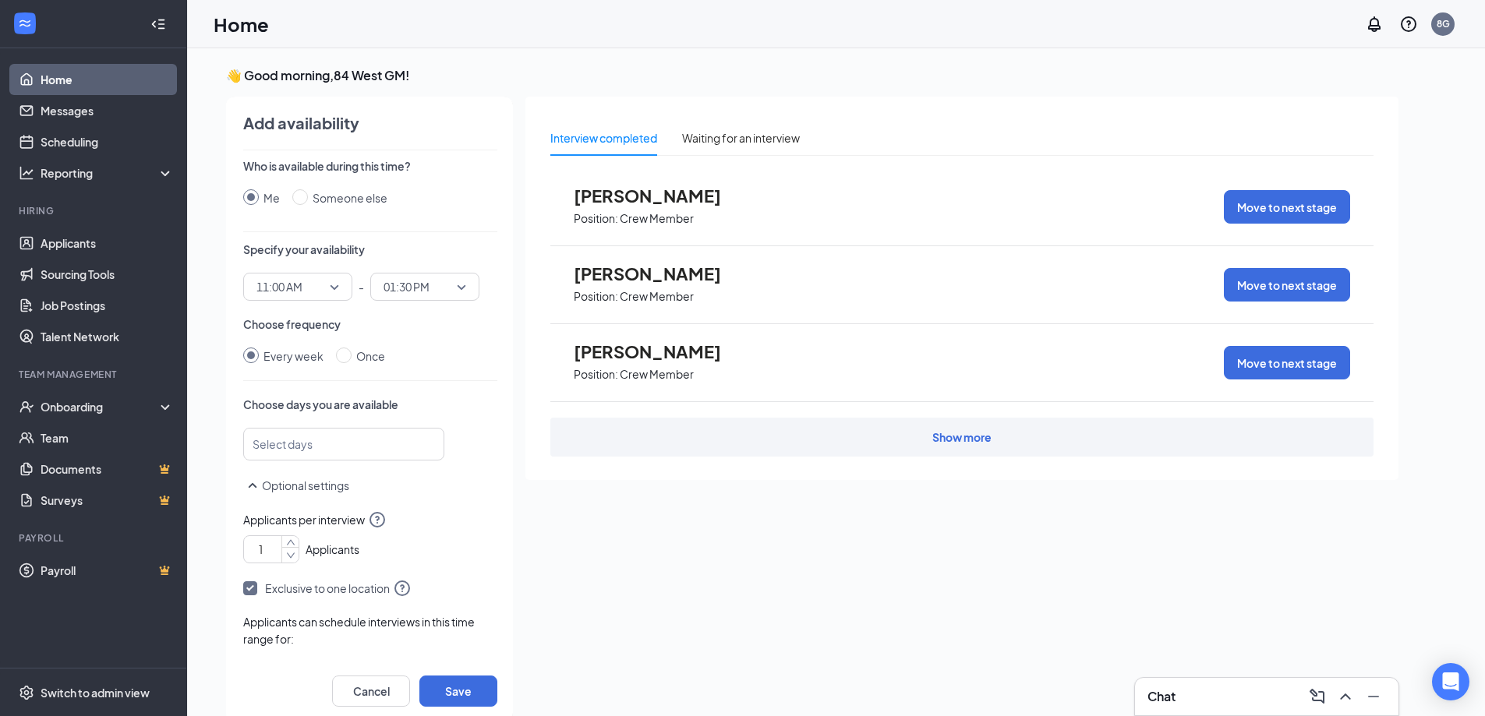
click at [285, 554] on span "Decrease Value" at bounding box center [289, 555] width 17 height 16
type input "2"
click at [291, 541] on icon "up" at bounding box center [290, 545] width 9 height 11
click at [252, 589] on input "checkbox" at bounding box center [250, 589] width 14 height 14
click at [253, 582] on input "checkbox" at bounding box center [250, 589] width 14 height 14
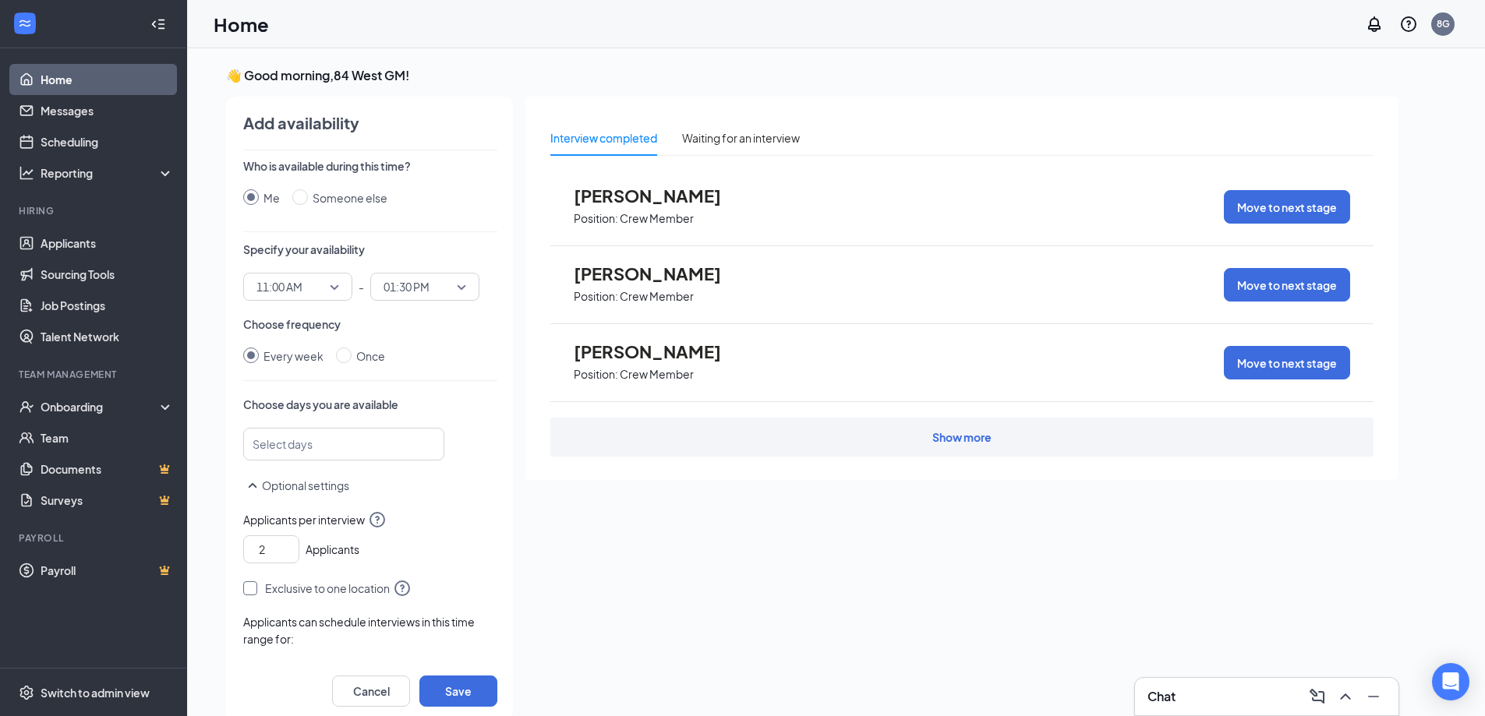
checkbox input "true"
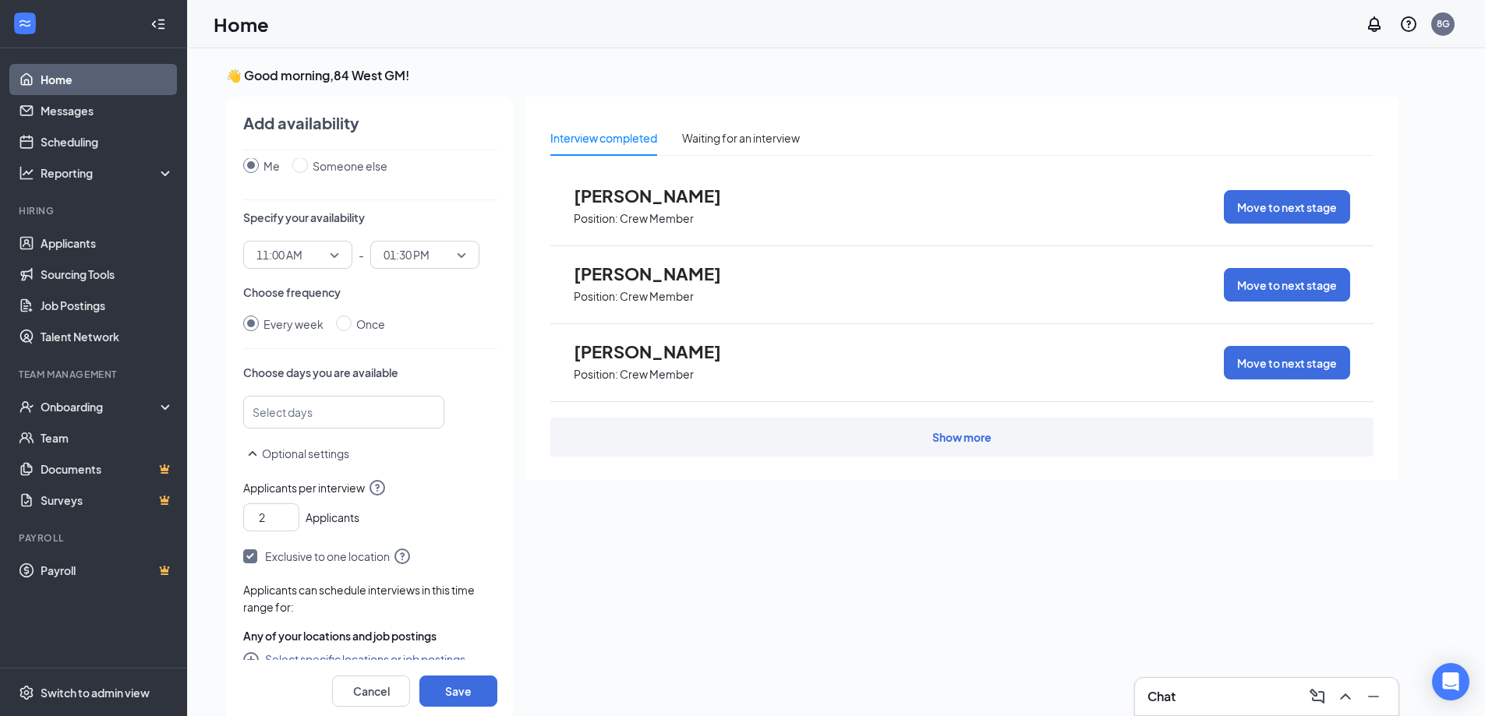
scroll to position [50, 0]
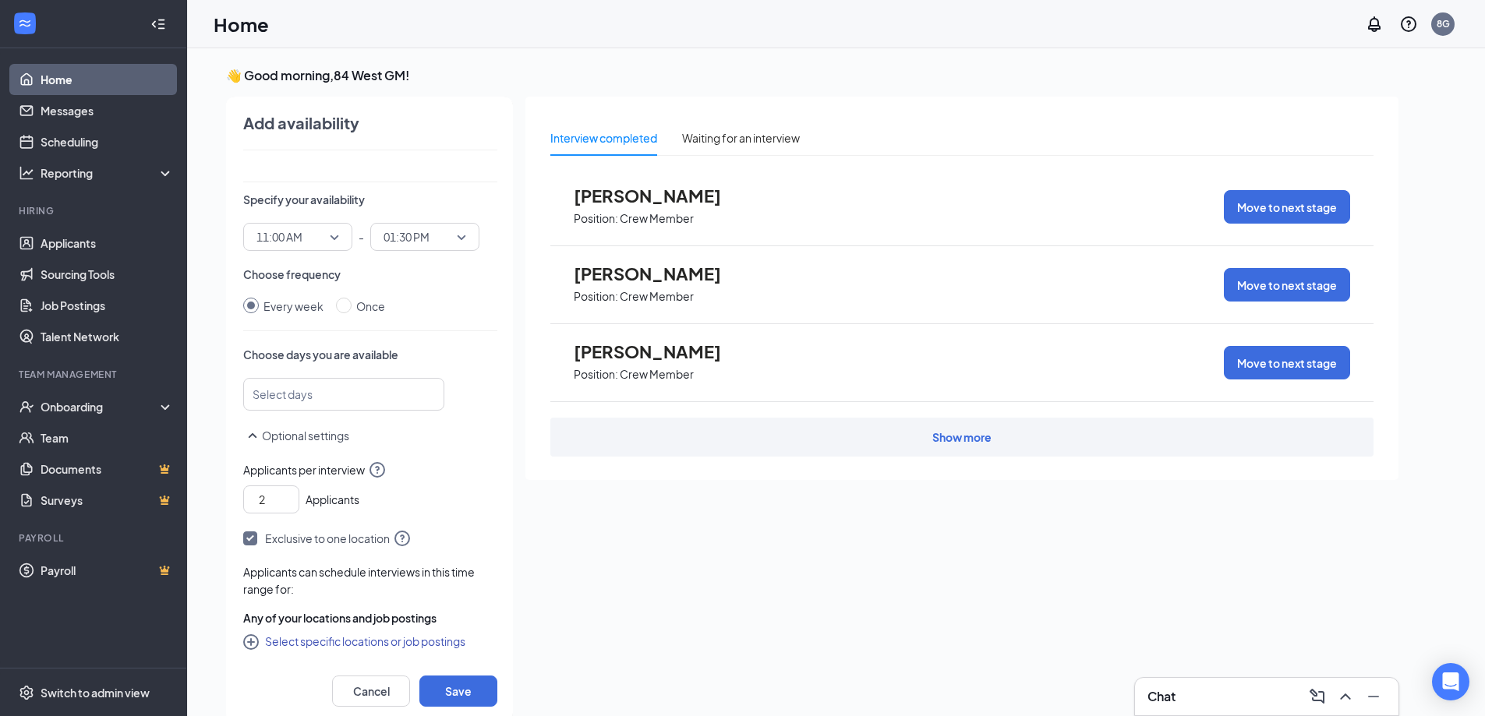
click at [250, 639] on icon "CirclePlus" at bounding box center [252, 644] width 19 height 19
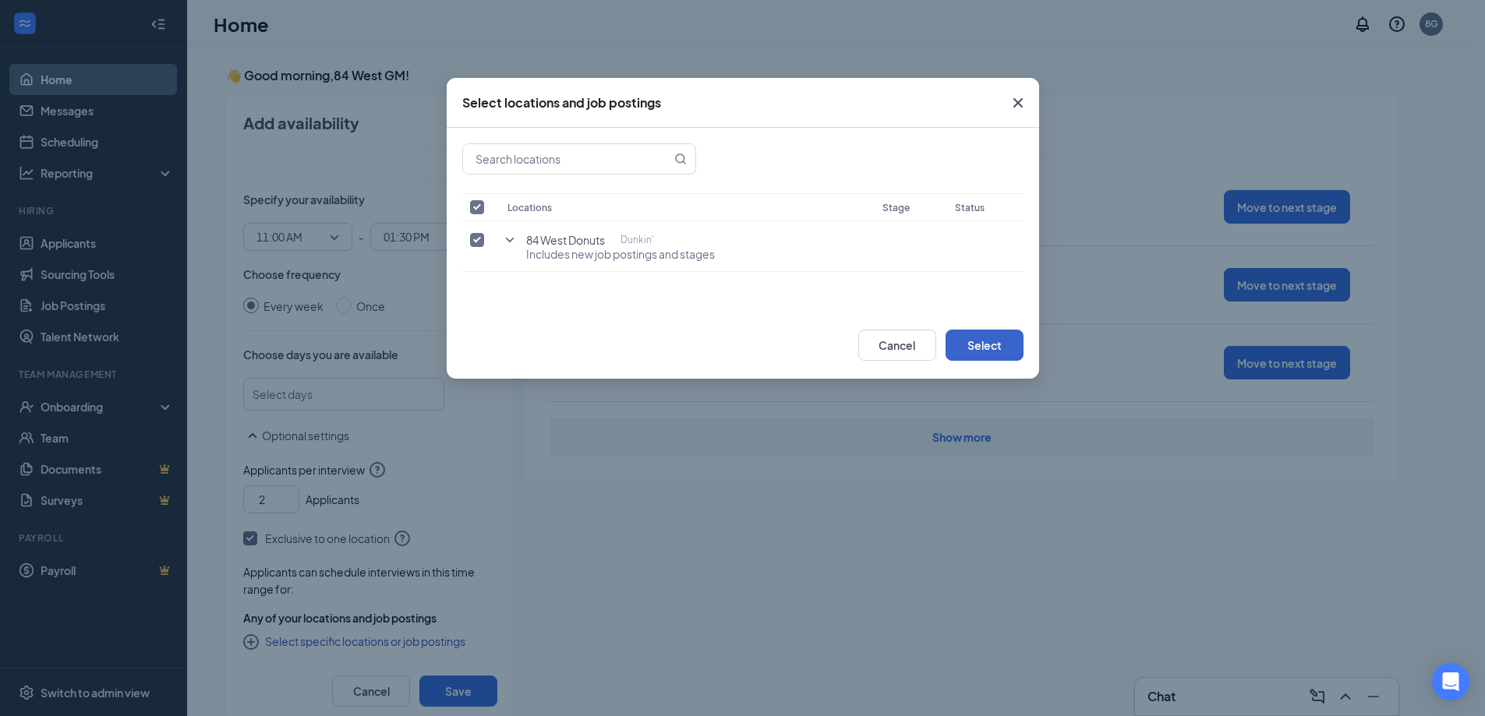
click at [961, 341] on button "Select" at bounding box center [985, 345] width 78 height 31
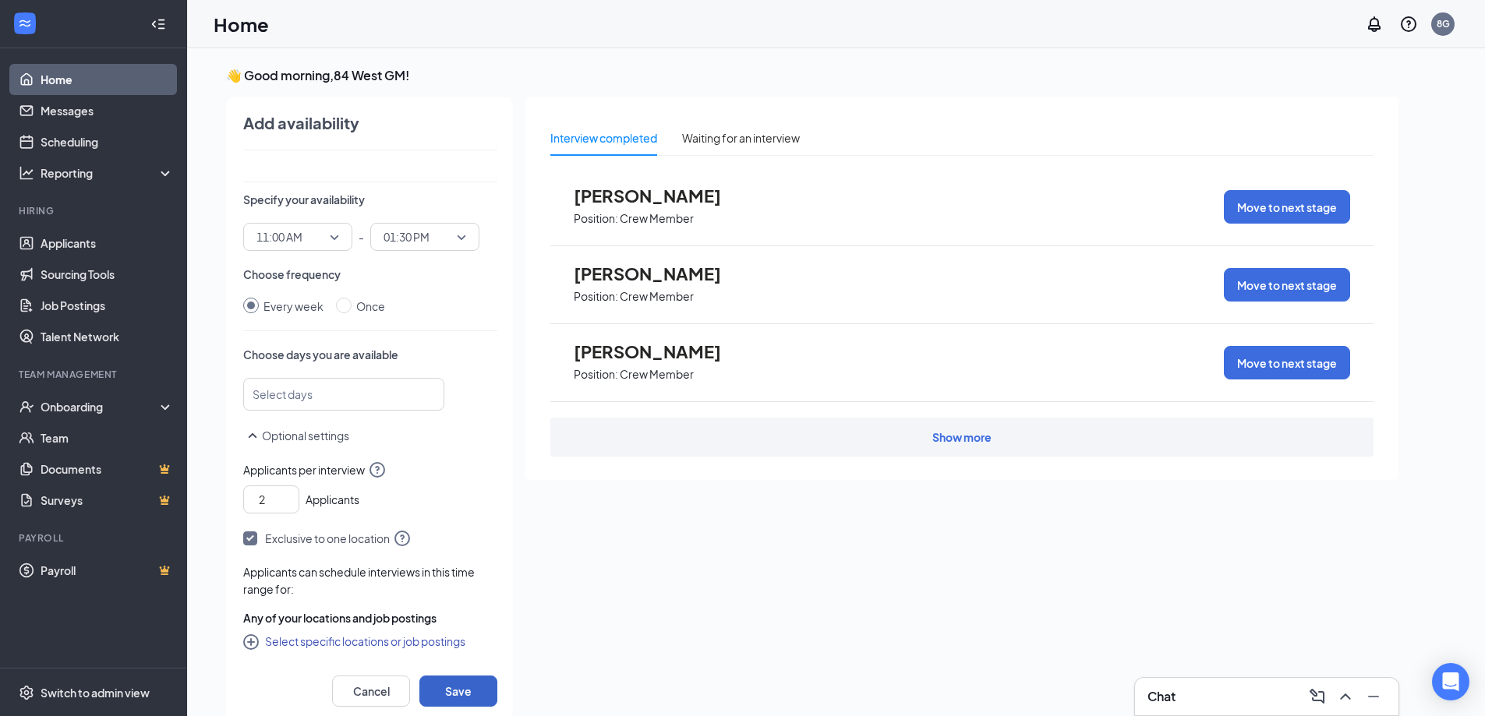
click at [467, 686] on button "Save" at bounding box center [458, 691] width 78 height 31
click at [347, 386] on div at bounding box center [336, 394] width 160 height 25
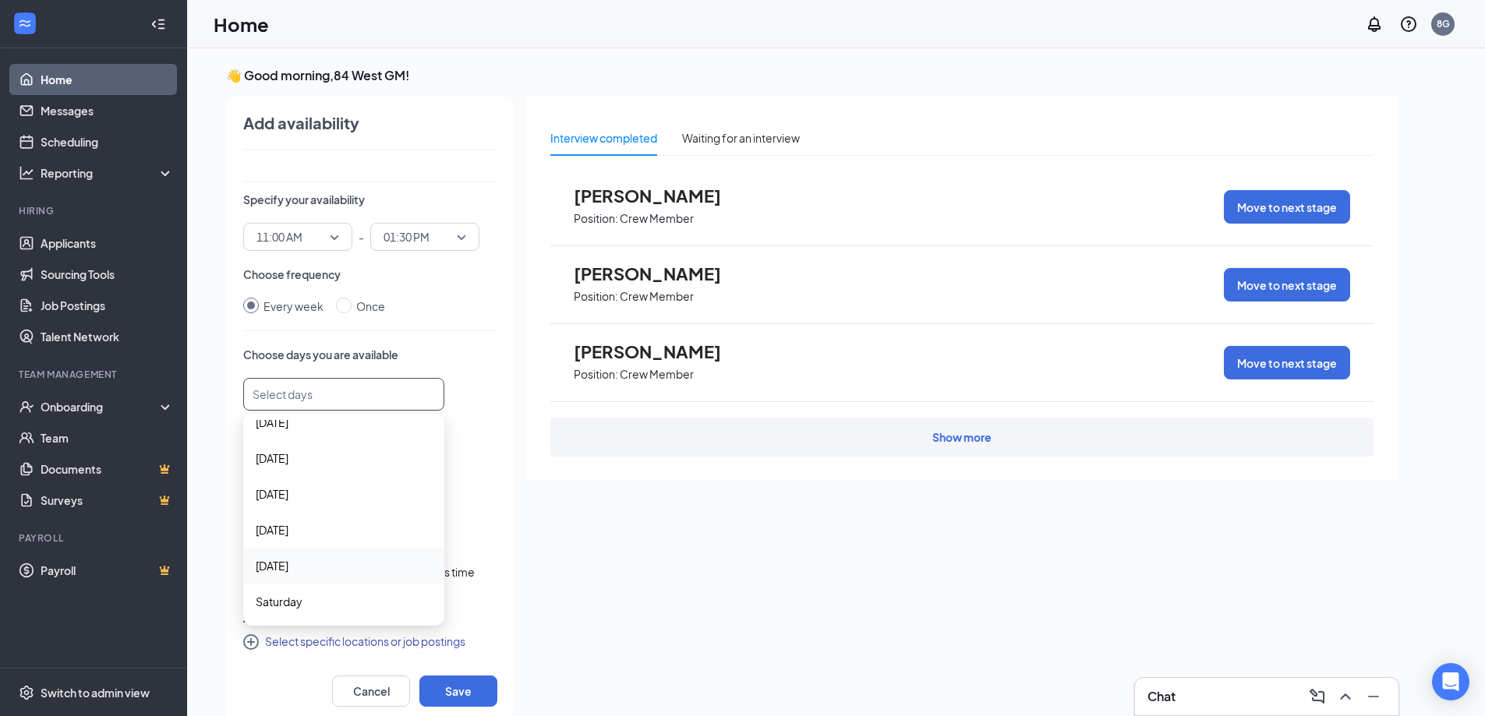
drag, startPoint x: 324, startPoint y: 551, endPoint x: 322, endPoint y: 574, distance: 22.7
click at [324, 556] on div "Friday" at bounding box center [343, 566] width 201 height 36
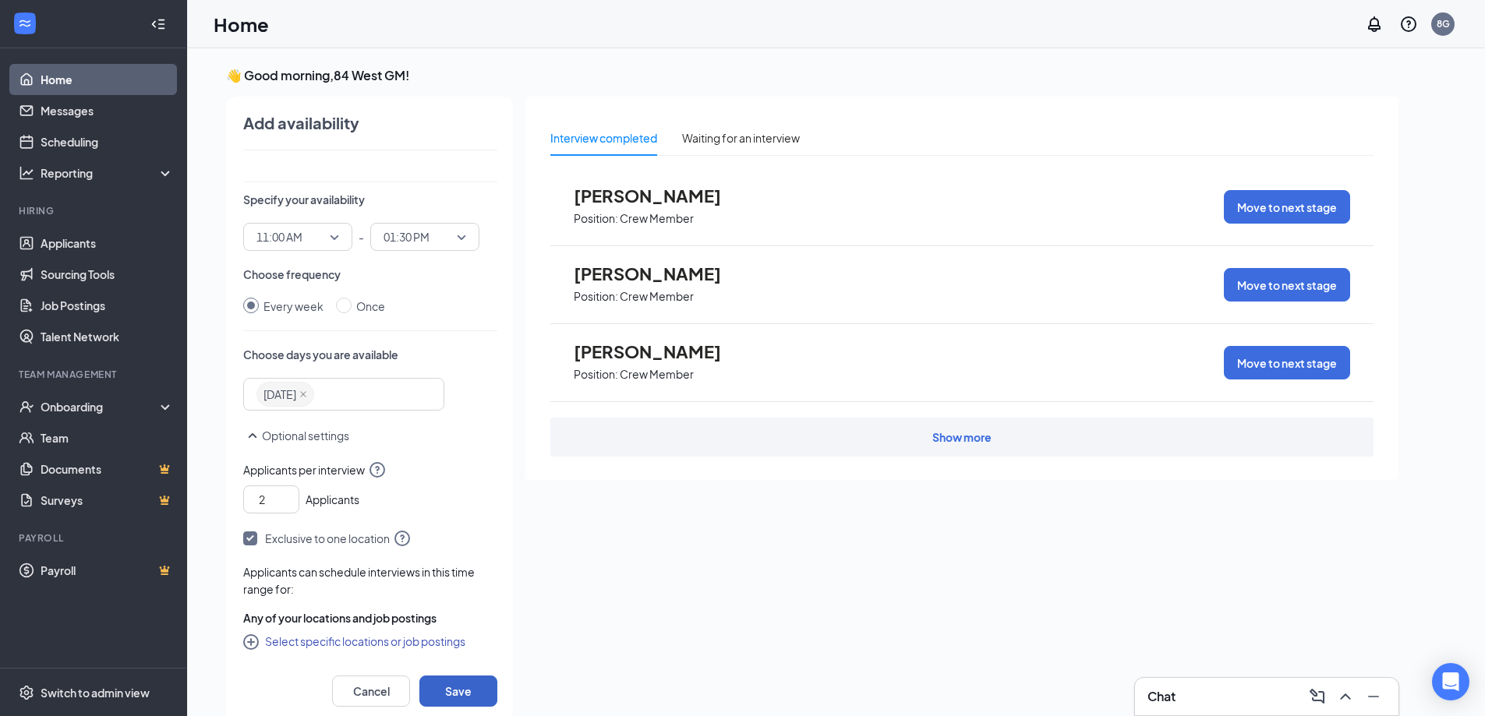
click at [470, 684] on button "Save" at bounding box center [458, 691] width 78 height 31
click at [285, 638] on button "Select specific locations or job postings" at bounding box center [354, 641] width 222 height 19
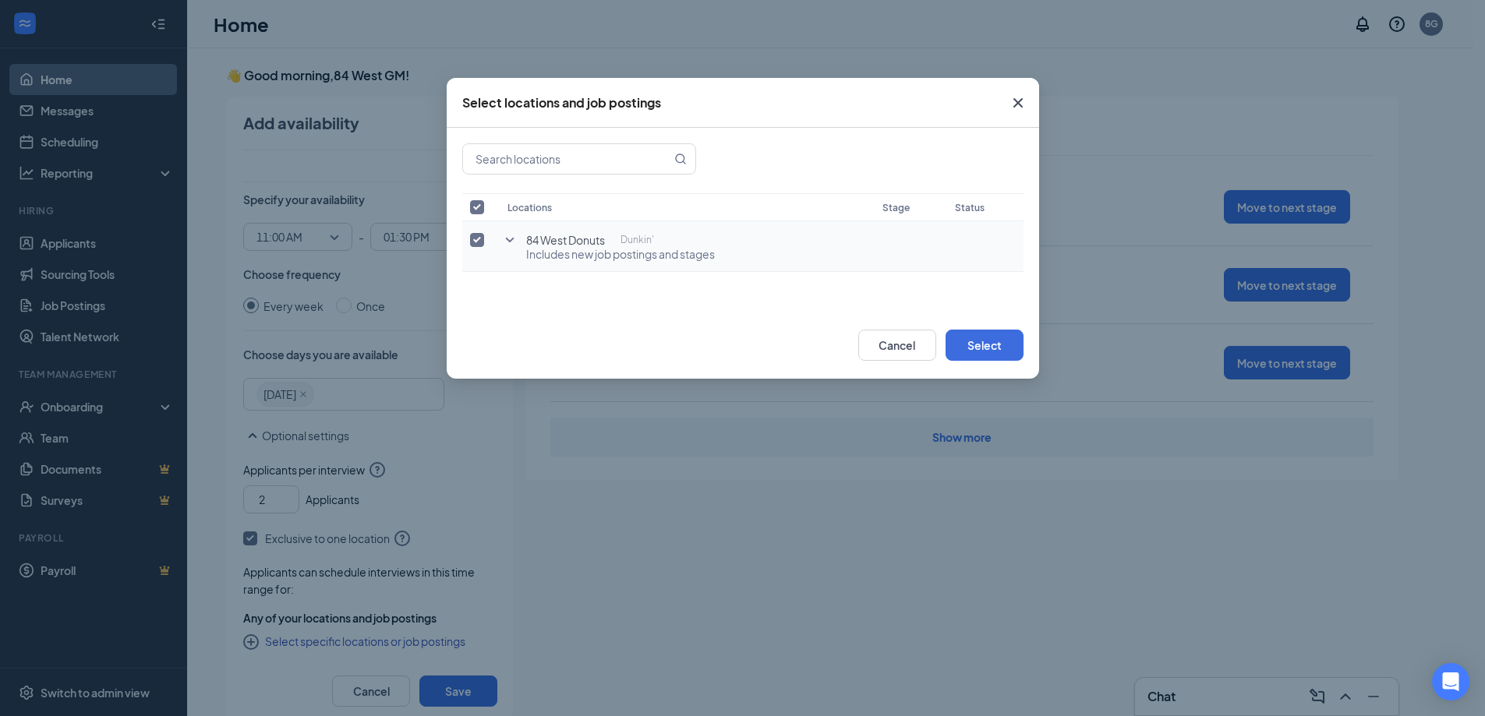
click at [474, 235] on input "checkbox" at bounding box center [477, 240] width 14 height 14
checkbox input "false"
click at [474, 235] on input "checkbox" at bounding box center [477, 240] width 14 height 14
checkbox input "true"
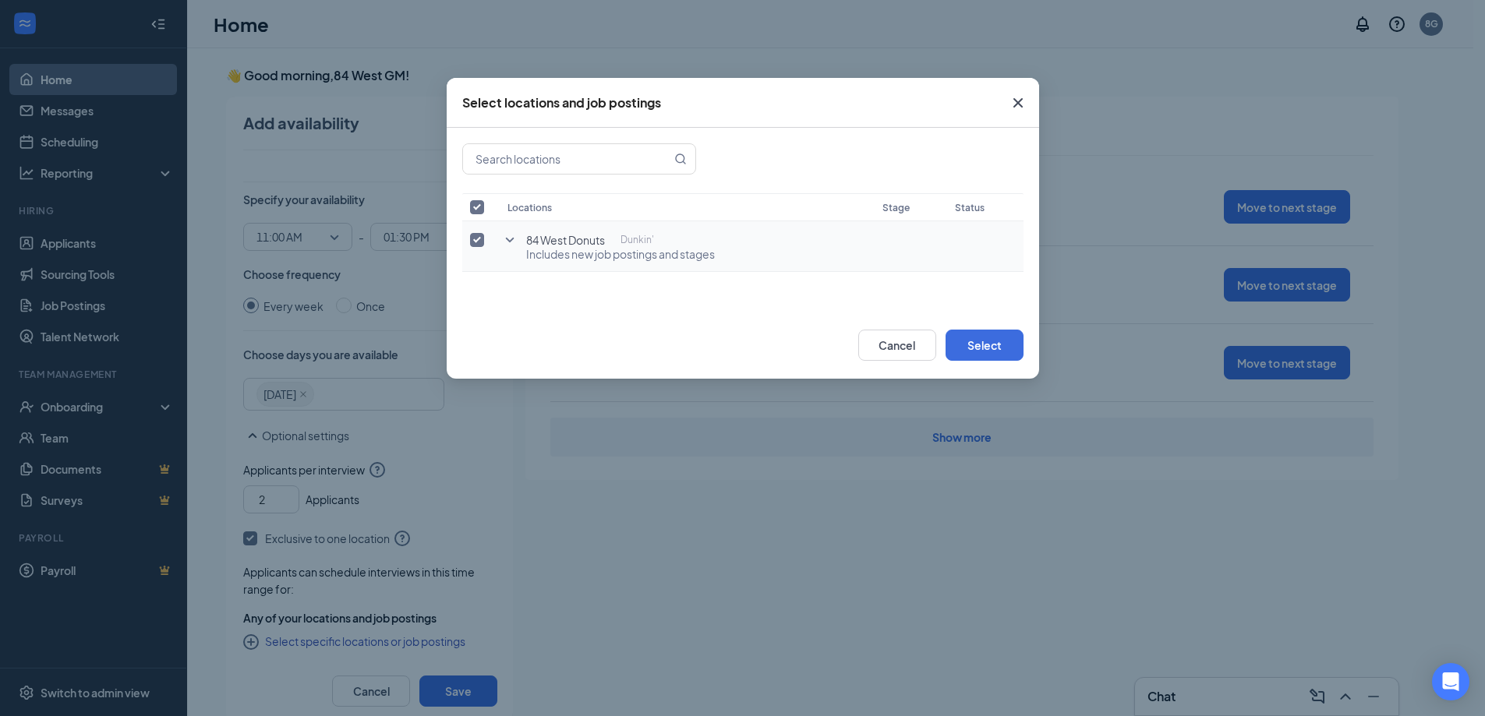
click at [513, 241] on icon "SmallChevronDown" at bounding box center [510, 240] width 19 height 19
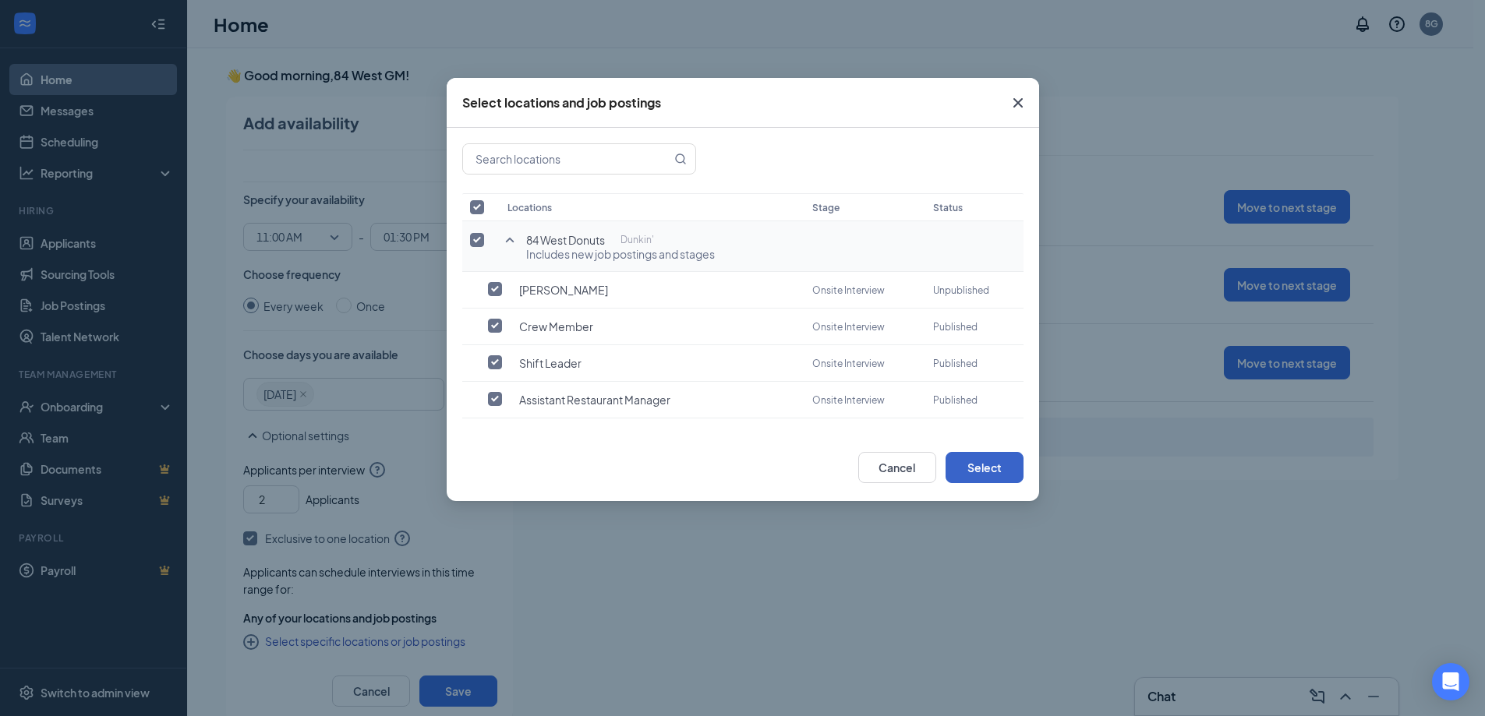
click at [957, 469] on button "Select" at bounding box center [985, 467] width 78 height 31
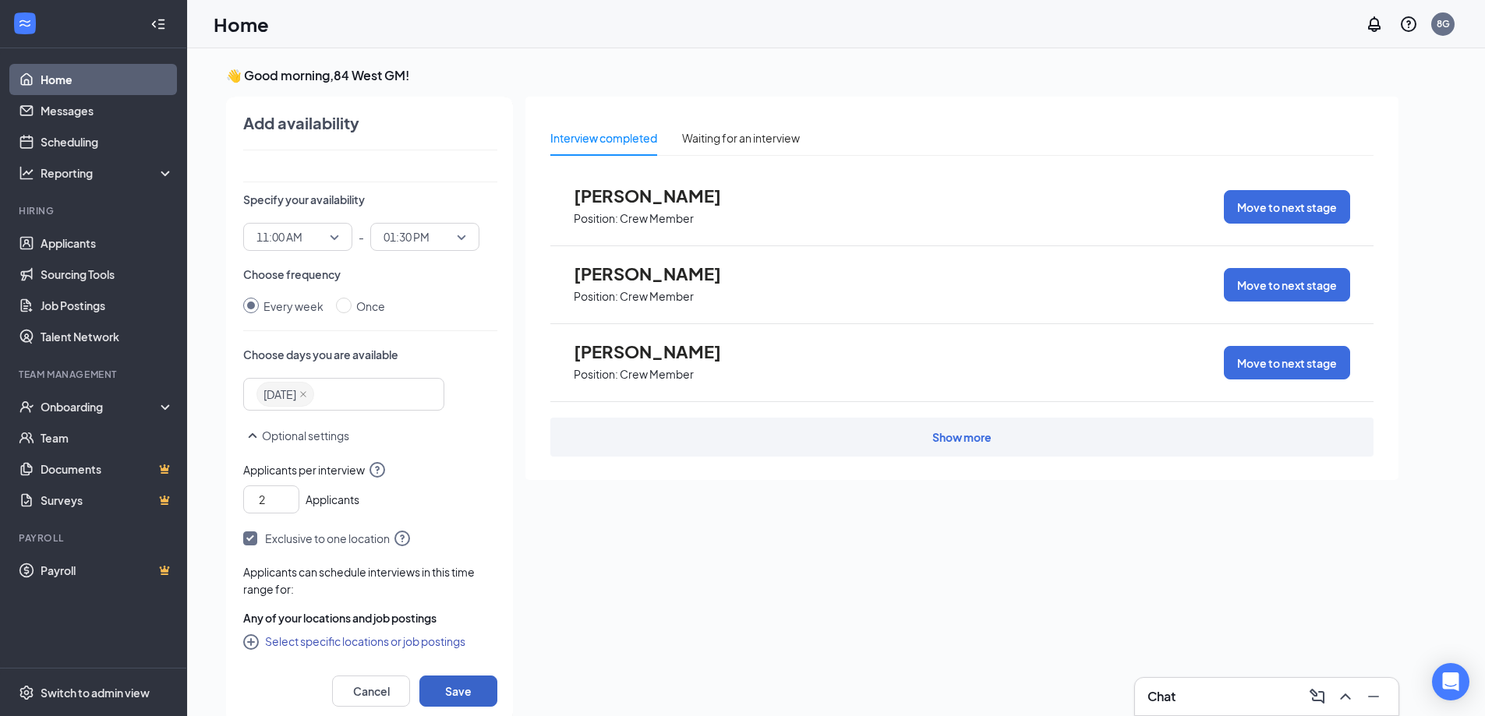
click at [470, 695] on button "Save" at bounding box center [458, 691] width 78 height 31
click at [291, 642] on button "Select specific locations or job postings" at bounding box center [354, 641] width 222 height 19
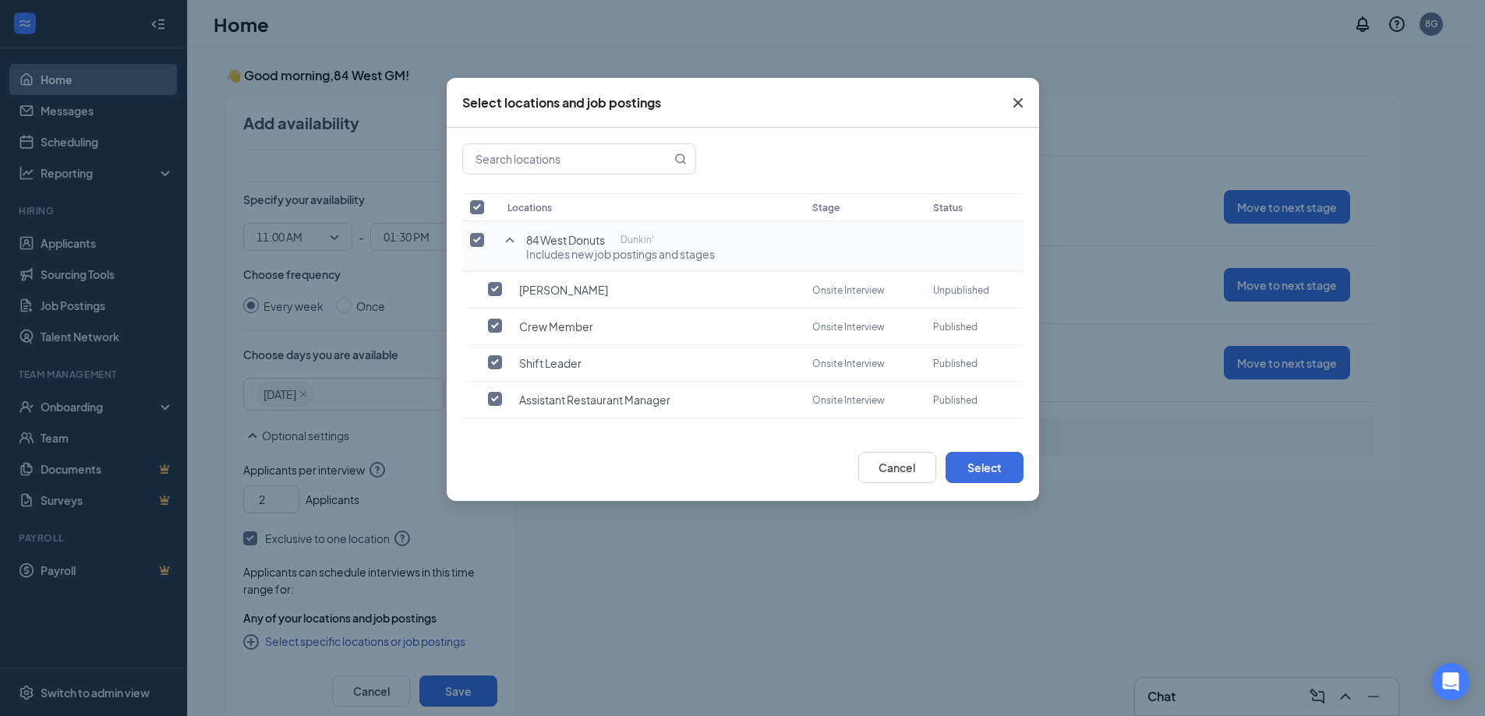
click at [478, 203] on input "checkbox" at bounding box center [477, 207] width 14 height 14
checkbox input "false"
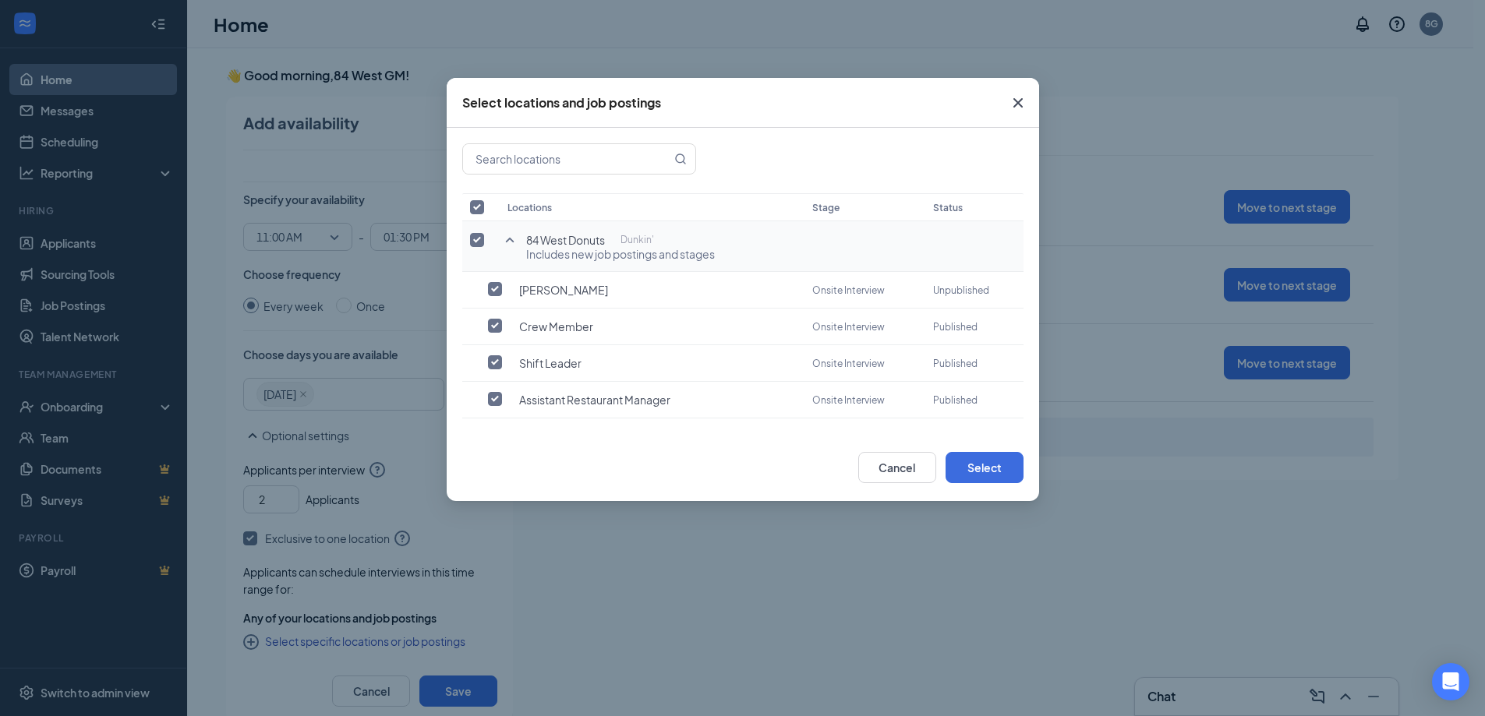
checkbox input "false"
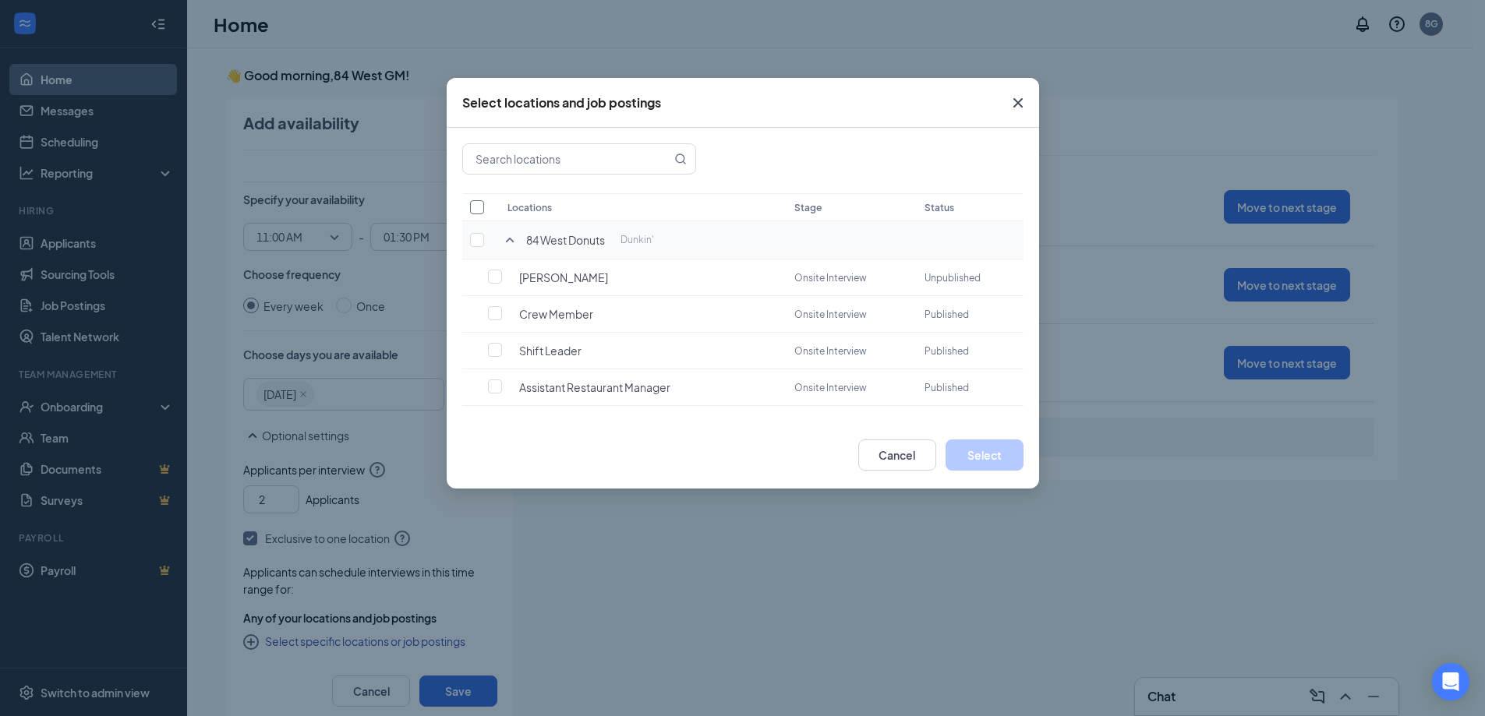
click at [478, 203] on input "checkbox" at bounding box center [477, 207] width 14 height 14
checkbox input "true"
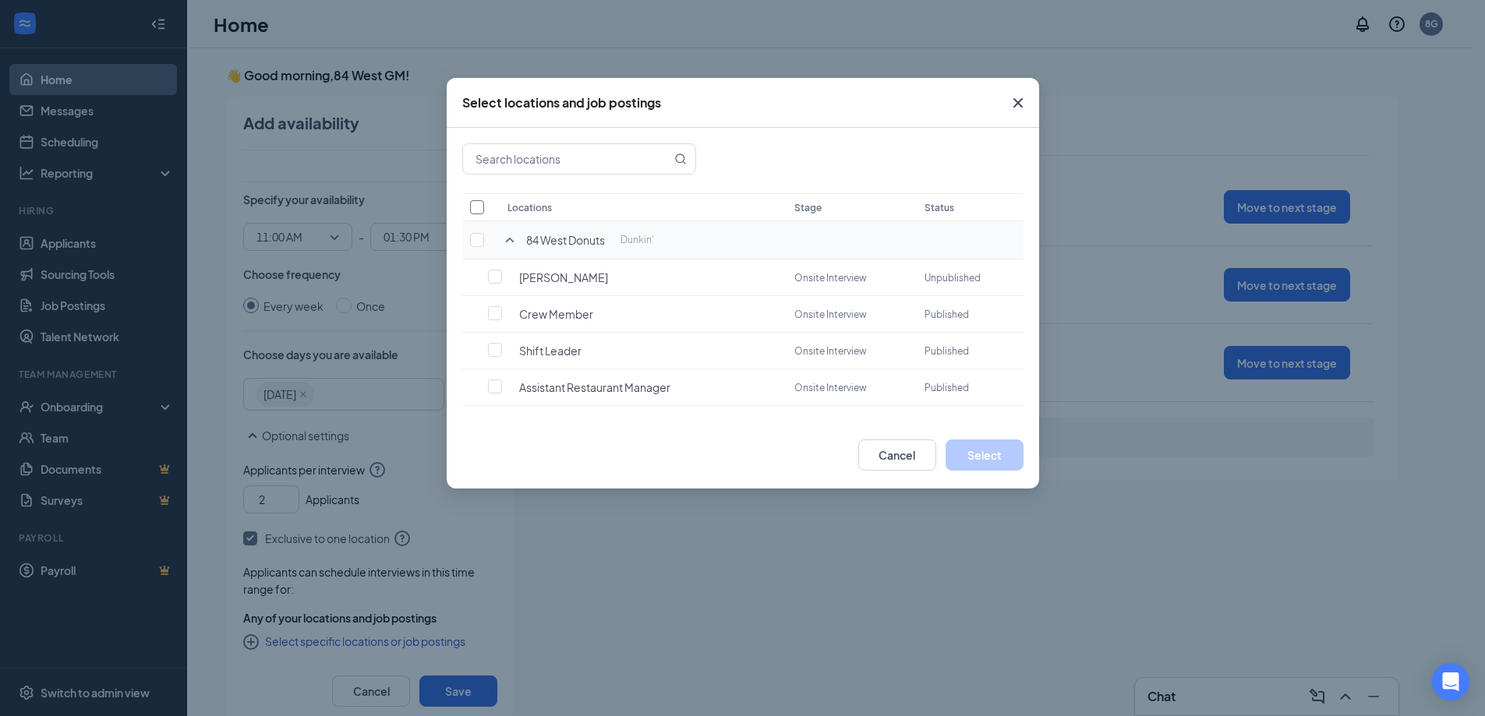
checkbox input "true"
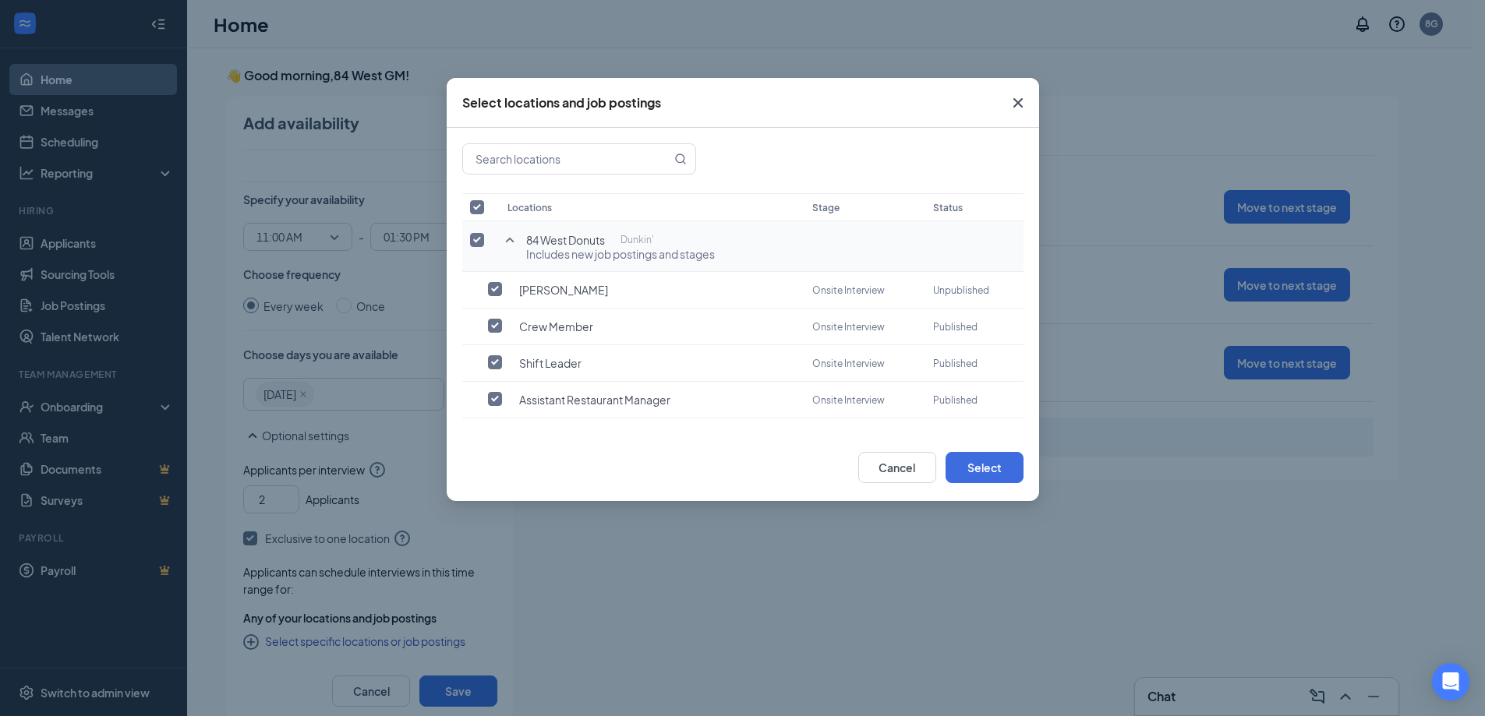
click at [480, 239] on input "checkbox" at bounding box center [477, 240] width 14 height 14
checkbox input "false"
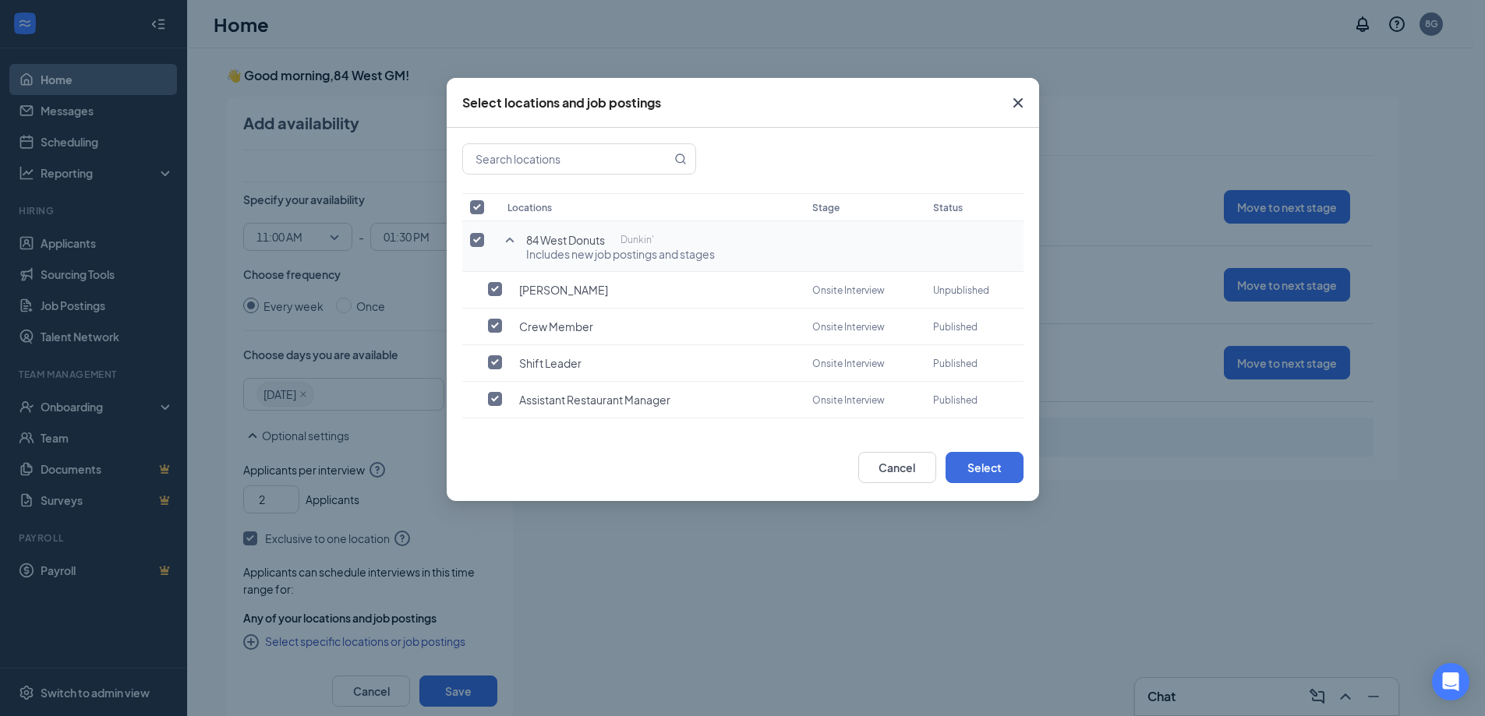
checkbox input "false"
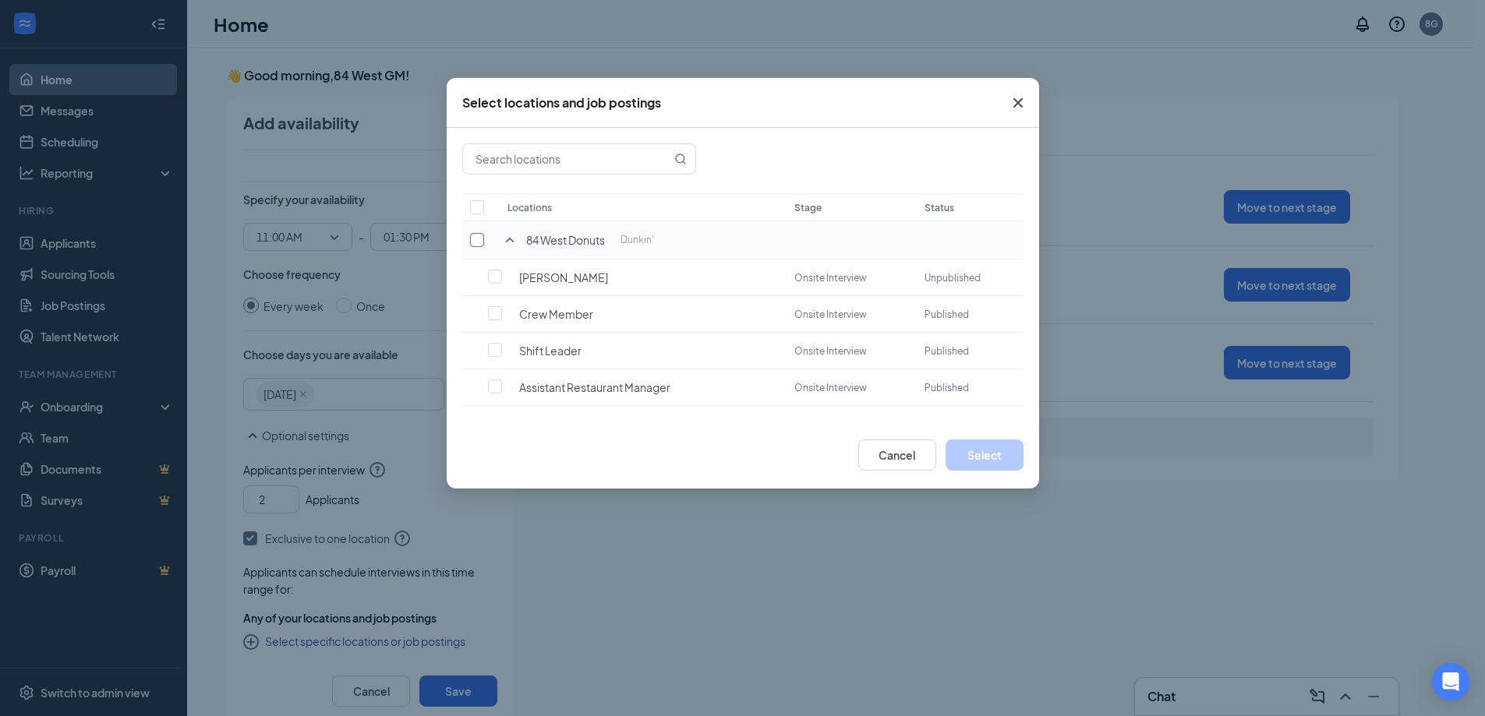
click at [480, 239] on input "checkbox" at bounding box center [477, 240] width 14 height 14
checkbox input "true"
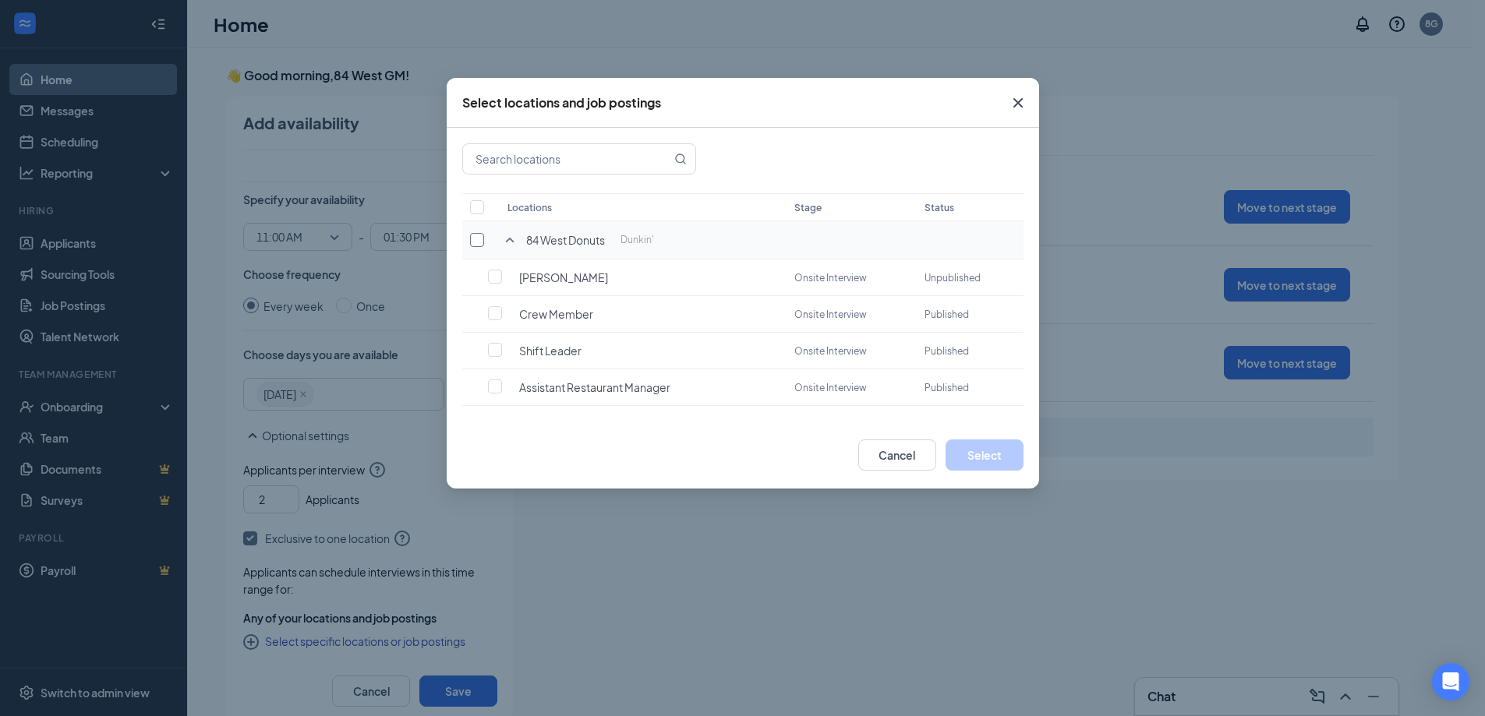
checkbox input "true"
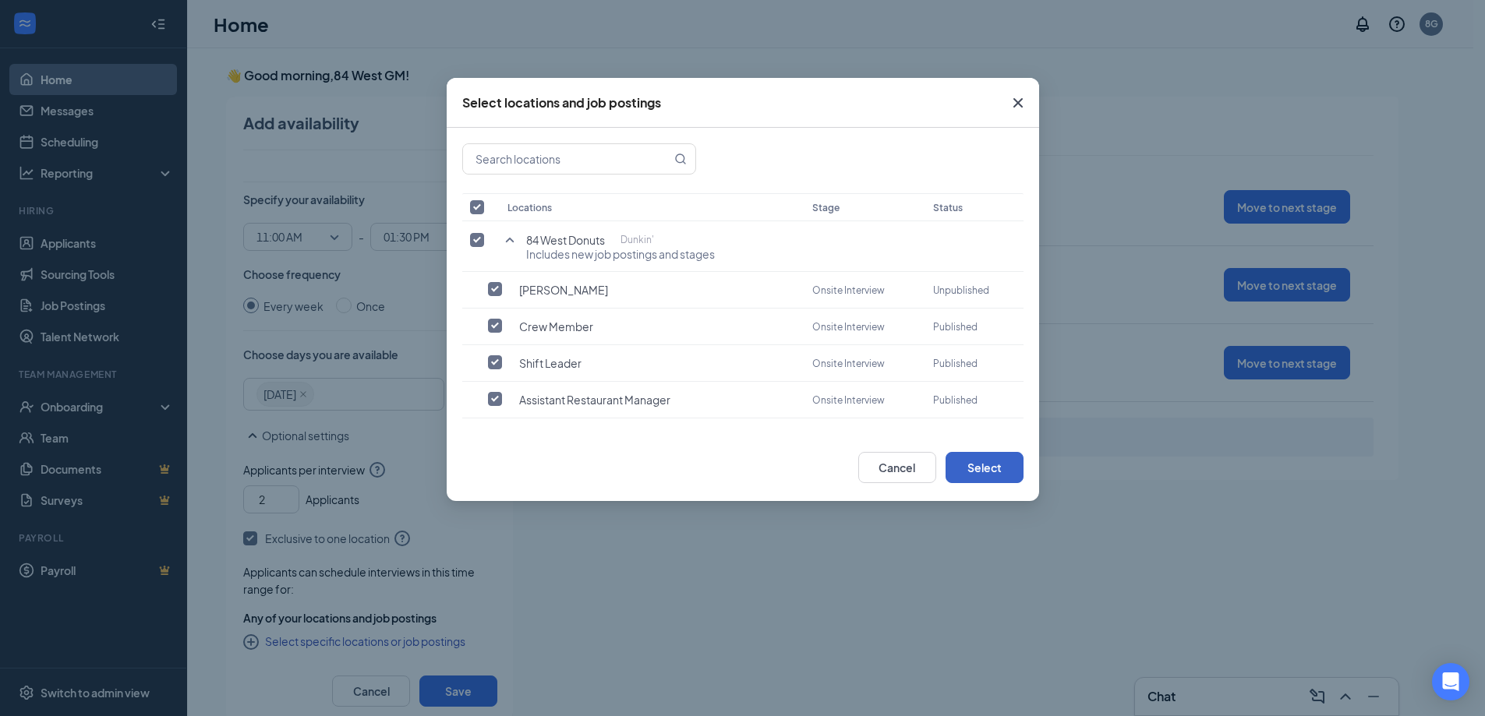
click at [993, 466] on button "Select" at bounding box center [985, 467] width 78 height 31
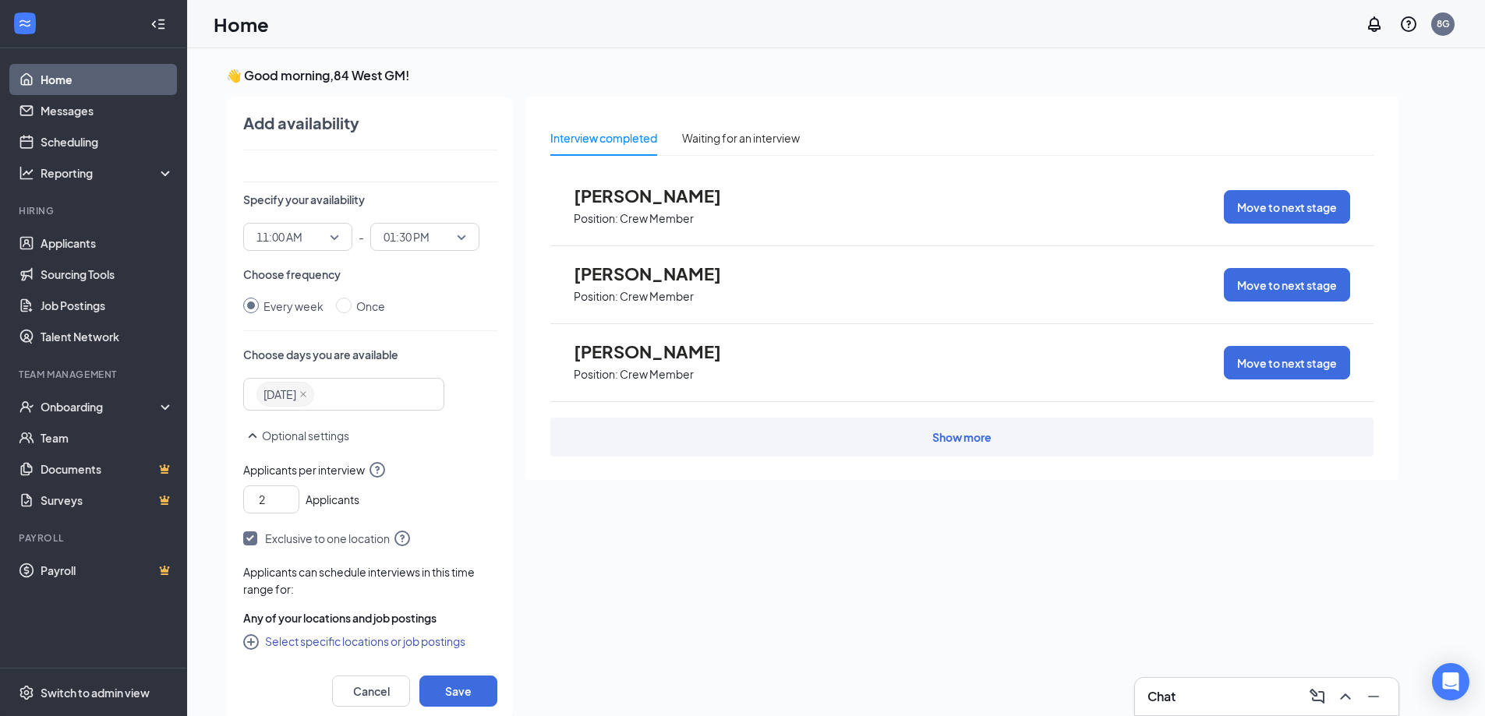
scroll to position [0, 0]
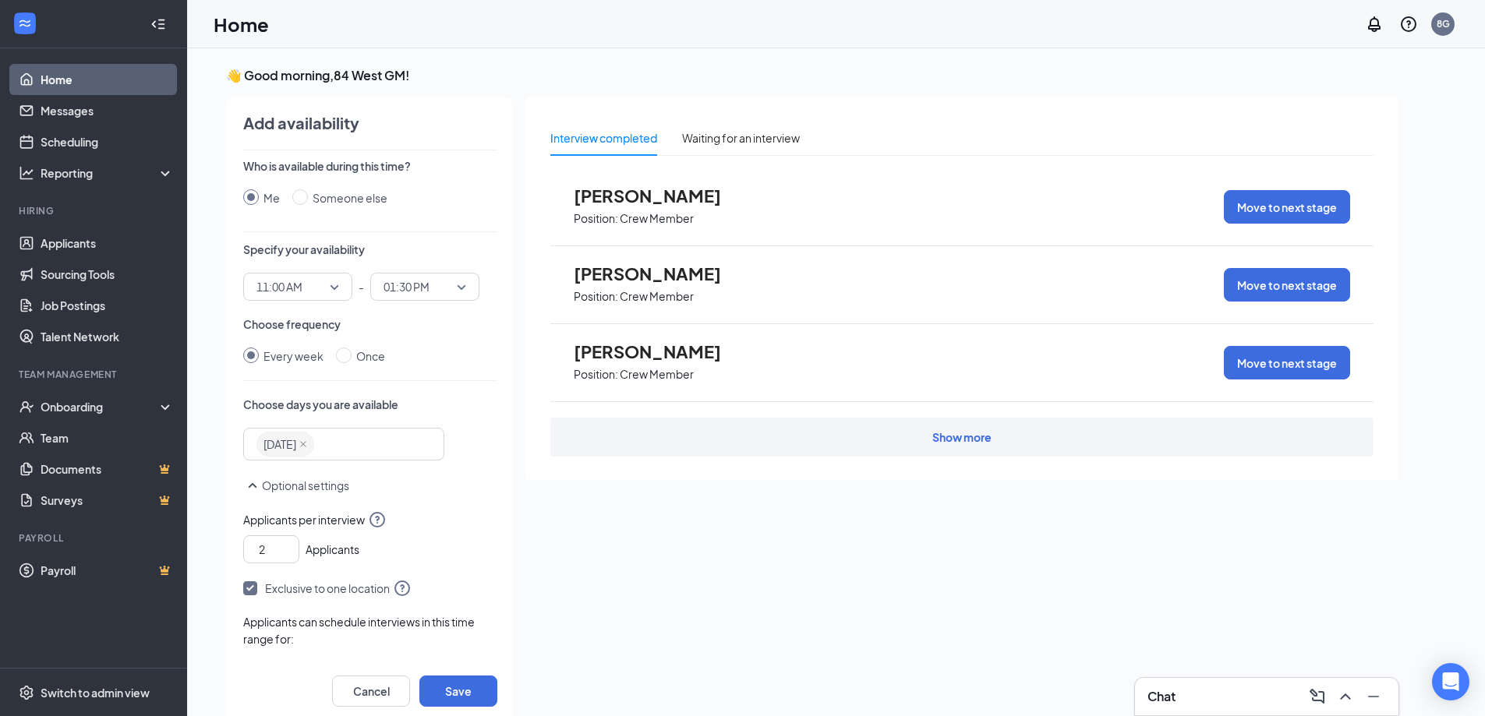
click at [253, 195] on input "Me" at bounding box center [251, 197] width 16 height 16
click at [458, 285] on span "01:30 PM" at bounding box center [425, 286] width 83 height 23
click at [455, 375] on icon "Checkmark" at bounding box center [461, 380] width 12 height 19
click at [328, 283] on span "11:00 AM" at bounding box center [297, 286] width 83 height 23
click at [298, 403] on span "11:00 AM" at bounding box center [280, 405] width 48 height 17
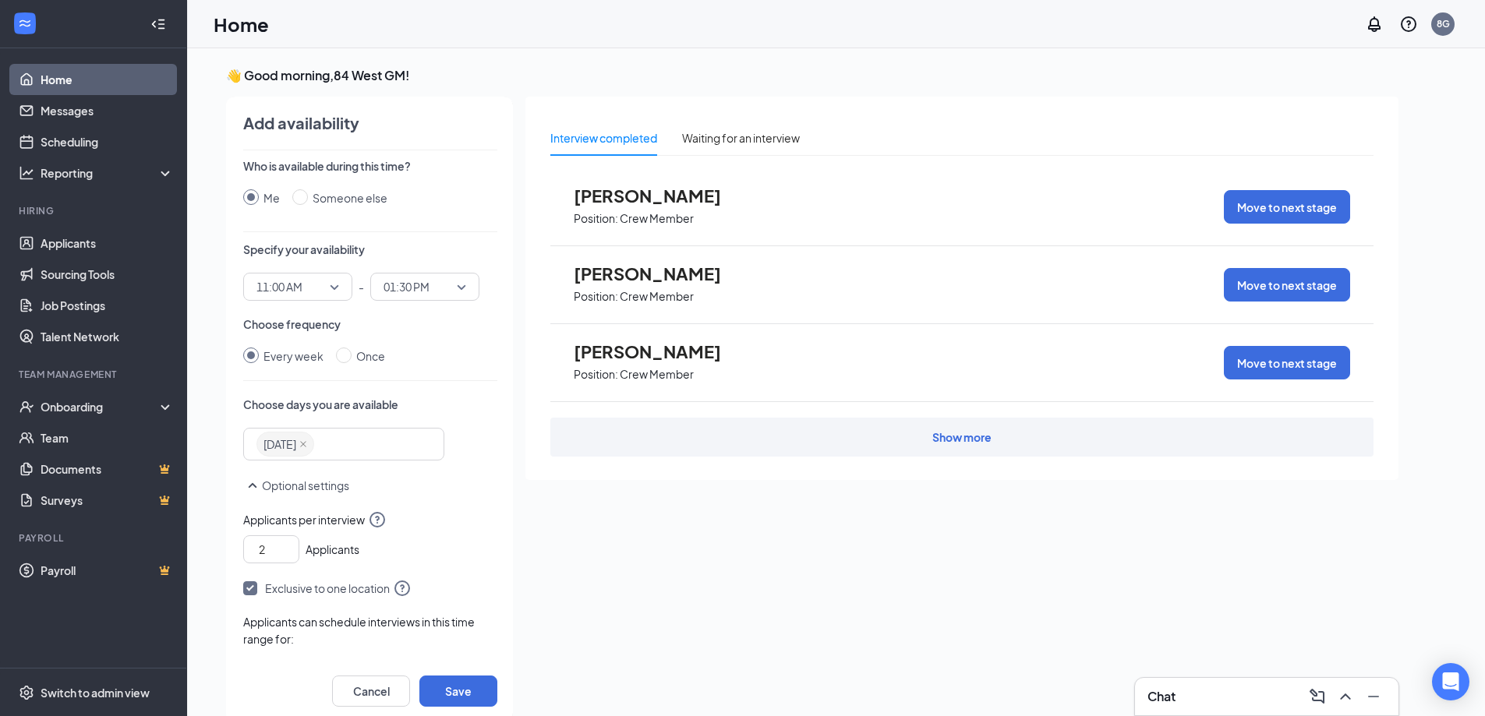
click at [253, 352] on input "Every week" at bounding box center [251, 356] width 16 height 16
click at [350, 445] on div "Friday" at bounding box center [336, 444] width 160 height 28
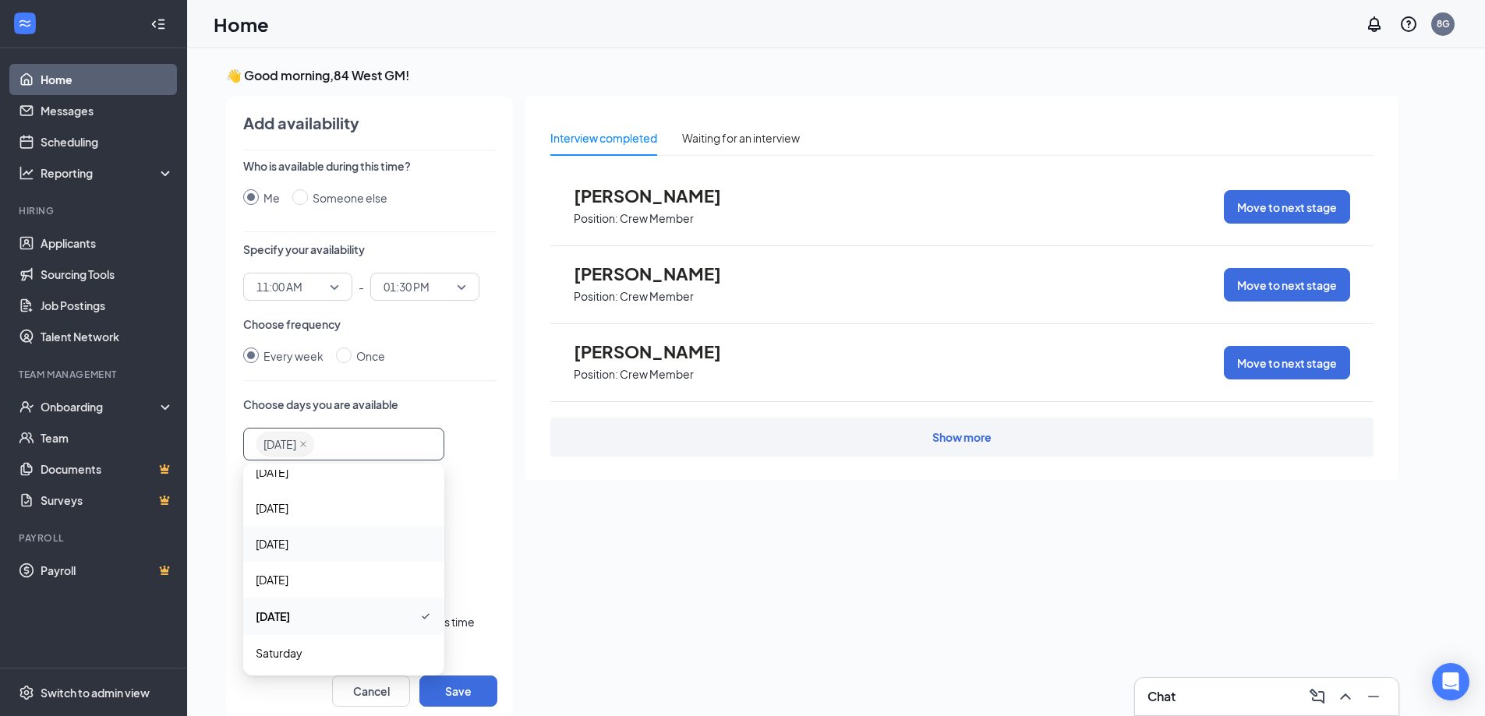
click at [351, 554] on div "Wednesday" at bounding box center [343, 544] width 201 height 36
click at [340, 486] on span "Sunday" at bounding box center [344, 487] width 176 height 17
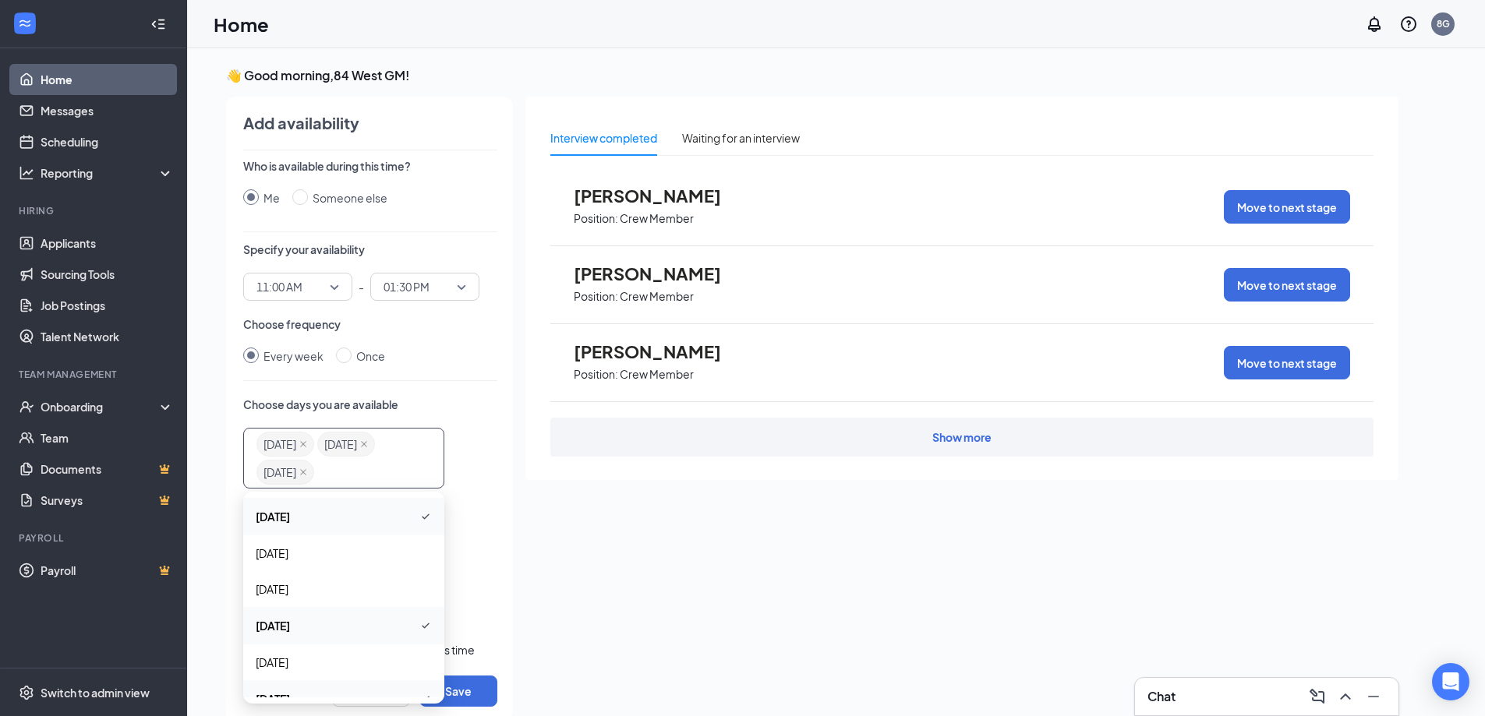
click at [469, 545] on span "Applicants per interview" at bounding box center [370, 548] width 254 height 19
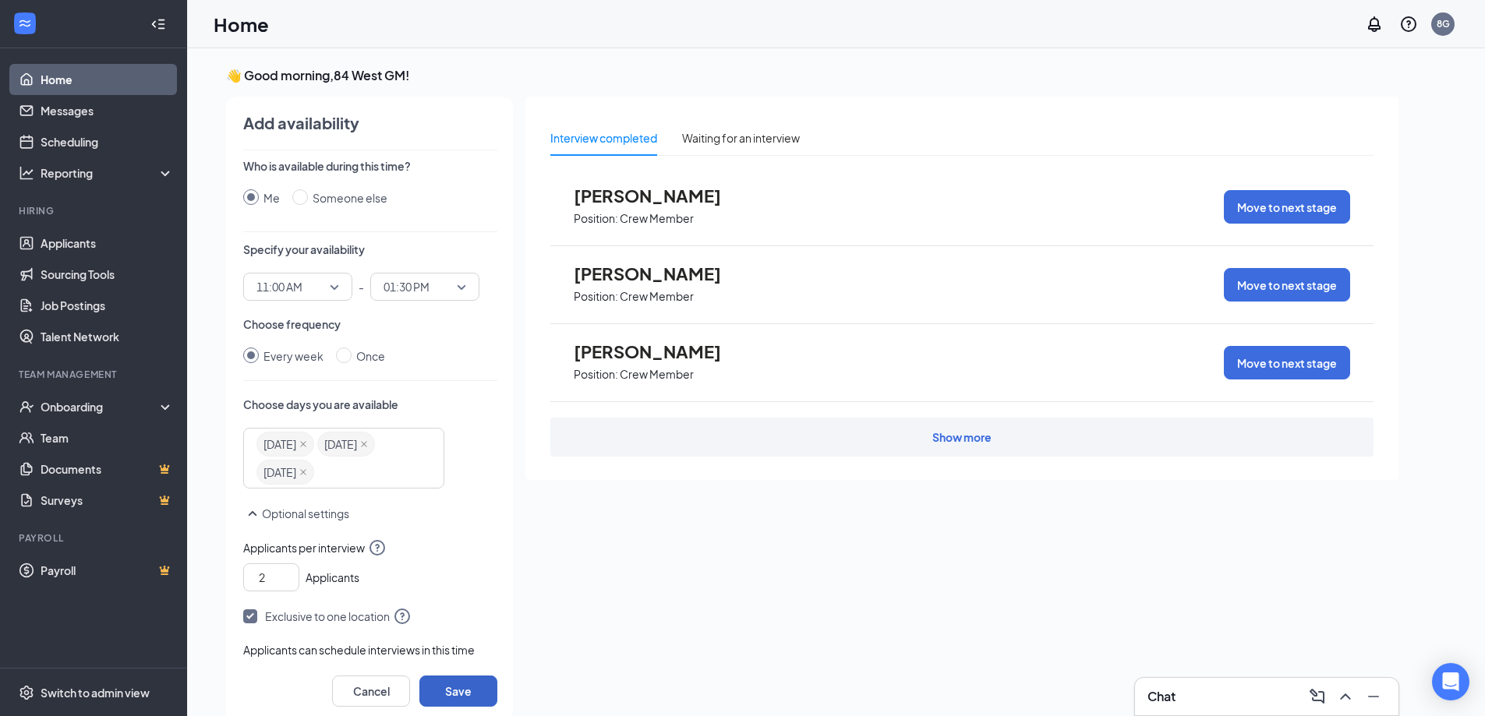
click at [458, 692] on button "Save" at bounding box center [458, 691] width 78 height 31
click at [253, 517] on icon "SmallChevronUp" at bounding box center [252, 513] width 19 height 19
click at [451, 694] on button "Save" at bounding box center [458, 691] width 78 height 31
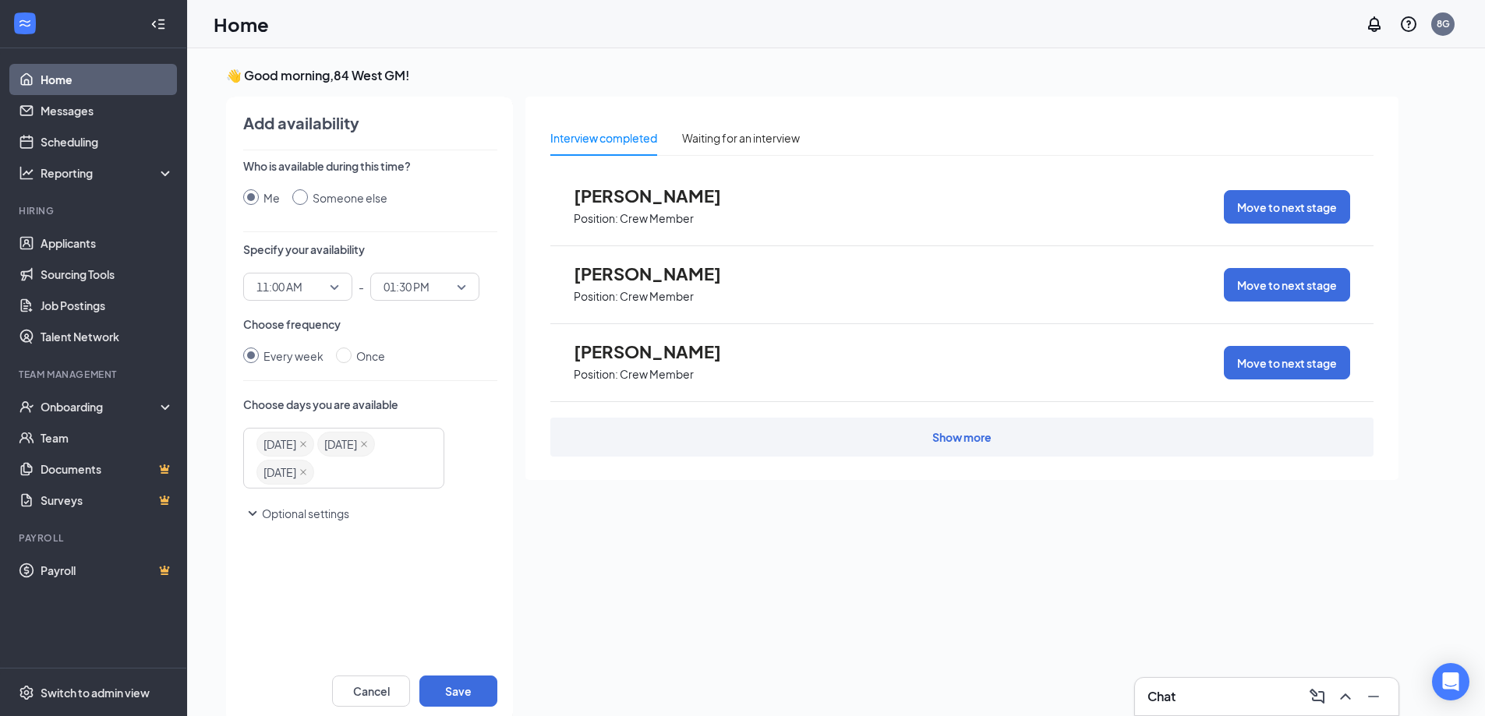
click at [306, 196] on input "Someone else" at bounding box center [300, 197] width 16 height 16
radio input "true"
click at [249, 196] on input "Me" at bounding box center [251, 197] width 16 height 16
radio input "true"
radio input "false"
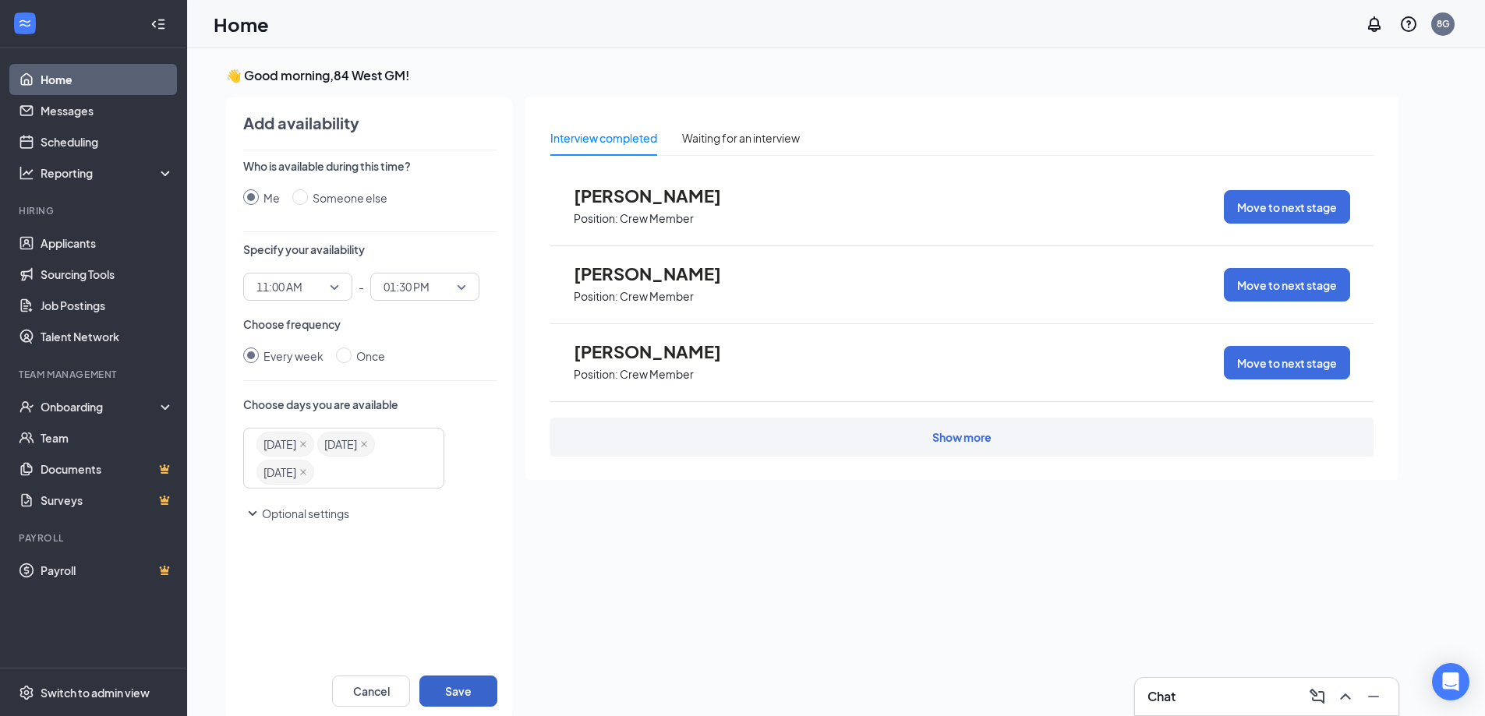
click at [462, 688] on button "Save" at bounding box center [458, 691] width 78 height 31
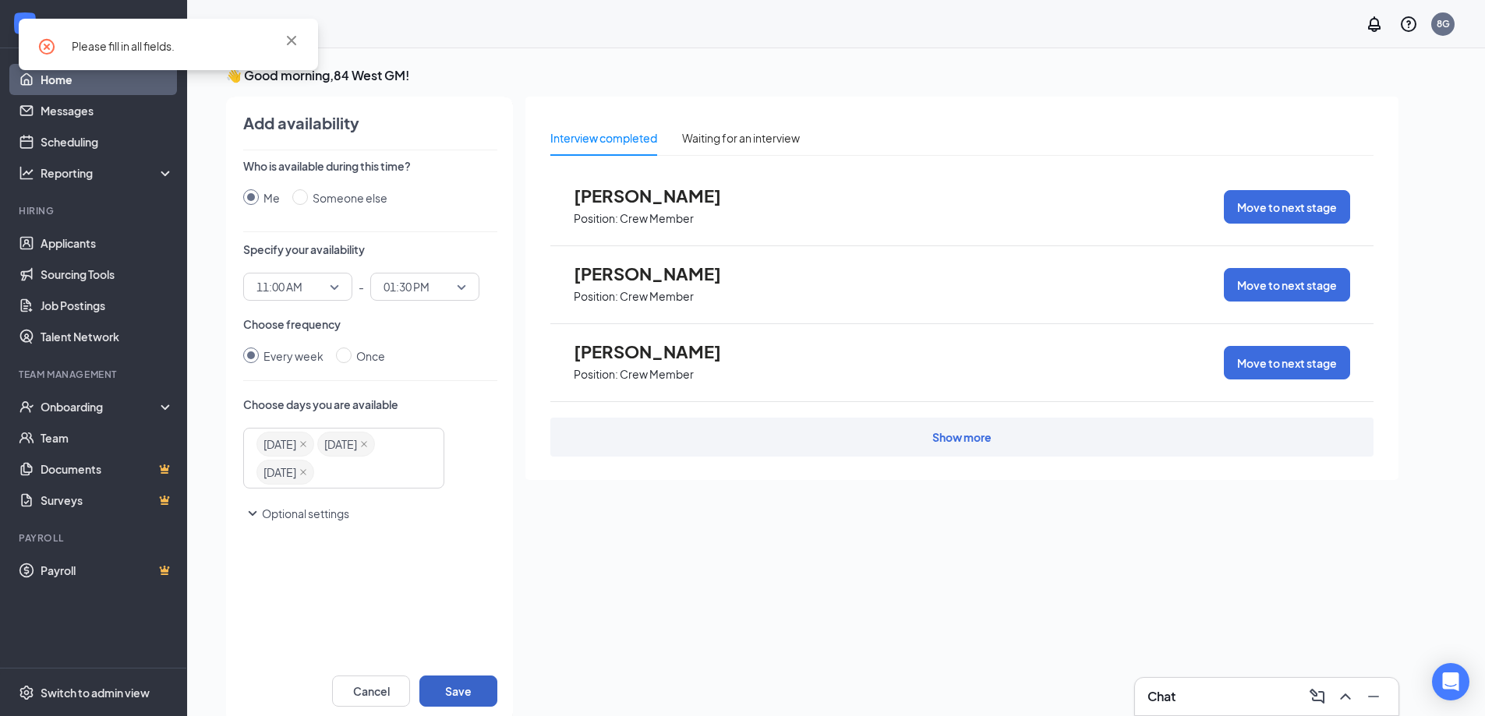
click at [462, 688] on button "Save" at bounding box center [458, 691] width 78 height 31
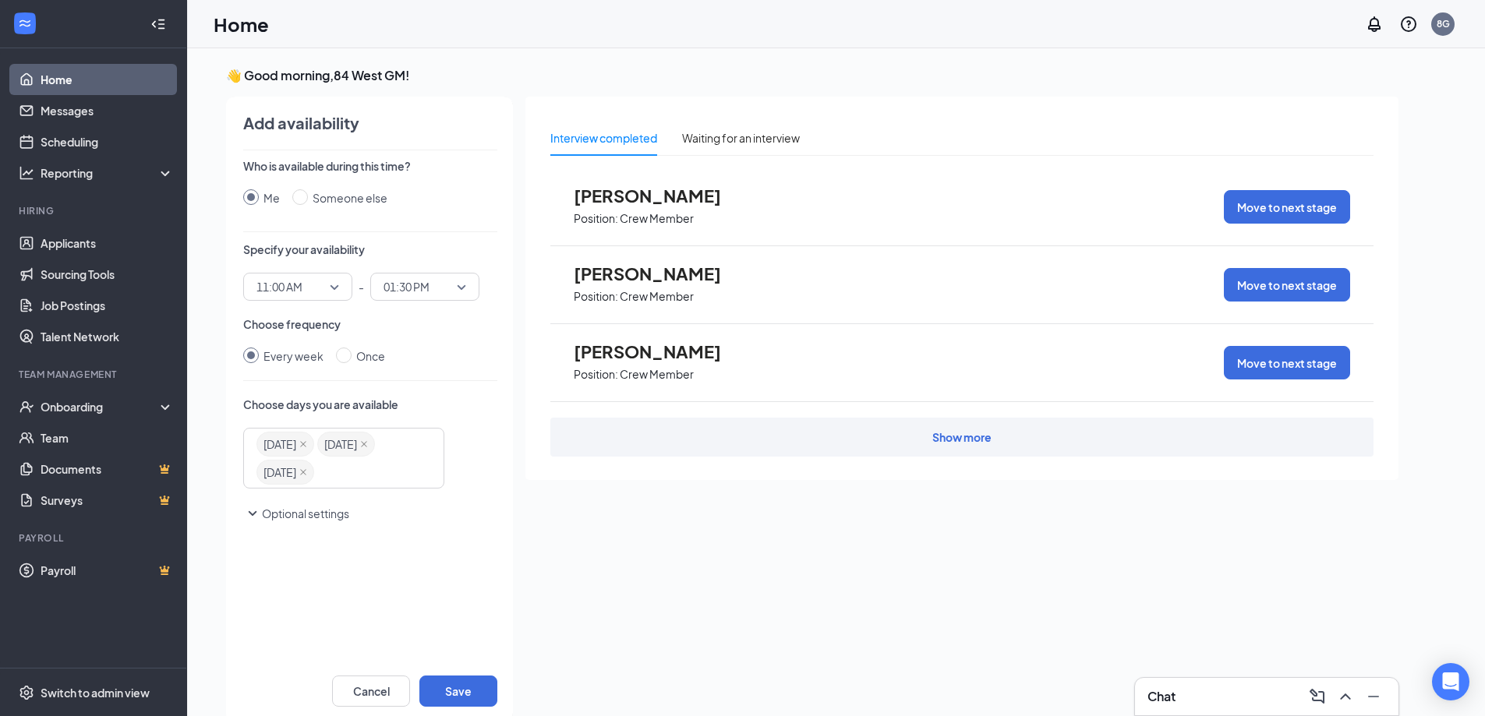
click at [476, 600] on div "Who is available during this time? Me Someone else Specify your availability 11…" at bounding box center [370, 409] width 254 height 502
click at [252, 517] on icon "SmallChevronDown" at bounding box center [252, 513] width 19 height 19
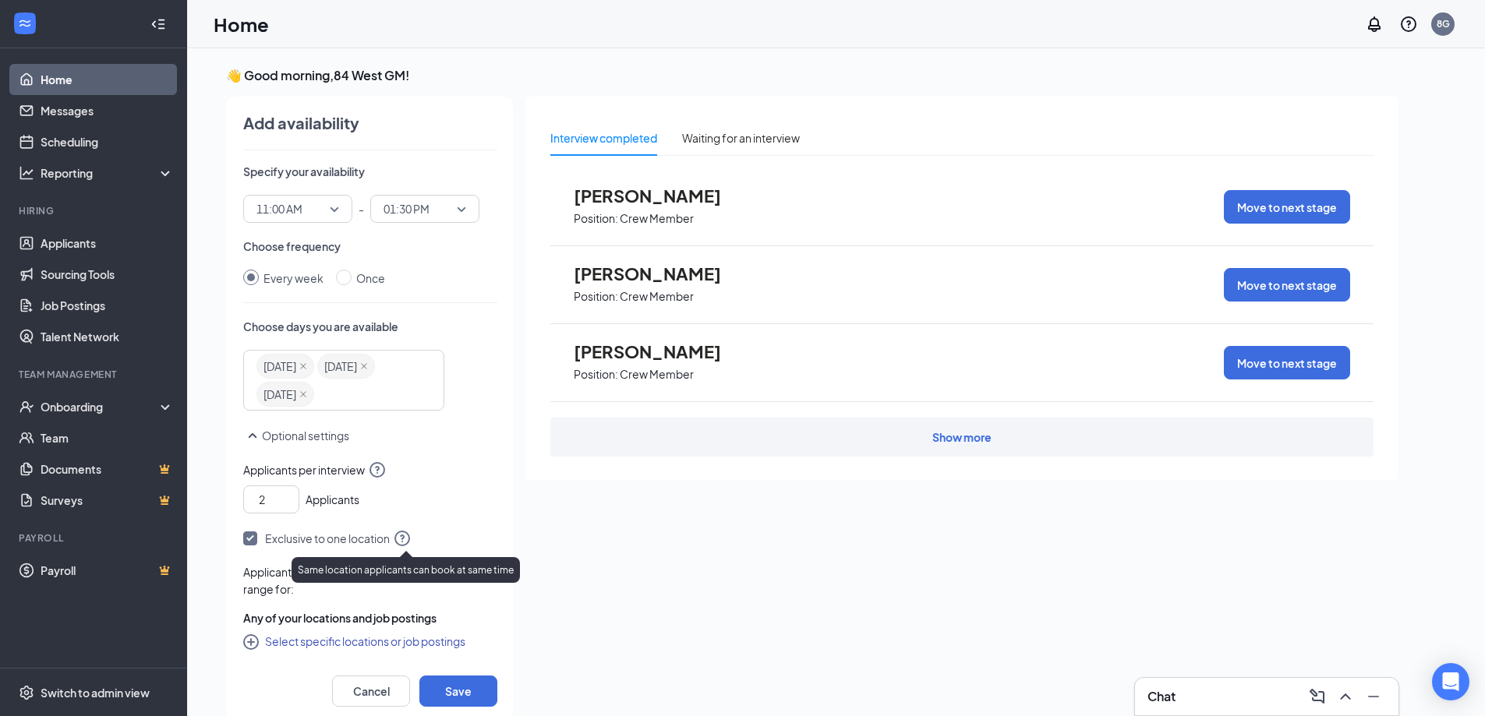
click at [405, 534] on icon "QuestionInfo" at bounding box center [402, 538] width 19 height 19
click at [463, 681] on button "Save" at bounding box center [458, 691] width 78 height 31
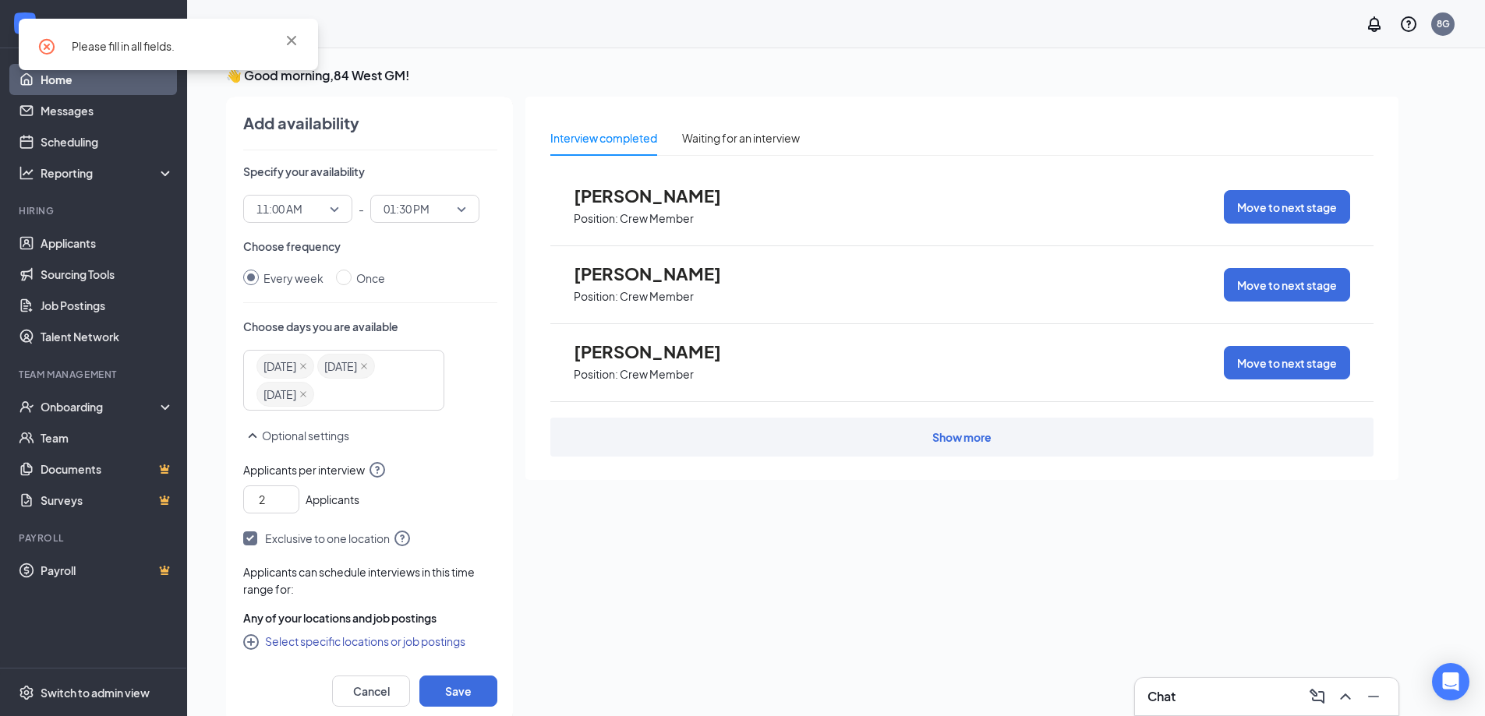
click at [264, 641] on button "Select specific locations or job postings" at bounding box center [354, 641] width 222 height 19
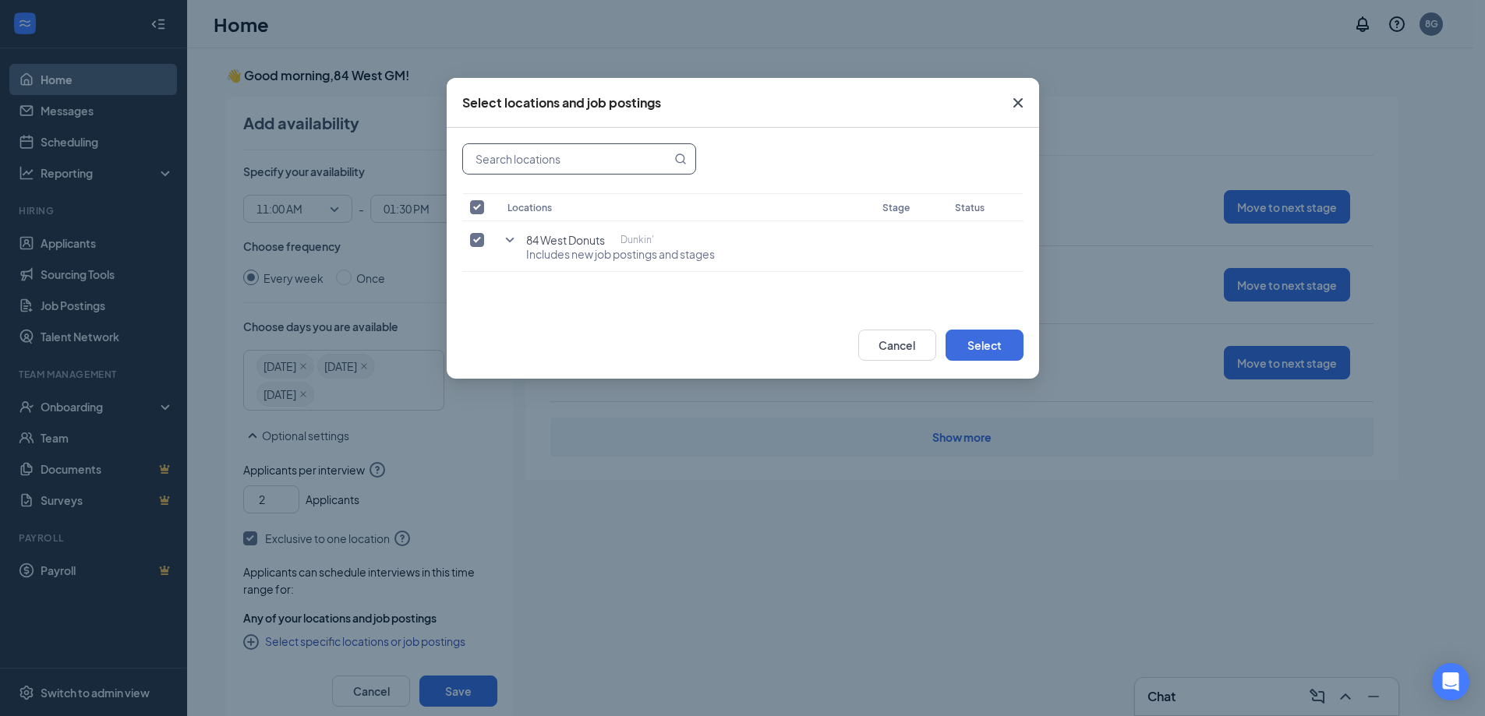
click at [549, 150] on input "text" at bounding box center [567, 159] width 208 height 30
click at [556, 238] on span "84 West Donuts" at bounding box center [565, 240] width 79 height 16
click at [993, 345] on button "Select" at bounding box center [985, 345] width 78 height 31
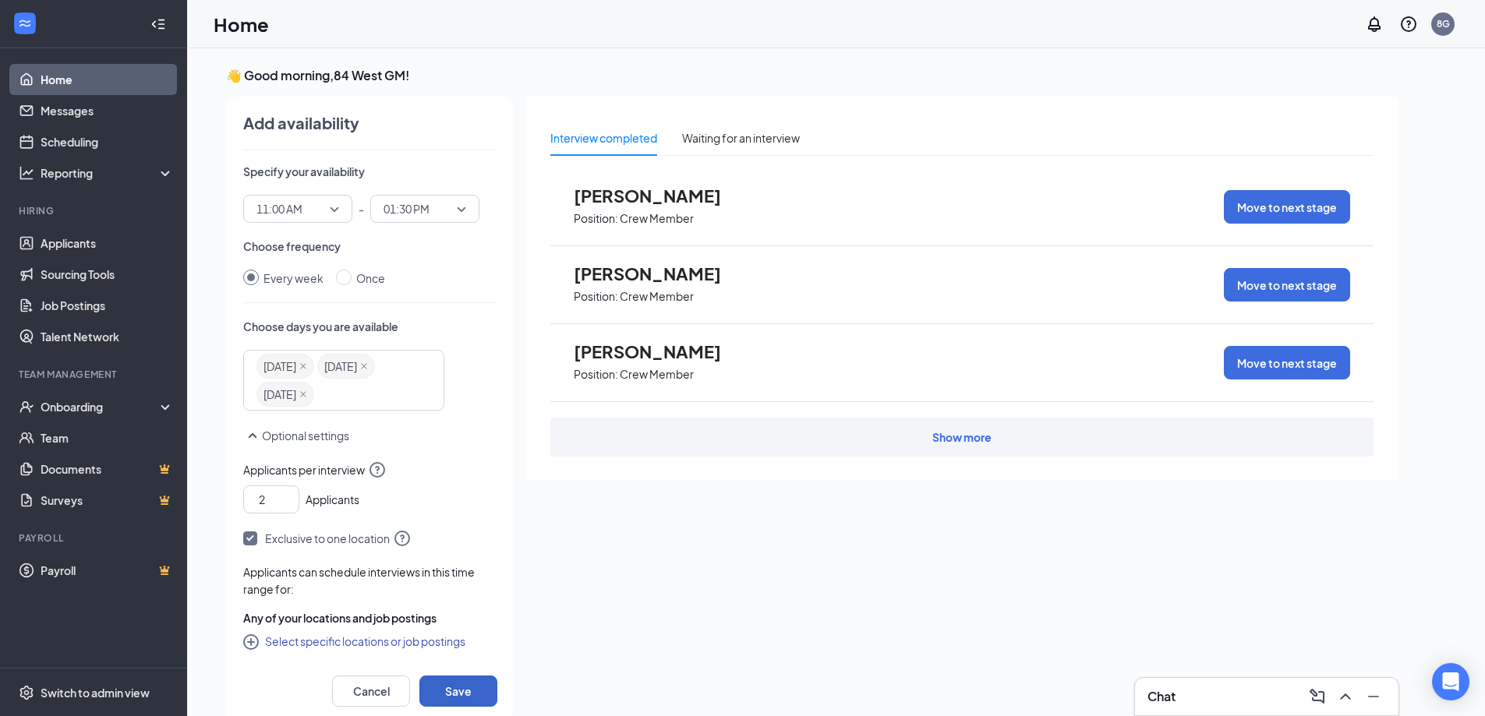
click at [460, 684] on button "Save" at bounding box center [458, 691] width 78 height 31
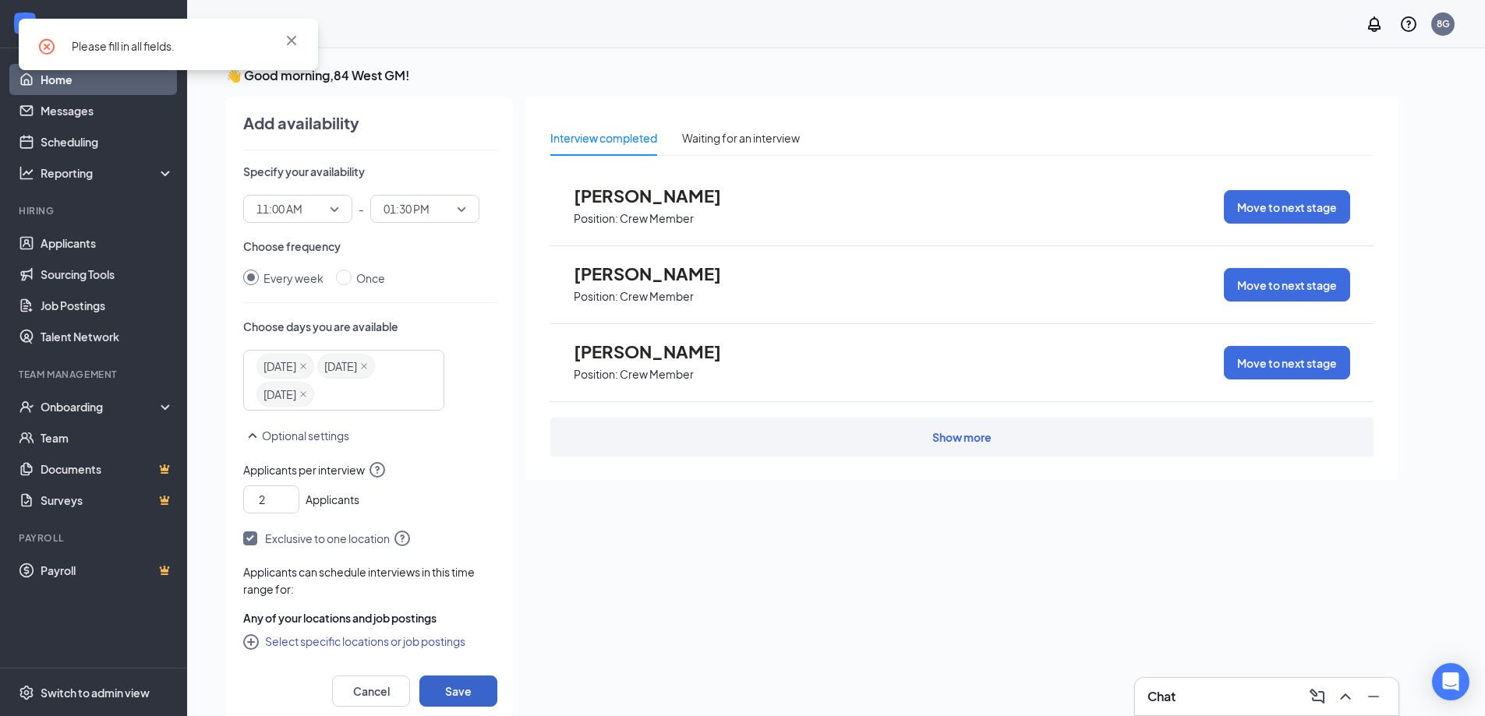
click at [295, 361] on span "Friday" at bounding box center [285, 366] width 58 height 25
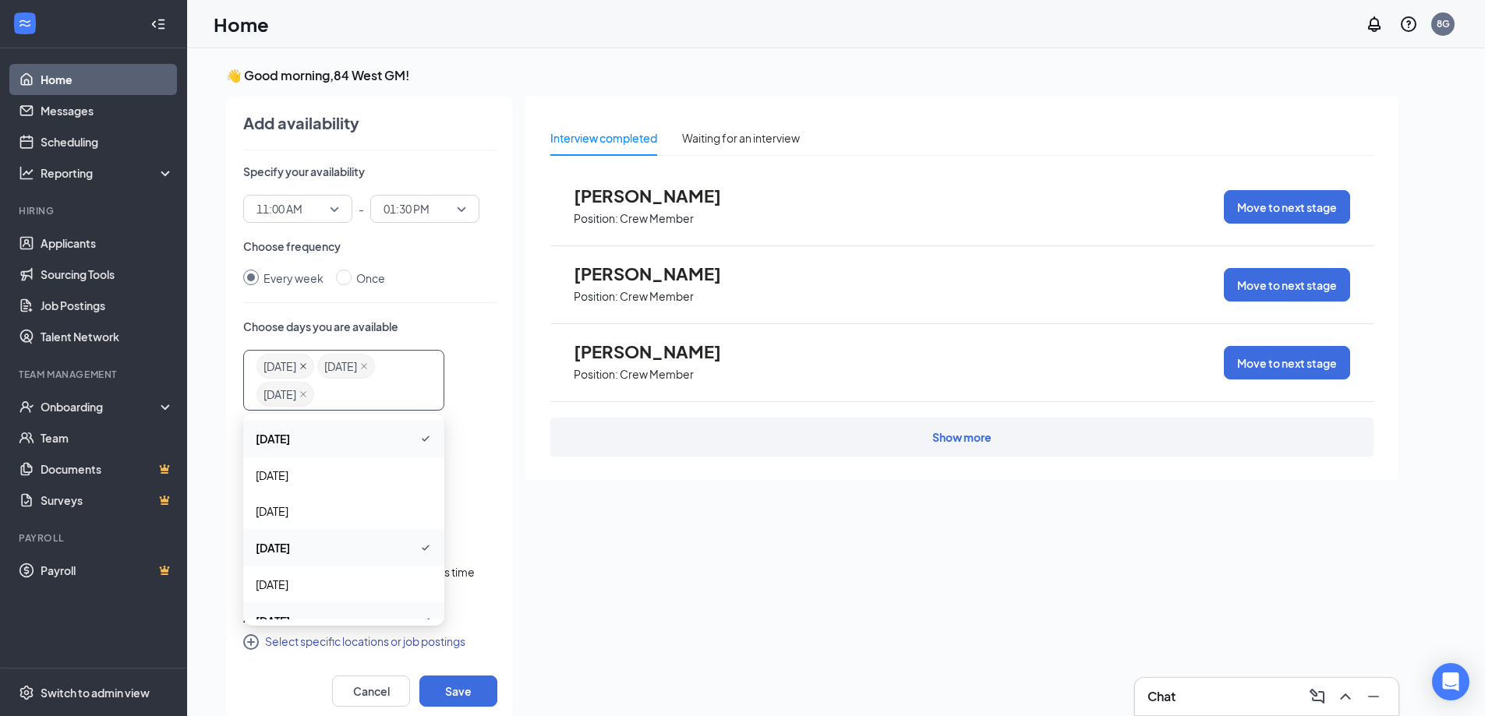
click at [302, 365] on icon "close" at bounding box center [303, 367] width 8 height 8
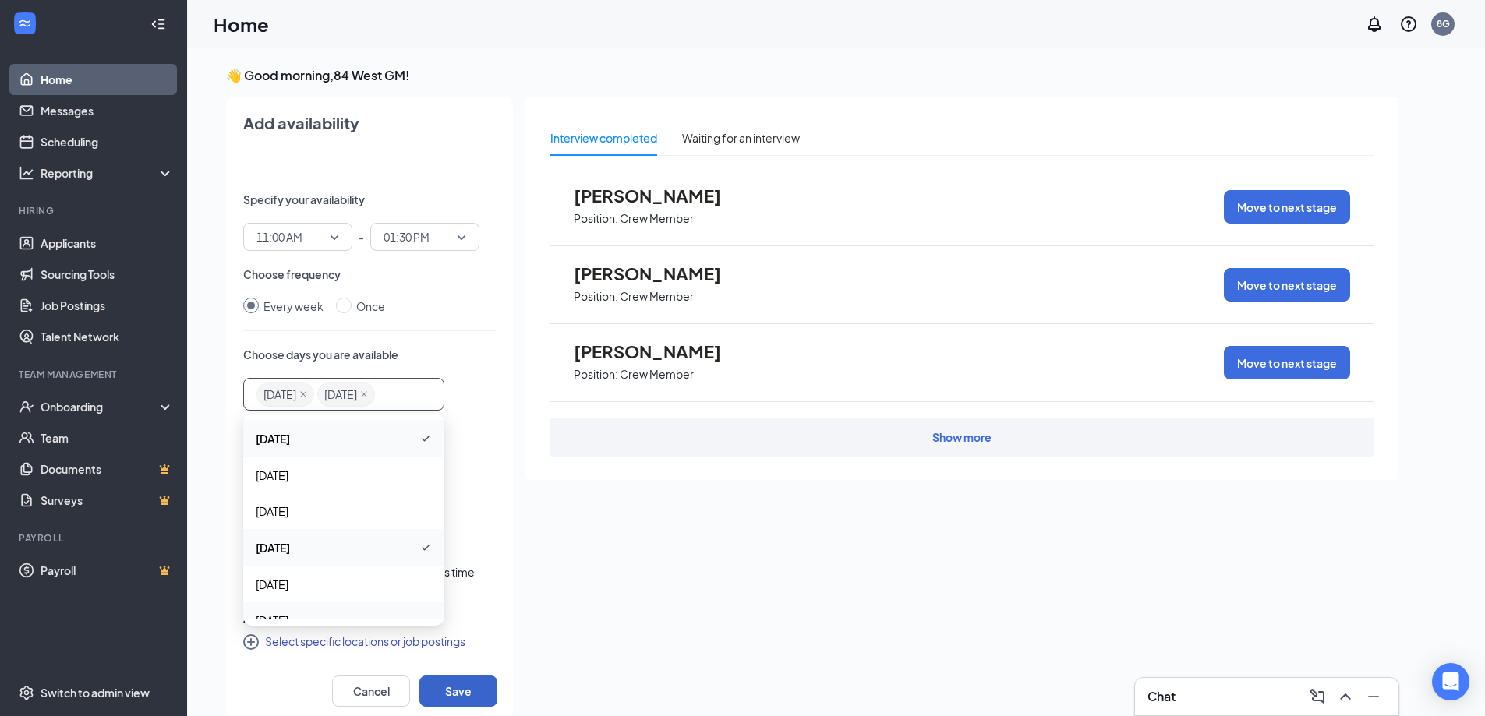
click at [462, 699] on button "Save" at bounding box center [458, 691] width 78 height 31
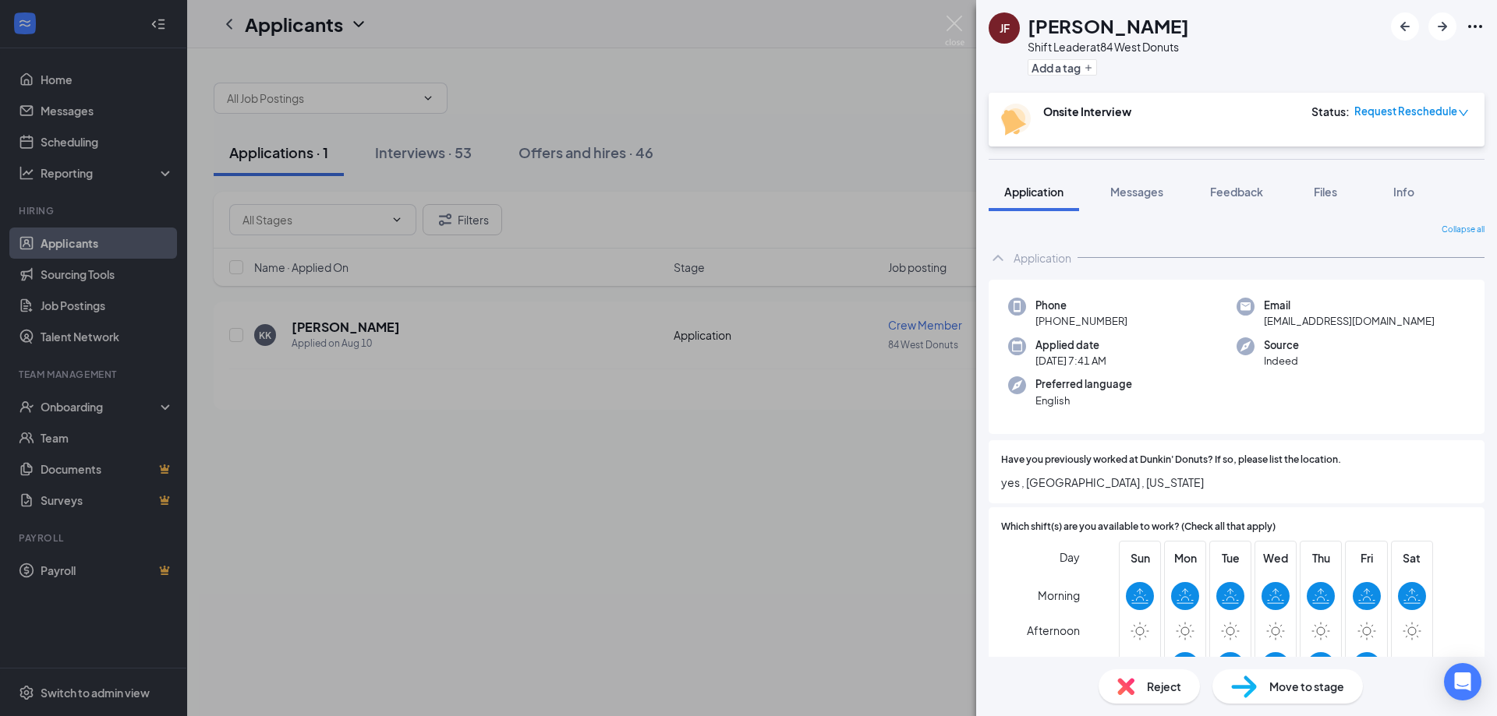
click at [76, 147] on div "JF Jaquesha Freeman Shift Leader at 84 West Donuts Add a tag Onsite Interview S…" at bounding box center [748, 358] width 1497 height 716
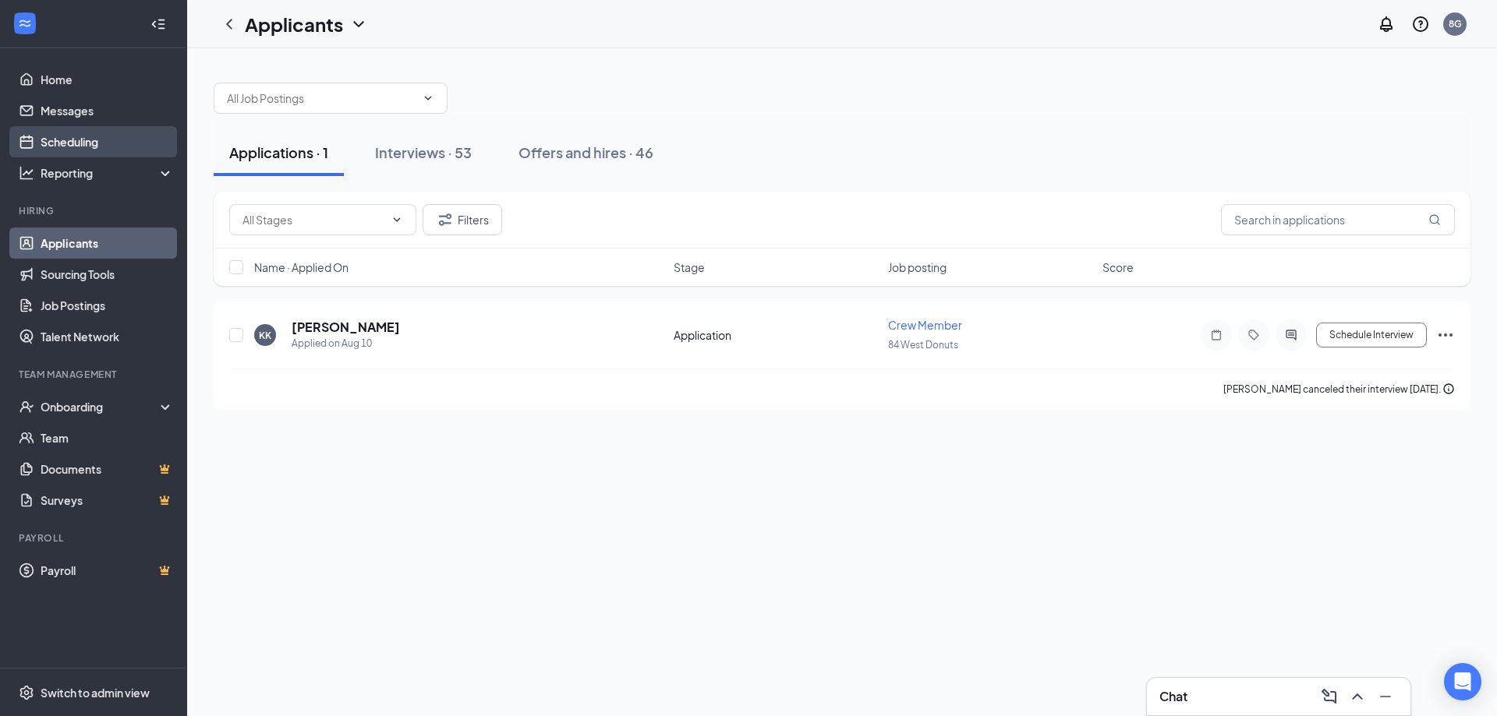
click at [75, 134] on link "Scheduling" at bounding box center [107, 141] width 133 height 31
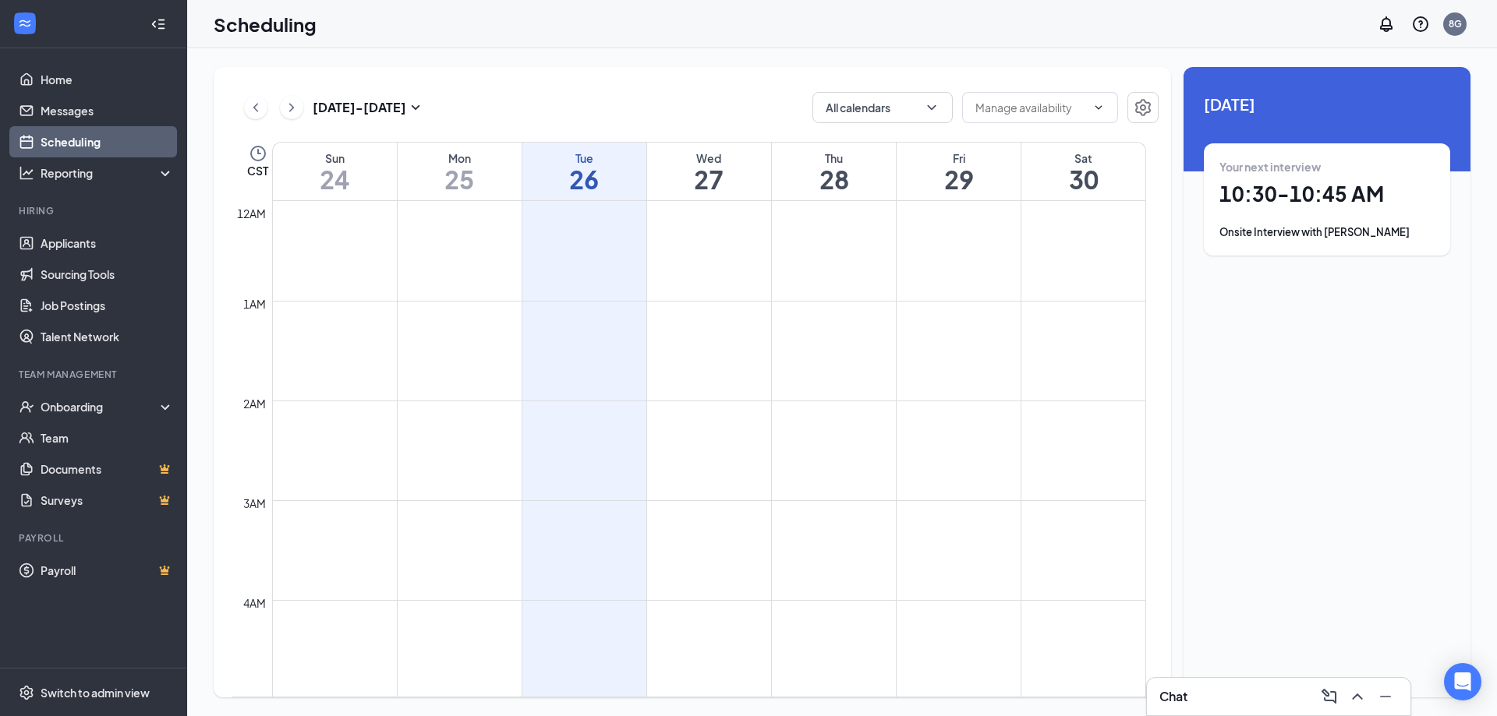
scroll to position [766, 0]
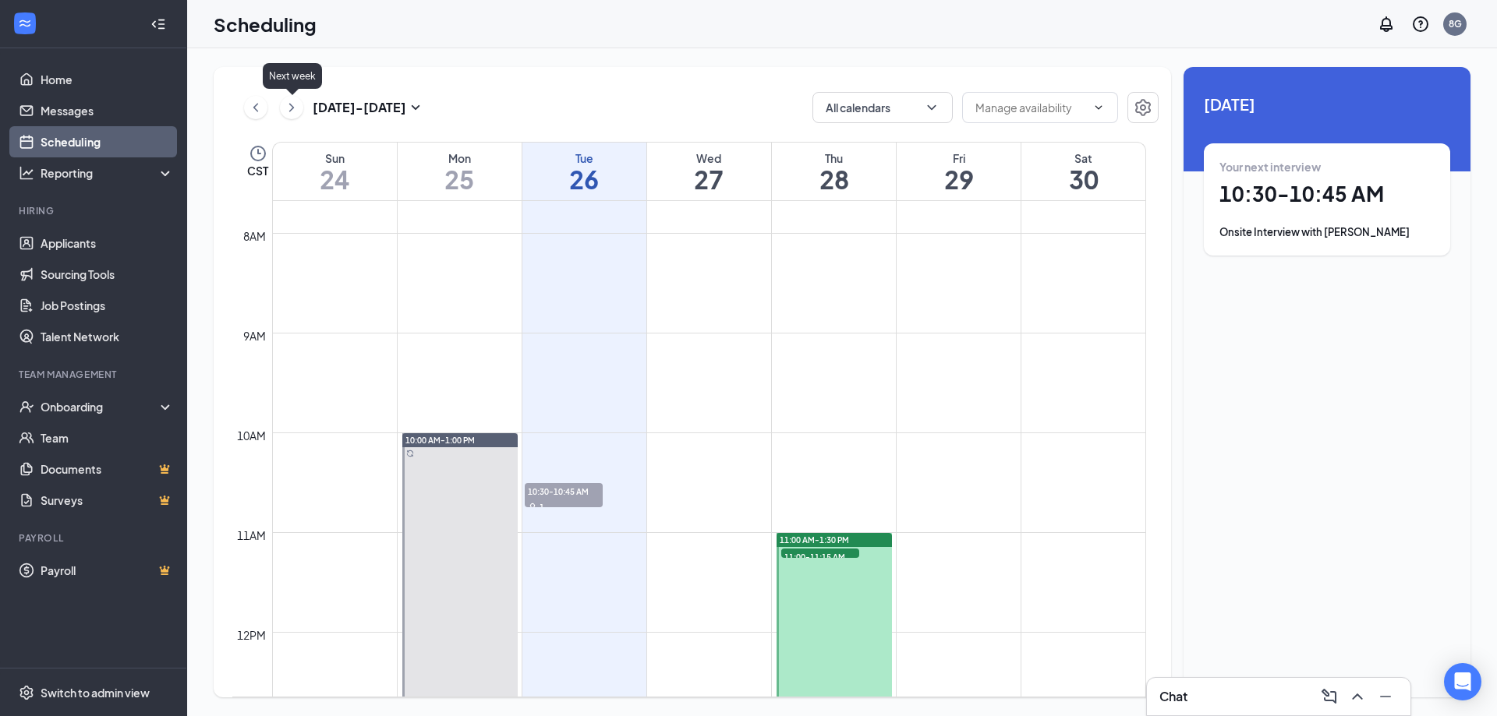
click at [292, 104] on icon "ChevronRight" at bounding box center [292, 107] width 16 height 19
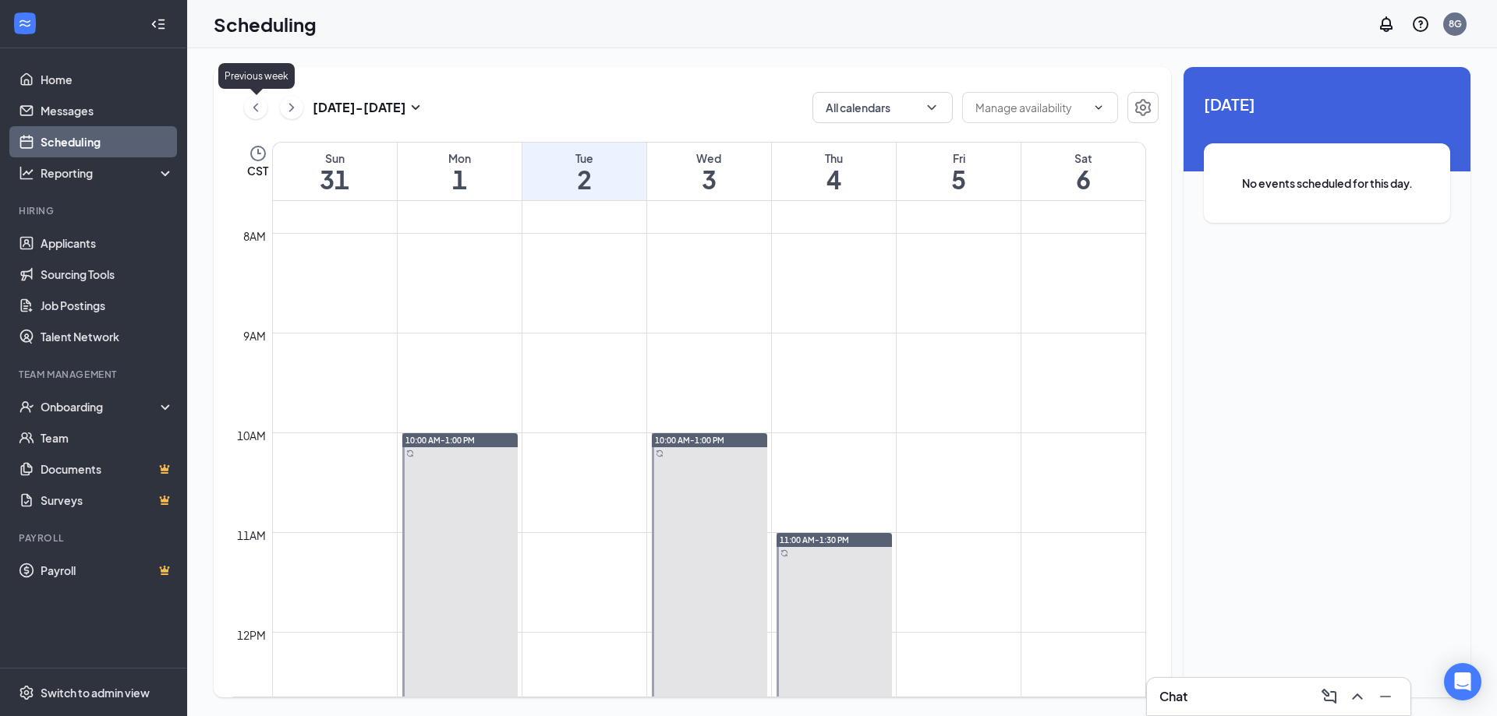
click at [254, 111] on icon "ChevronLeft" at bounding box center [256, 107] width 16 height 19
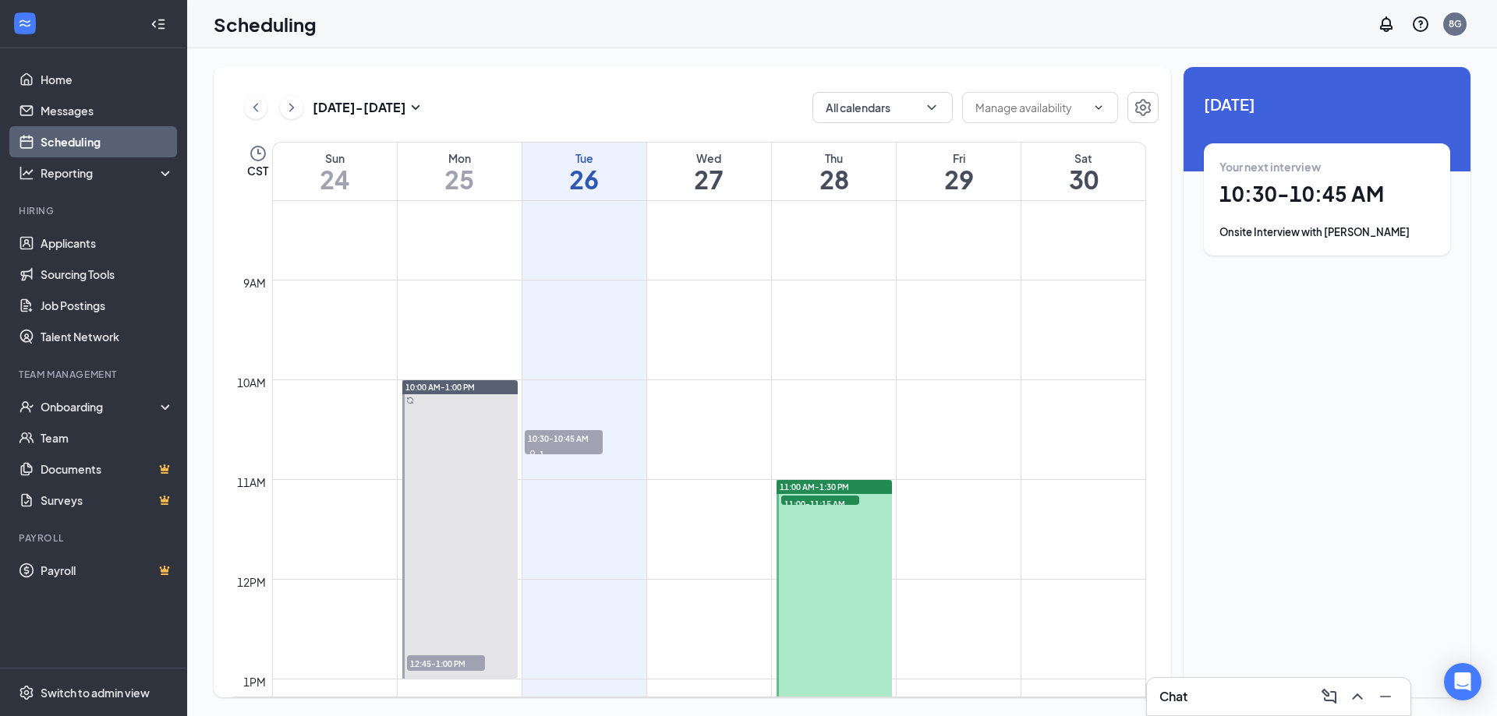
scroll to position [1078, 0]
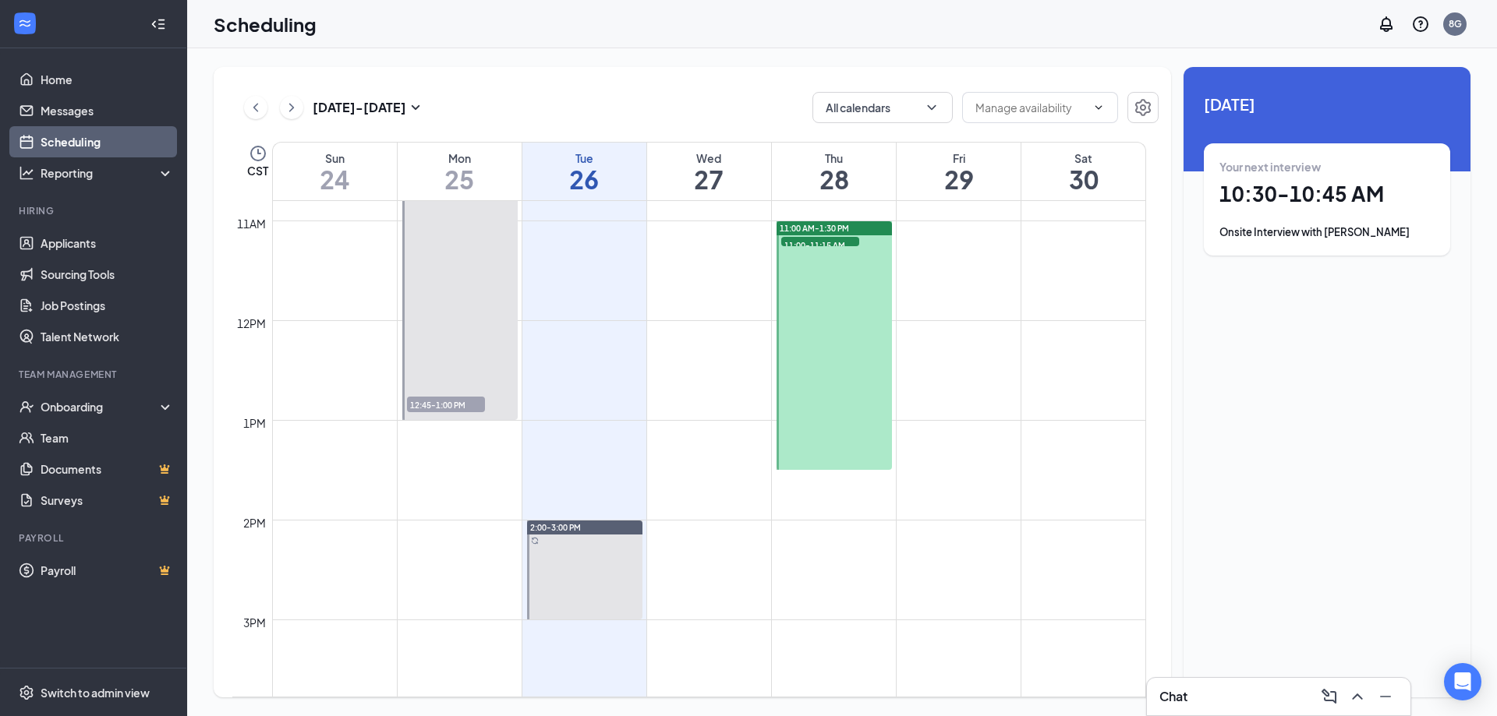
click at [840, 242] on span "11:00-11:15 AM" at bounding box center [820, 245] width 78 height 16
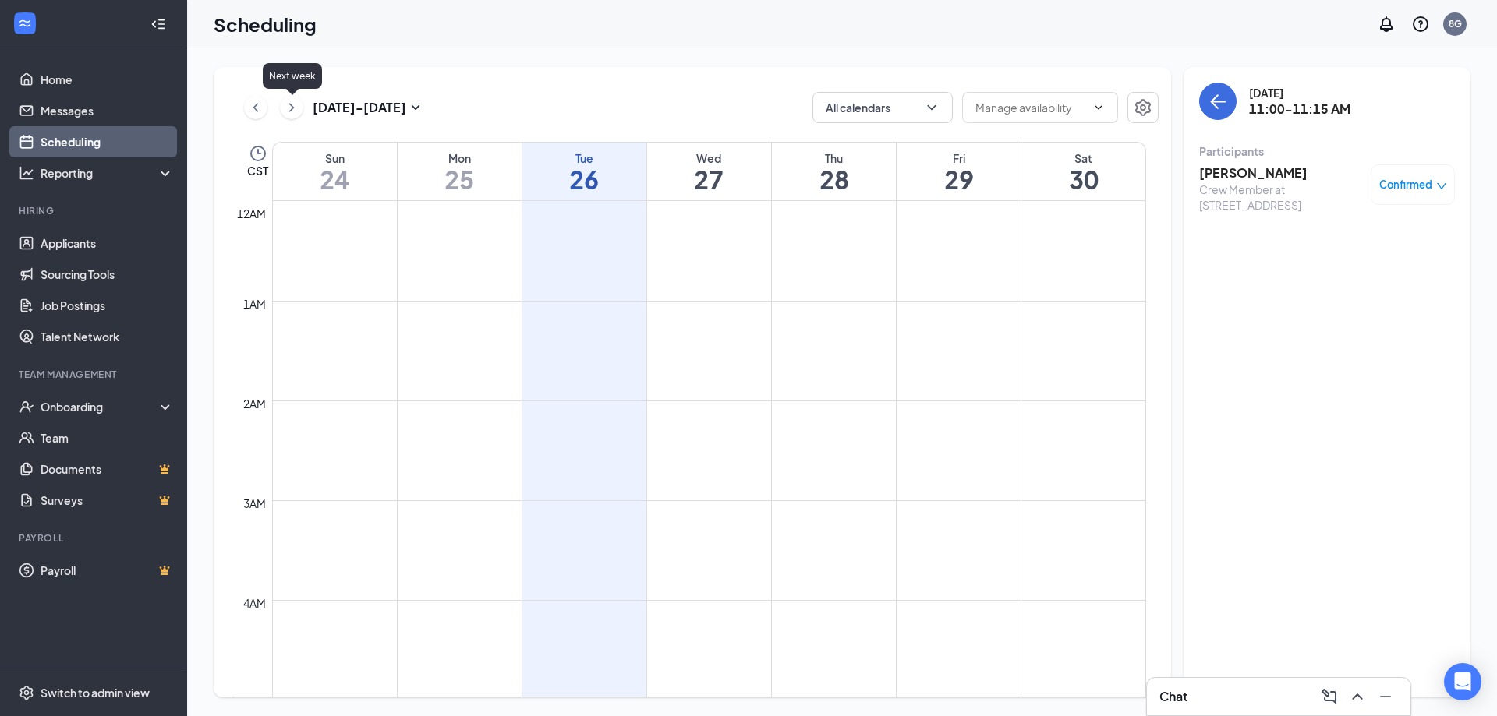
click at [292, 108] on icon "ChevronRight" at bounding box center [291, 107] width 5 height 9
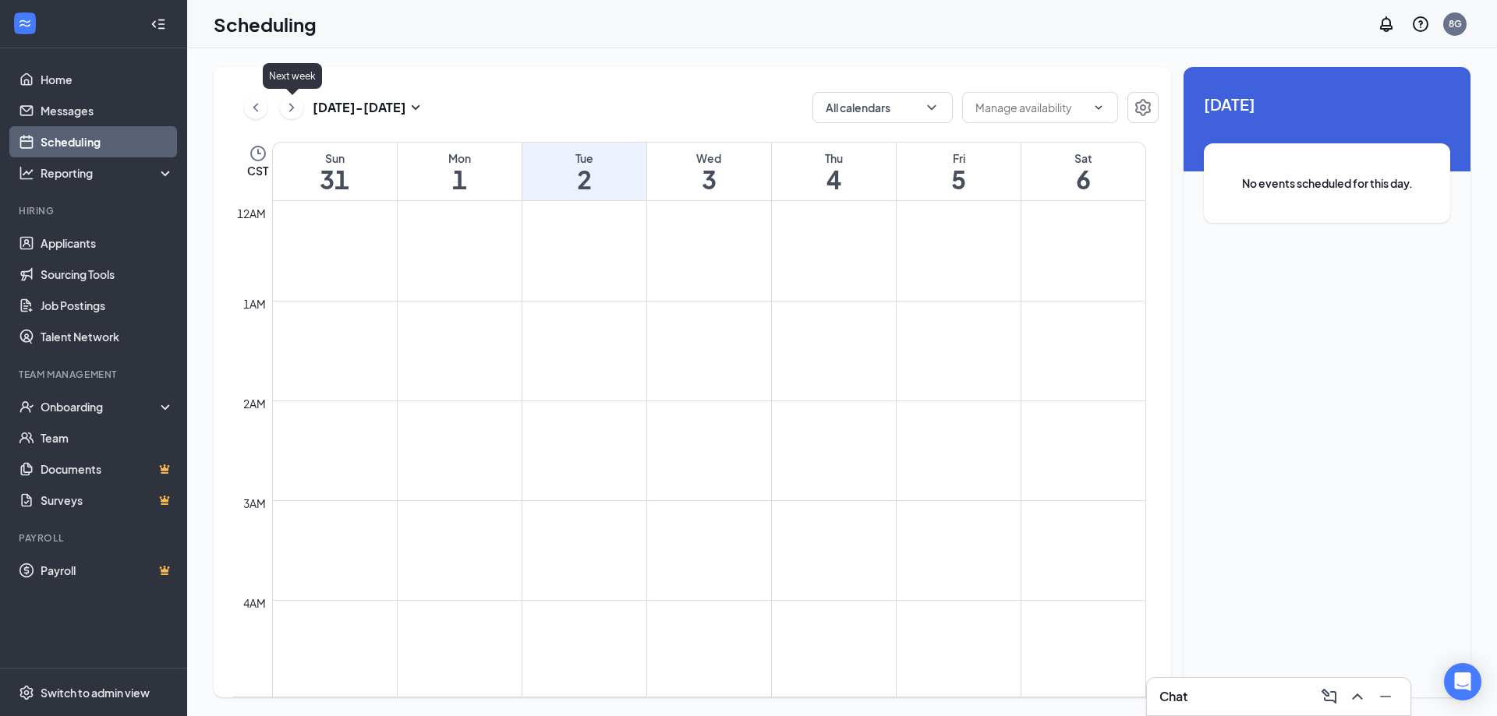
scroll to position [766, 0]
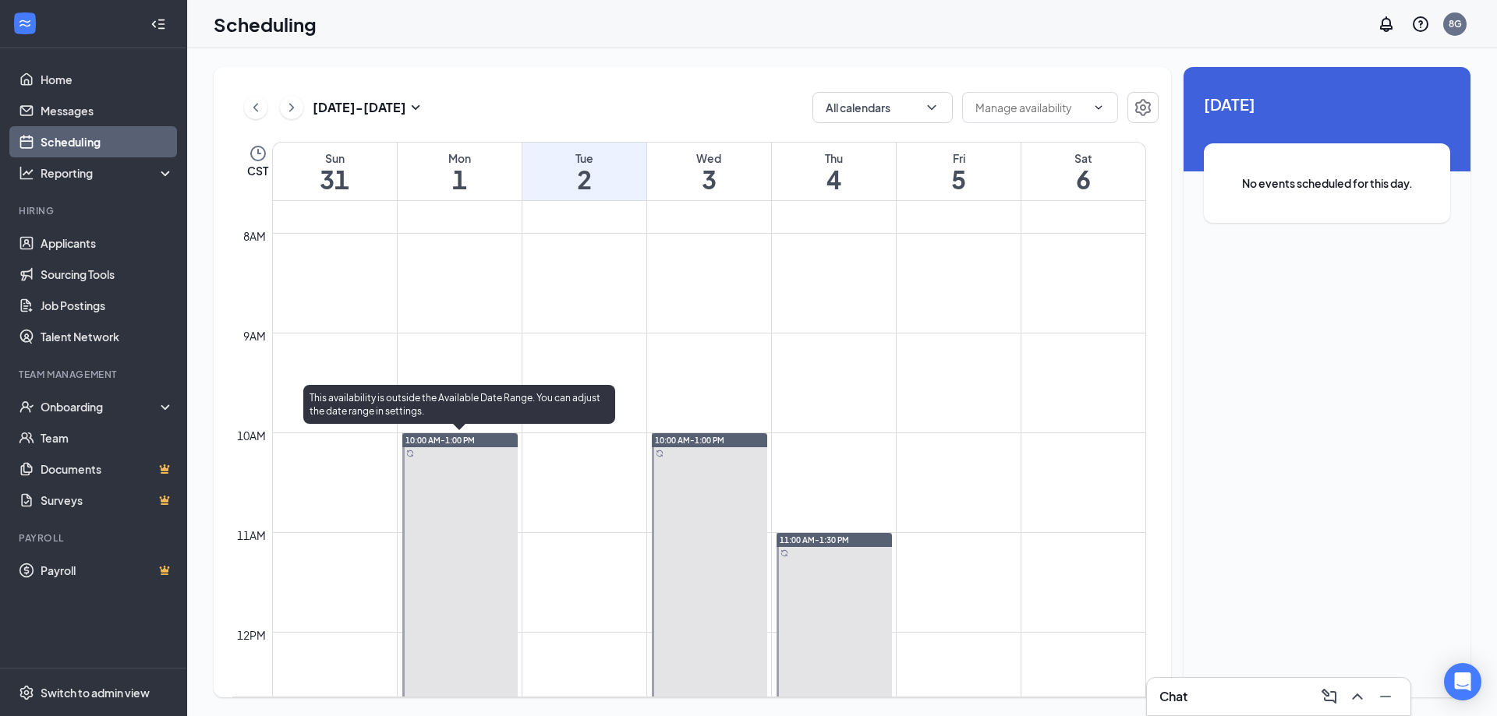
click at [474, 444] on span "10:00 AM-1:00 PM" at bounding box center [439, 440] width 69 height 11
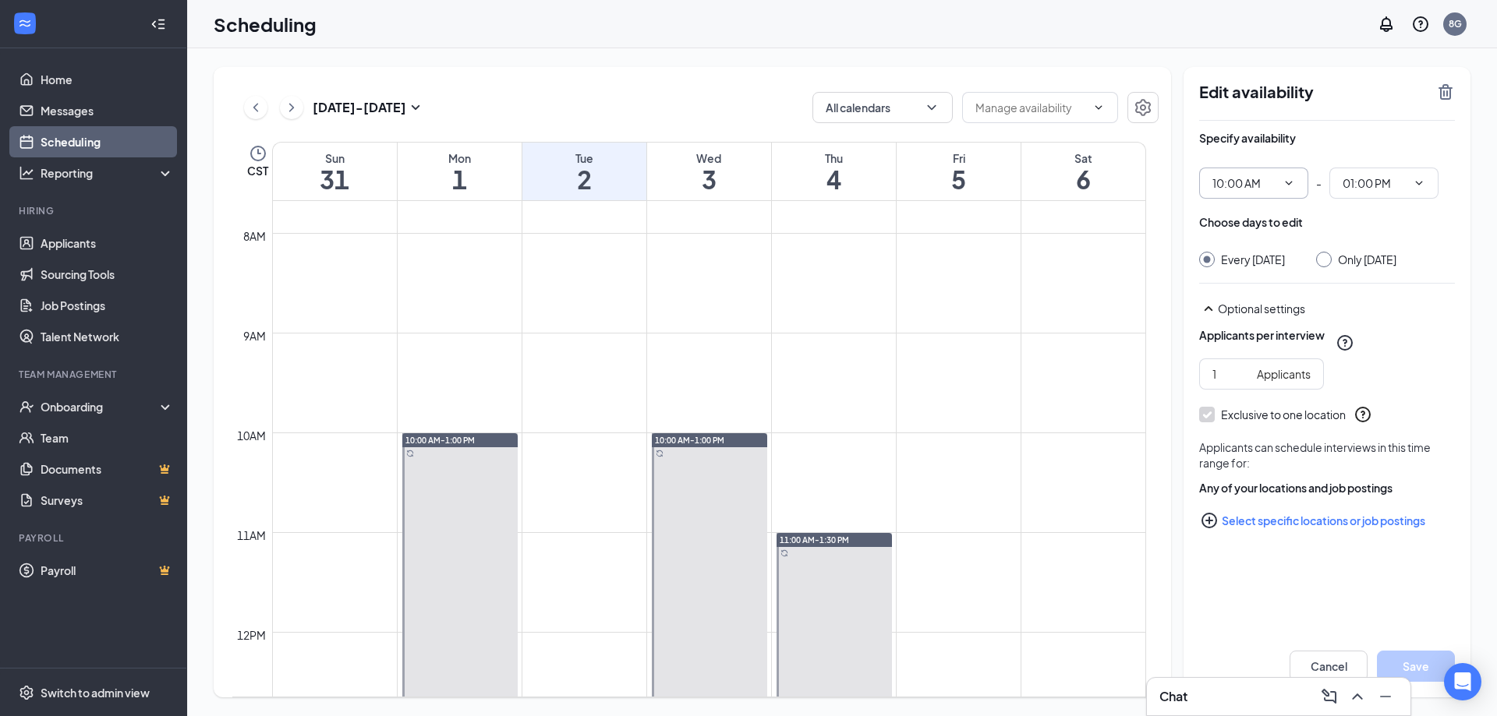
click at [1287, 179] on icon "ChevronDown" at bounding box center [1288, 183] width 12 height 12
click at [1246, 256] on div "11:00 AM" at bounding box center [1235, 258] width 46 height 17
type input "11:00 AM"
type input "02:00 PM"
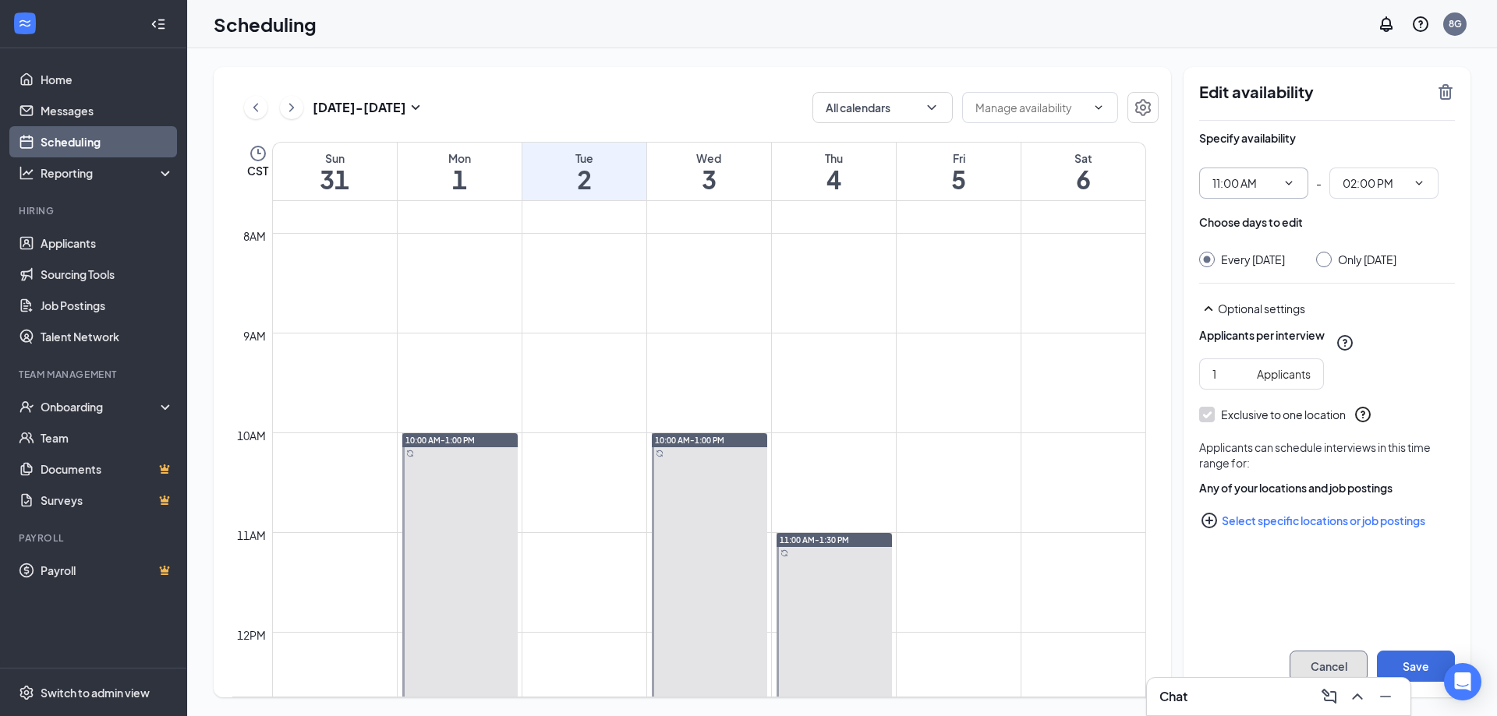
click at [1332, 655] on button "Cancel" at bounding box center [1329, 666] width 78 height 31
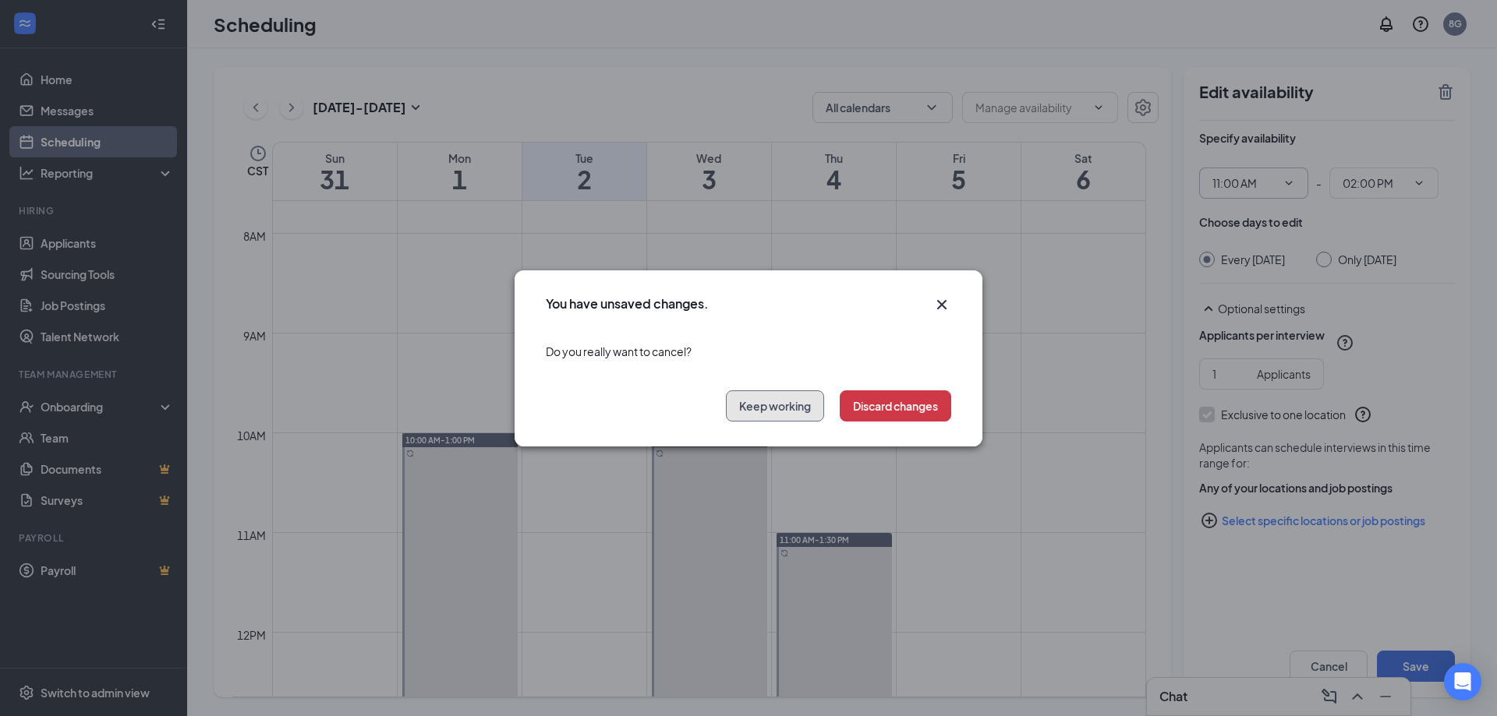
click at [780, 414] on button "Keep working" at bounding box center [775, 406] width 98 height 31
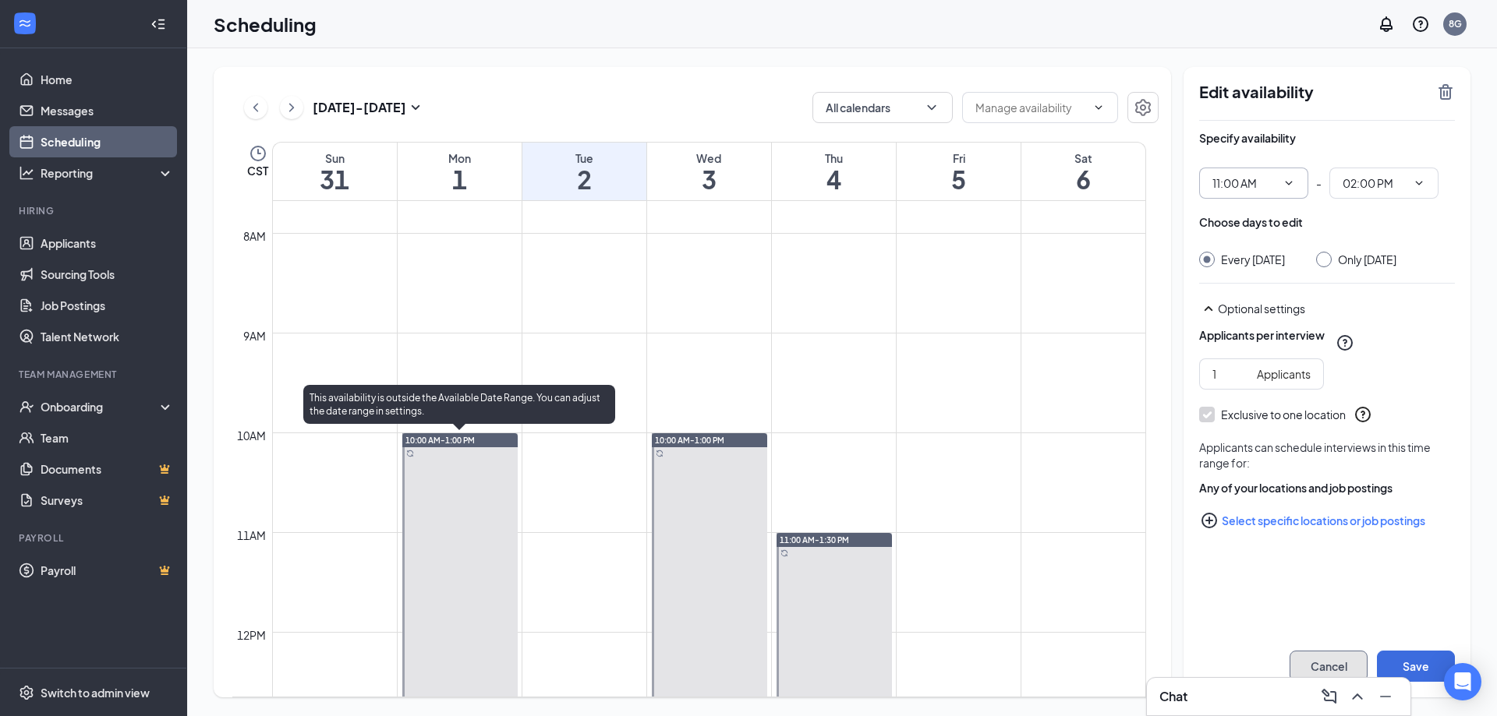
click at [477, 444] on div "10:00 AM-1:00 PM" at bounding box center [459, 440] width 115 height 14
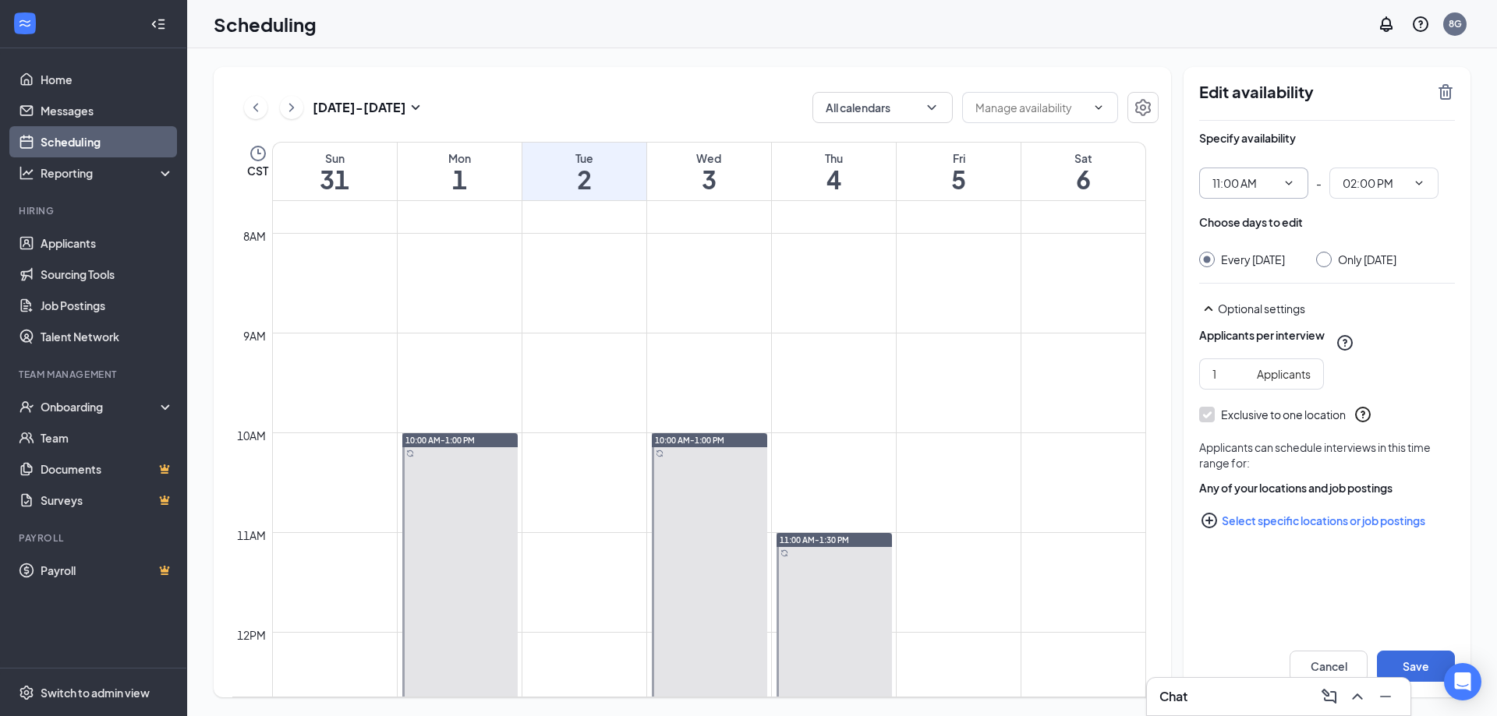
click at [465, 166] on h1 "1" at bounding box center [460, 179] width 124 height 27
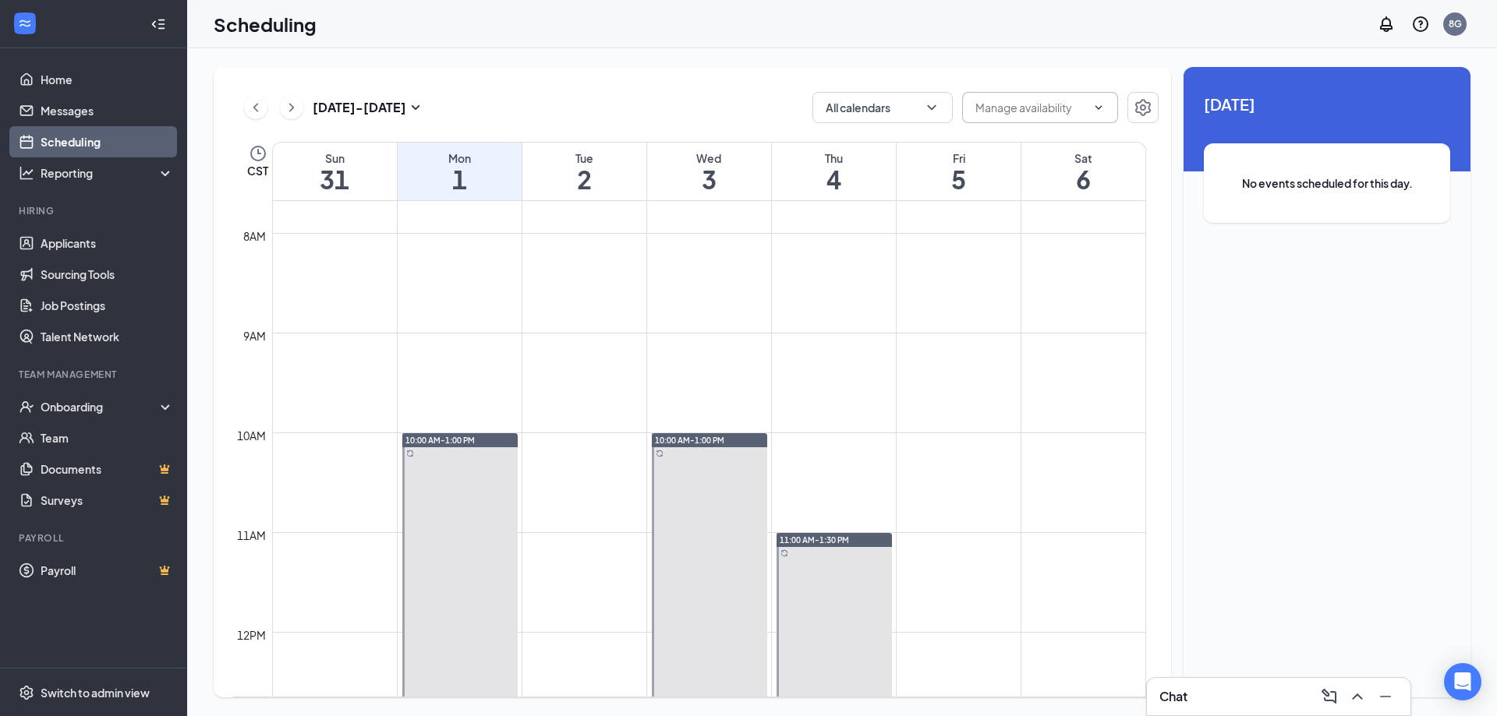
click at [1109, 109] on span at bounding box center [1040, 107] width 156 height 31
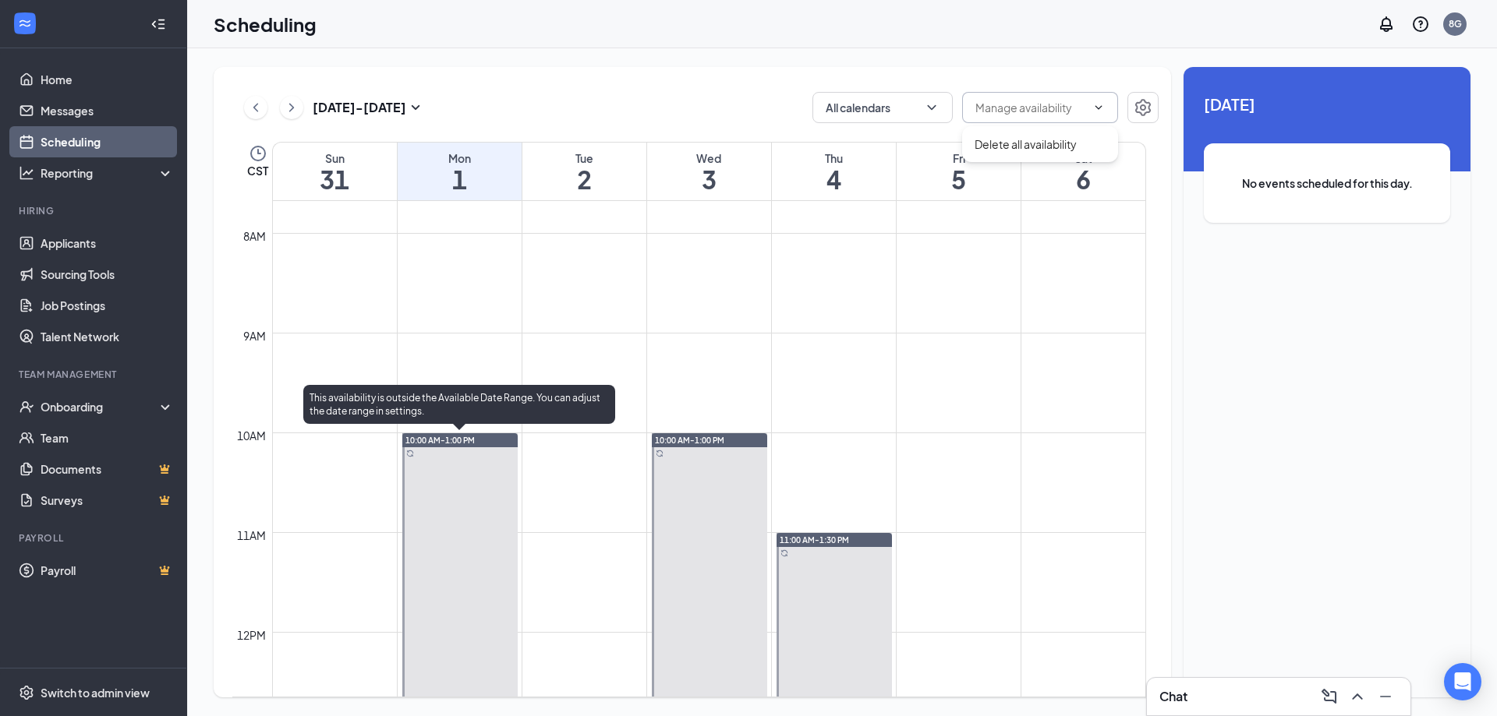
click at [493, 451] on div at bounding box center [459, 582] width 115 height 299
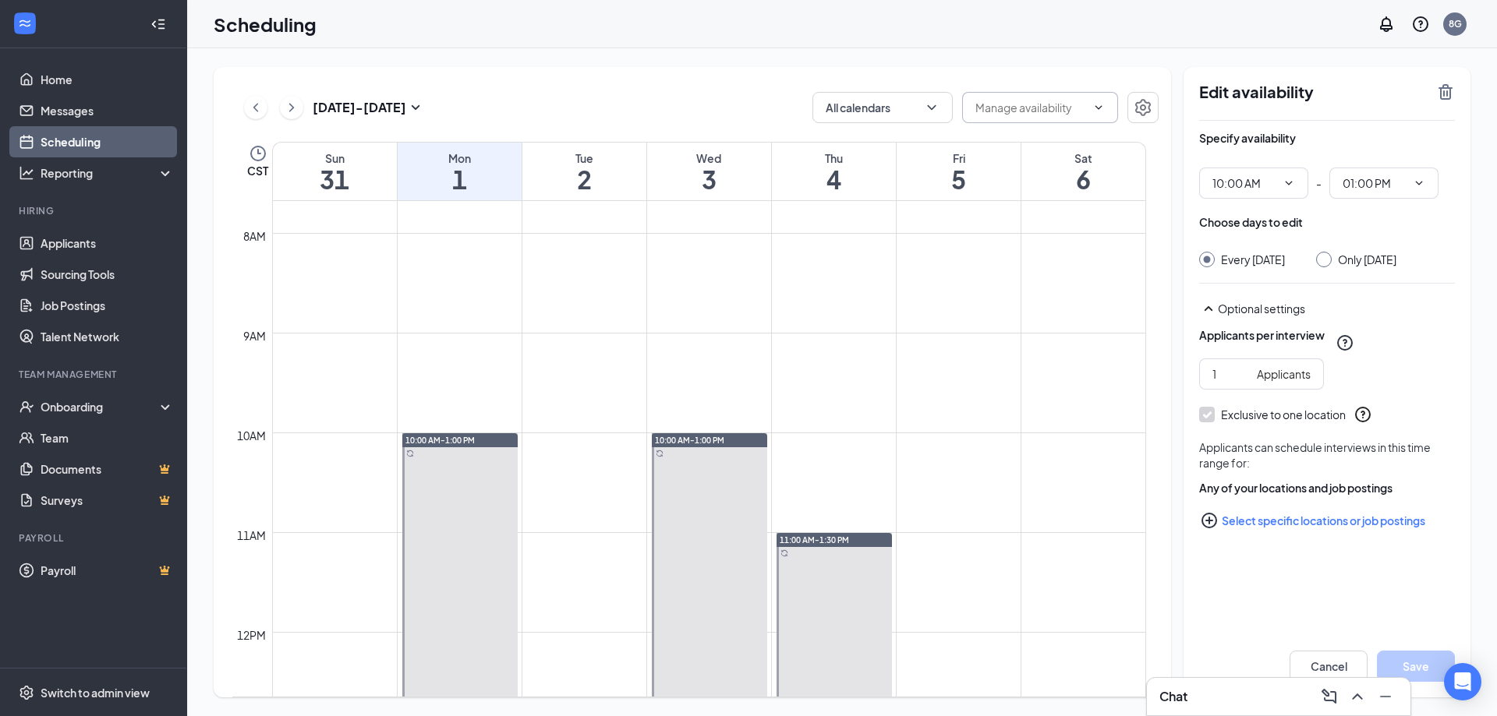
click at [1327, 254] on input "Only Monday, Sep 1" at bounding box center [1321, 257] width 11 height 11
radio input "true"
radio input "false"
click at [1293, 185] on icon "ChevronDown" at bounding box center [1288, 183] width 12 height 12
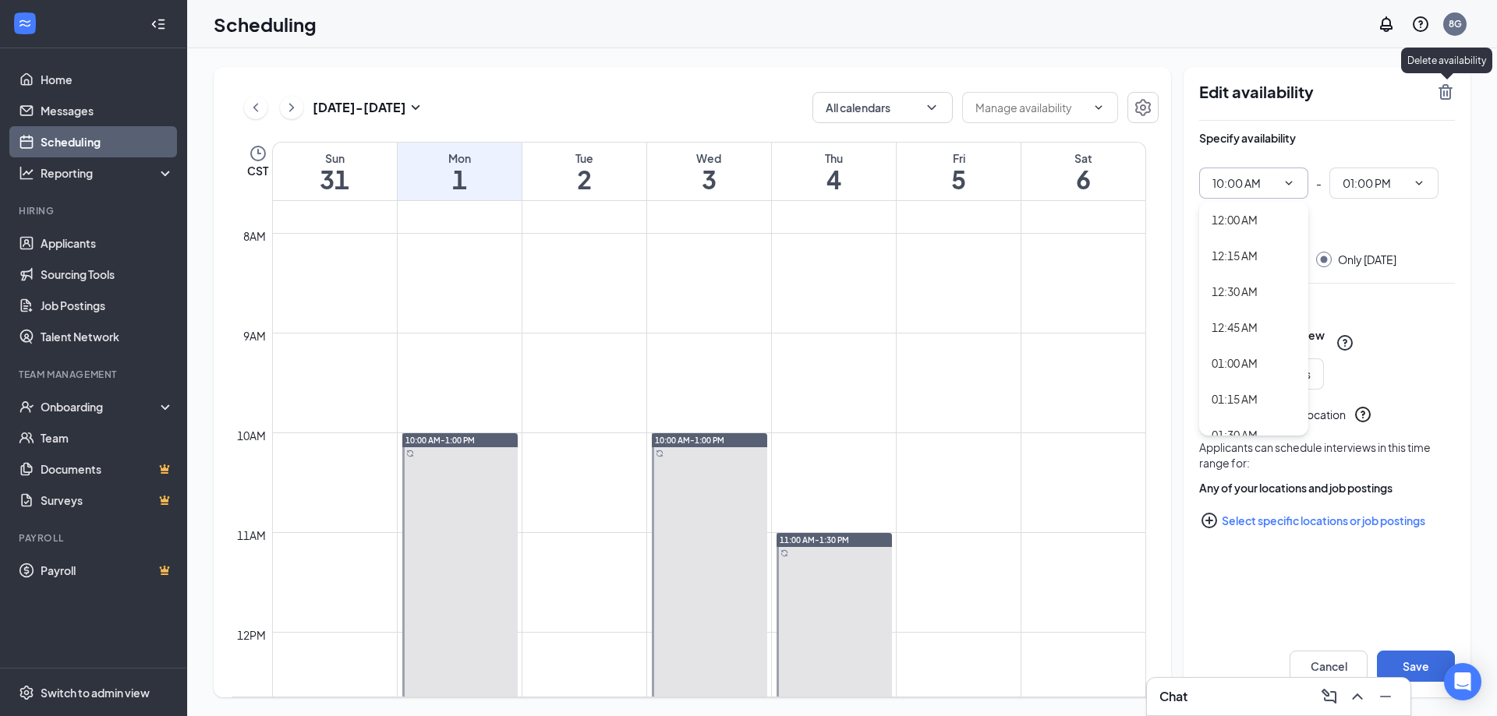
click at [1443, 71] on div "Delete availability" at bounding box center [1446, 61] width 91 height 26
click at [1450, 95] on icon "TrashOutline" at bounding box center [1445, 92] width 14 height 16
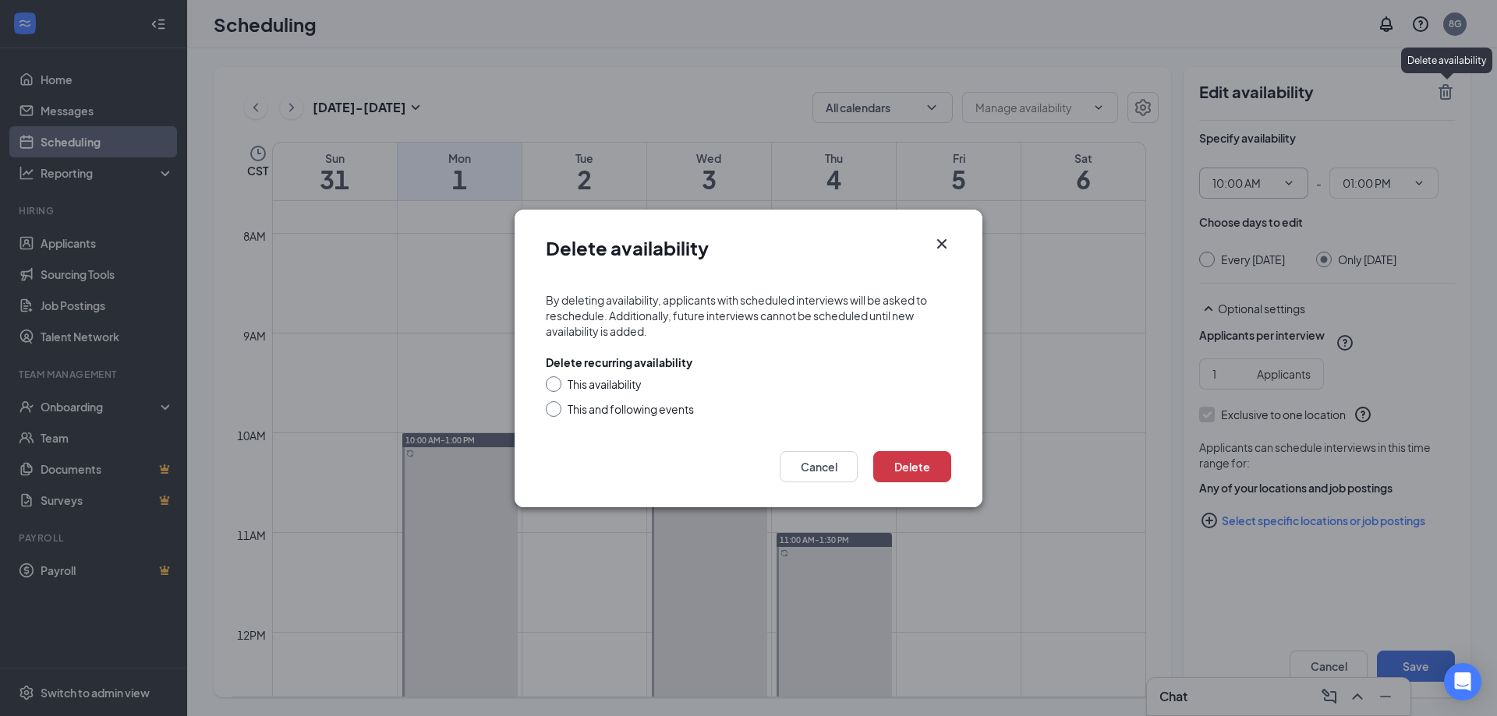
click at [557, 388] on div at bounding box center [554, 385] width 16 height 16
click at [555, 381] on input "This availability" at bounding box center [551, 382] width 11 height 11
radio input "true"
click at [908, 469] on button "Delete" at bounding box center [912, 466] width 78 height 31
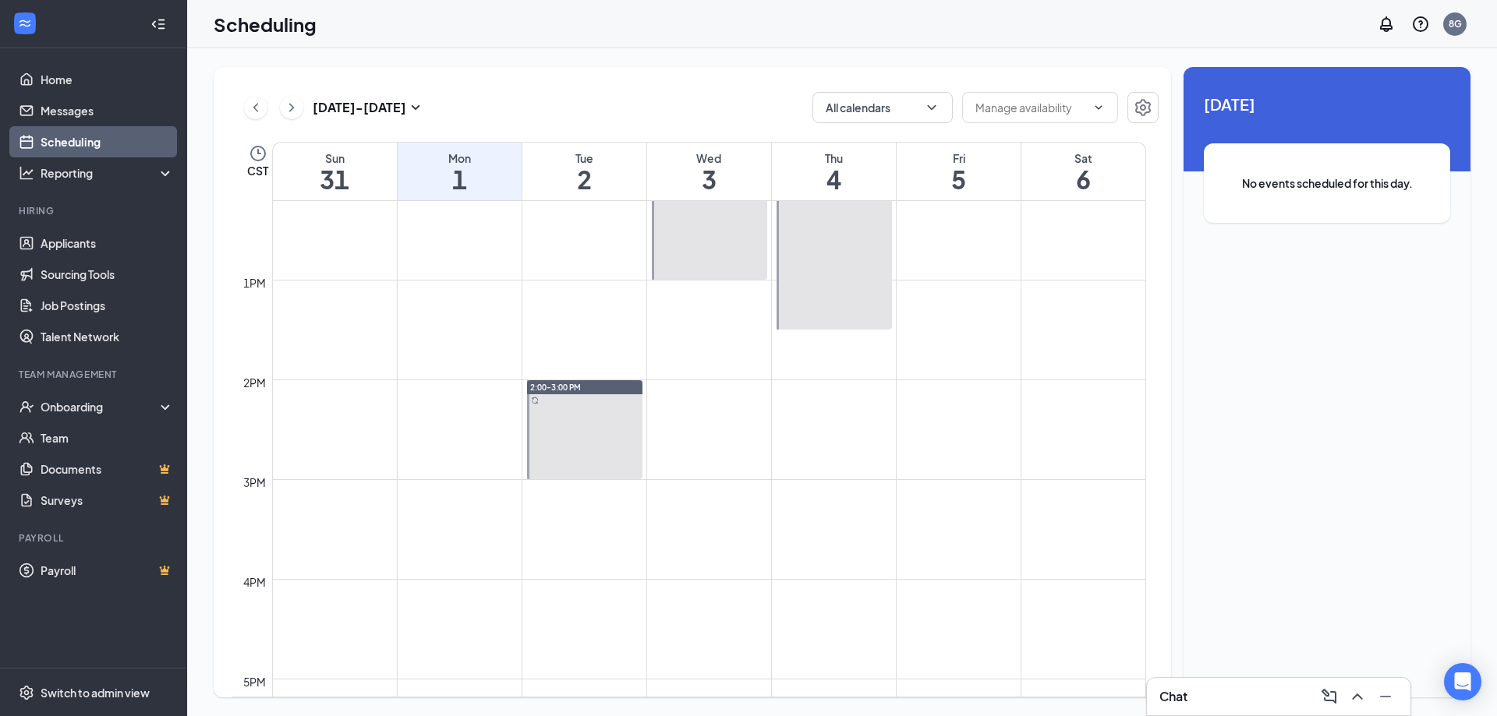
scroll to position [1234, 0]
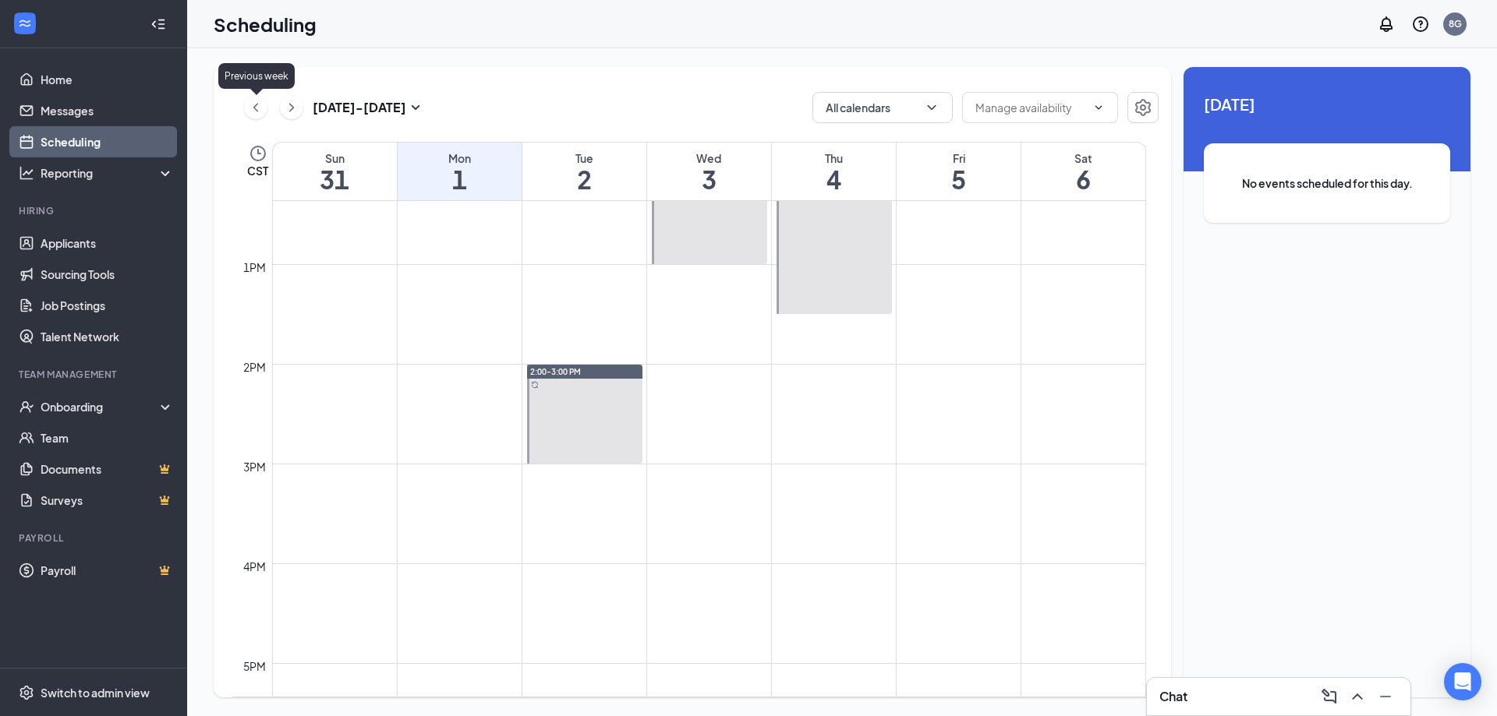
click at [258, 111] on icon "ChevronLeft" at bounding box center [256, 107] width 16 height 19
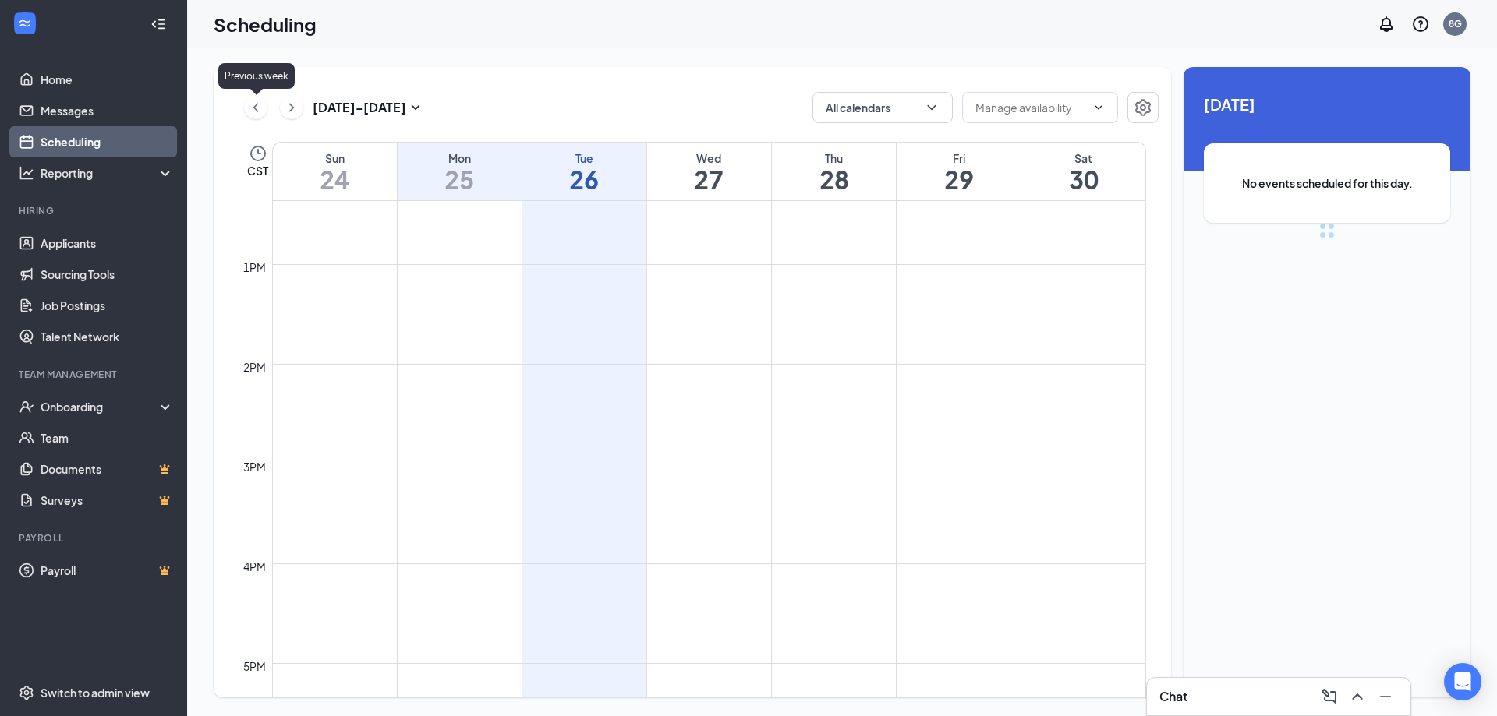
scroll to position [766, 0]
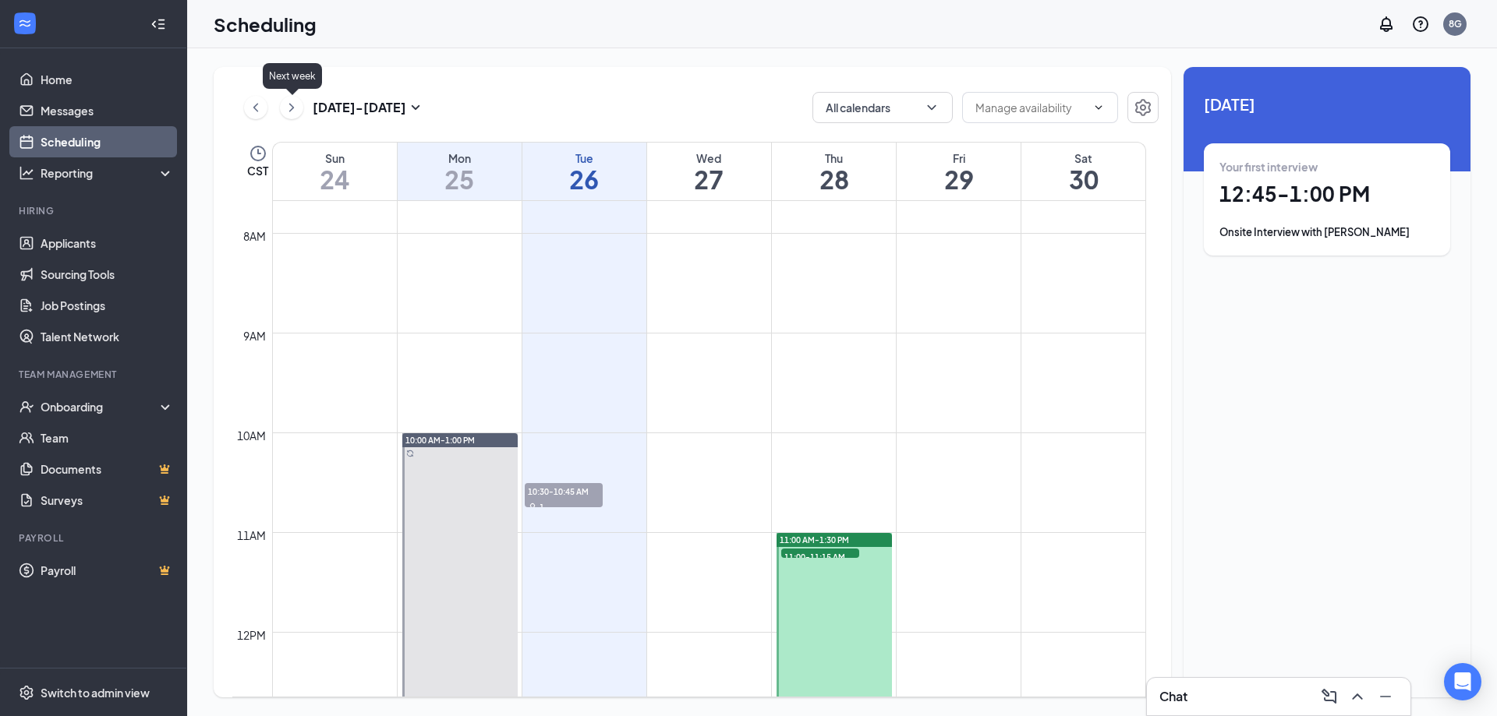
click at [292, 109] on icon "ChevronRight" at bounding box center [291, 107] width 5 height 9
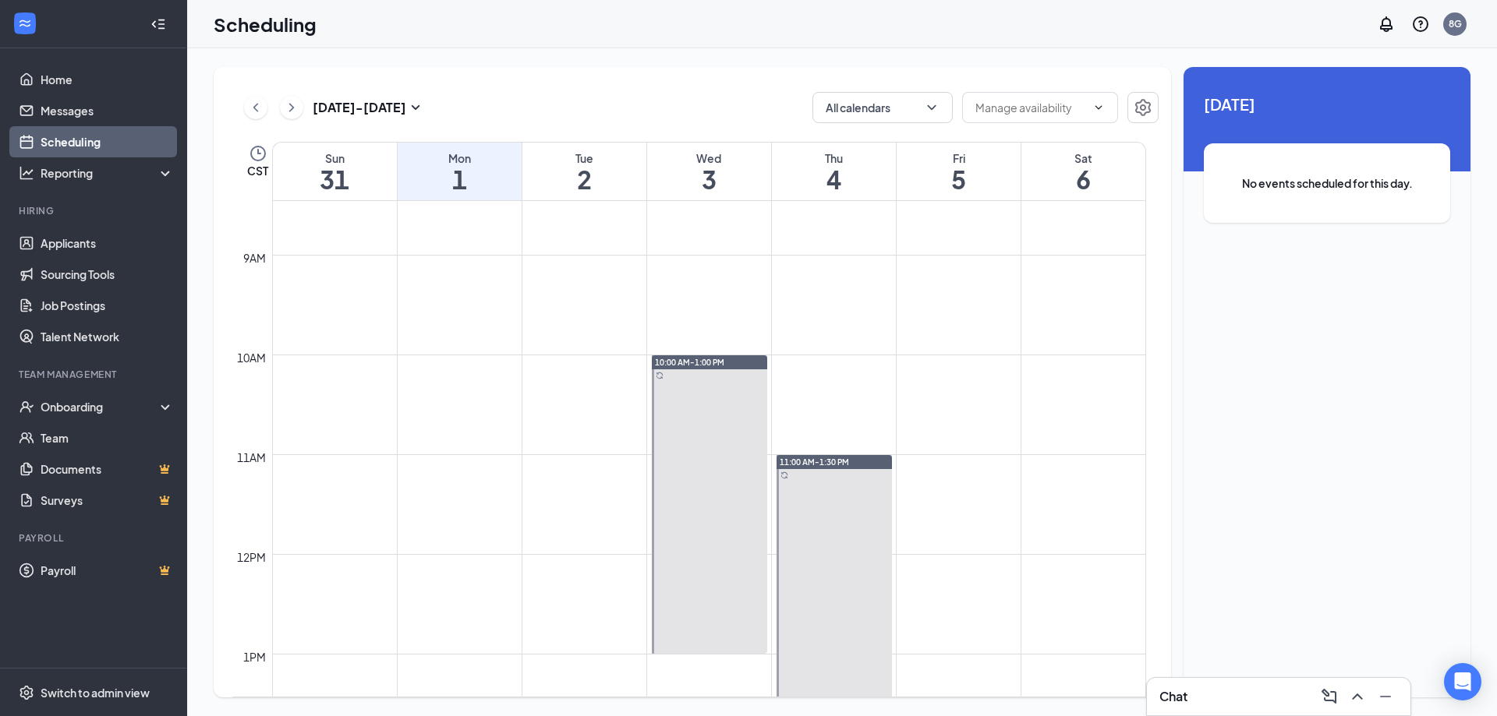
scroll to position [1000, 0]
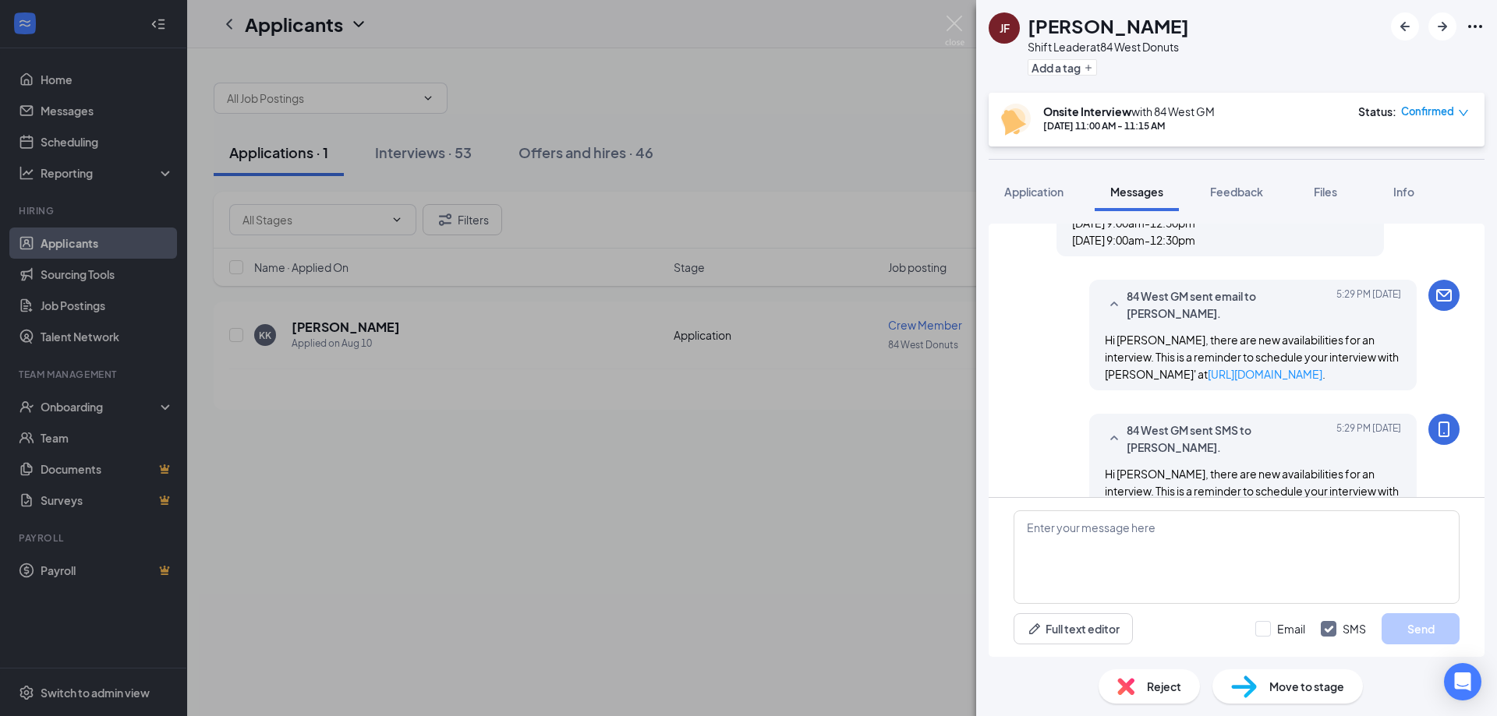
scroll to position [234, 0]
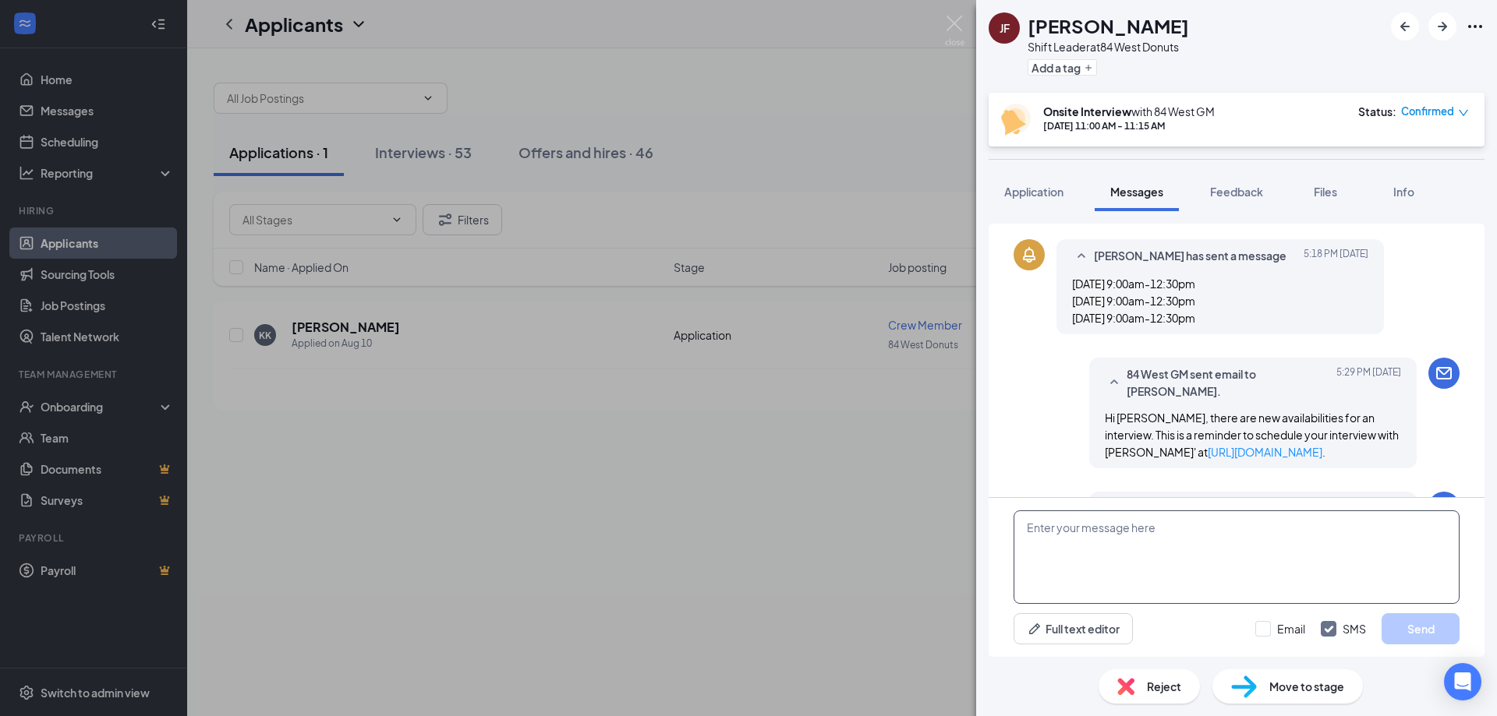
click at [1111, 542] on textarea at bounding box center [1237, 558] width 446 height 94
type textarea "T"
type textarea "HI! Sorry for the confusion! We look forward to speaking with you. [DATE], afte…"
click at [1431, 629] on button "Send" at bounding box center [1421, 629] width 78 height 31
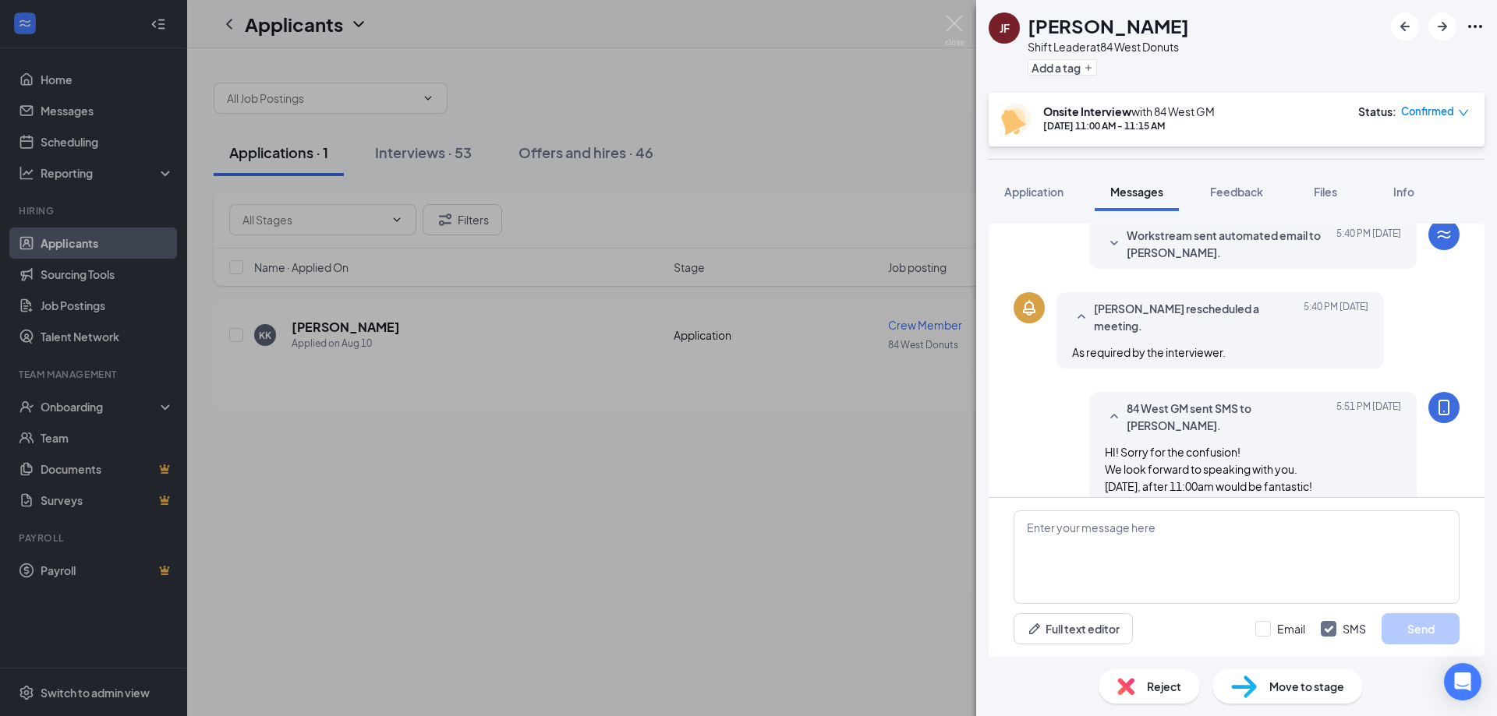
scroll to position [832, 0]
